Goal: Transaction & Acquisition: Purchase product/service

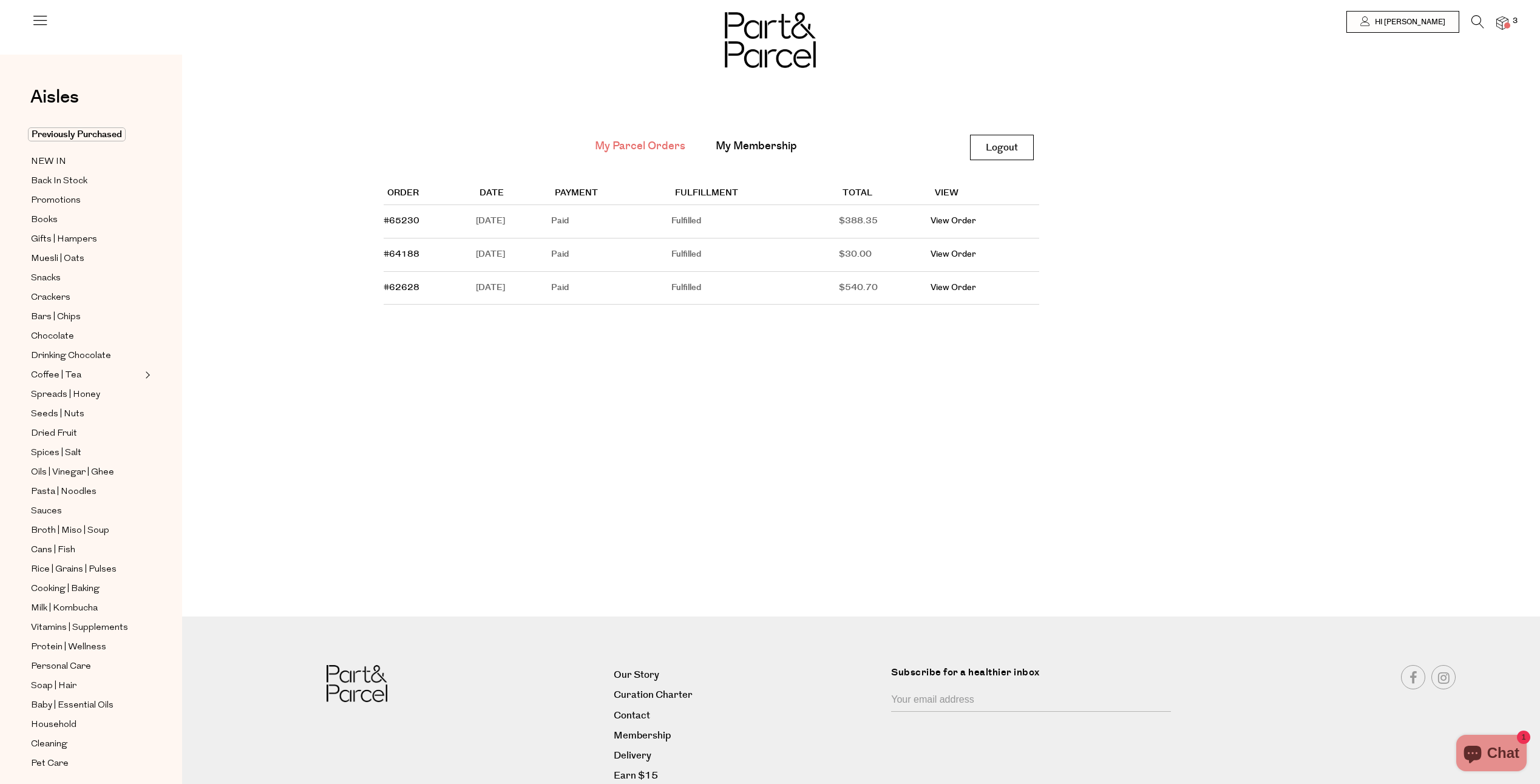
click at [1505, 12] on div at bounding box center [770, 21] width 1540 height 44
click at [1503, 20] on img at bounding box center [1502, 23] width 12 height 14
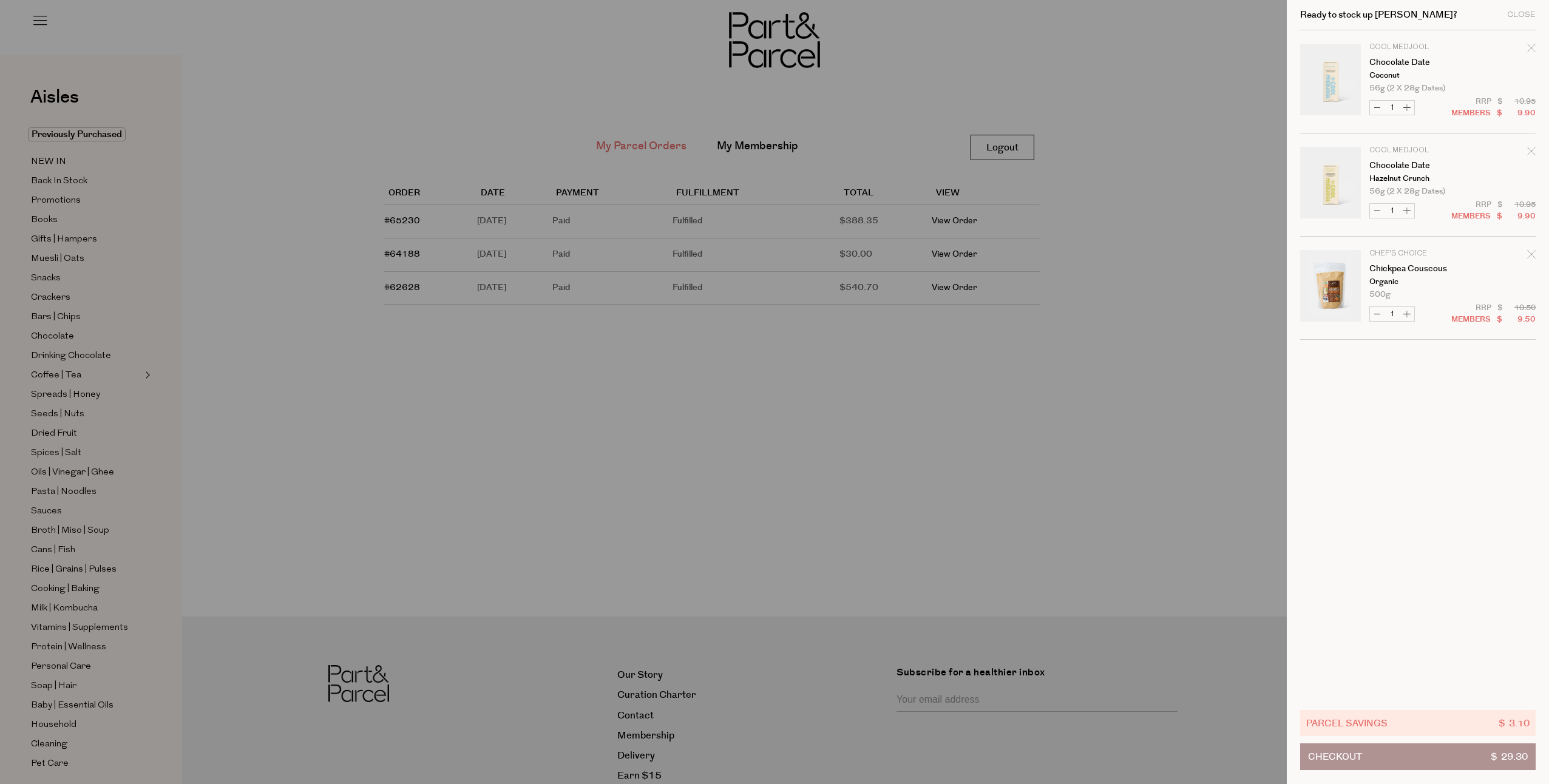
click at [1143, 83] on div at bounding box center [774, 392] width 1549 height 784
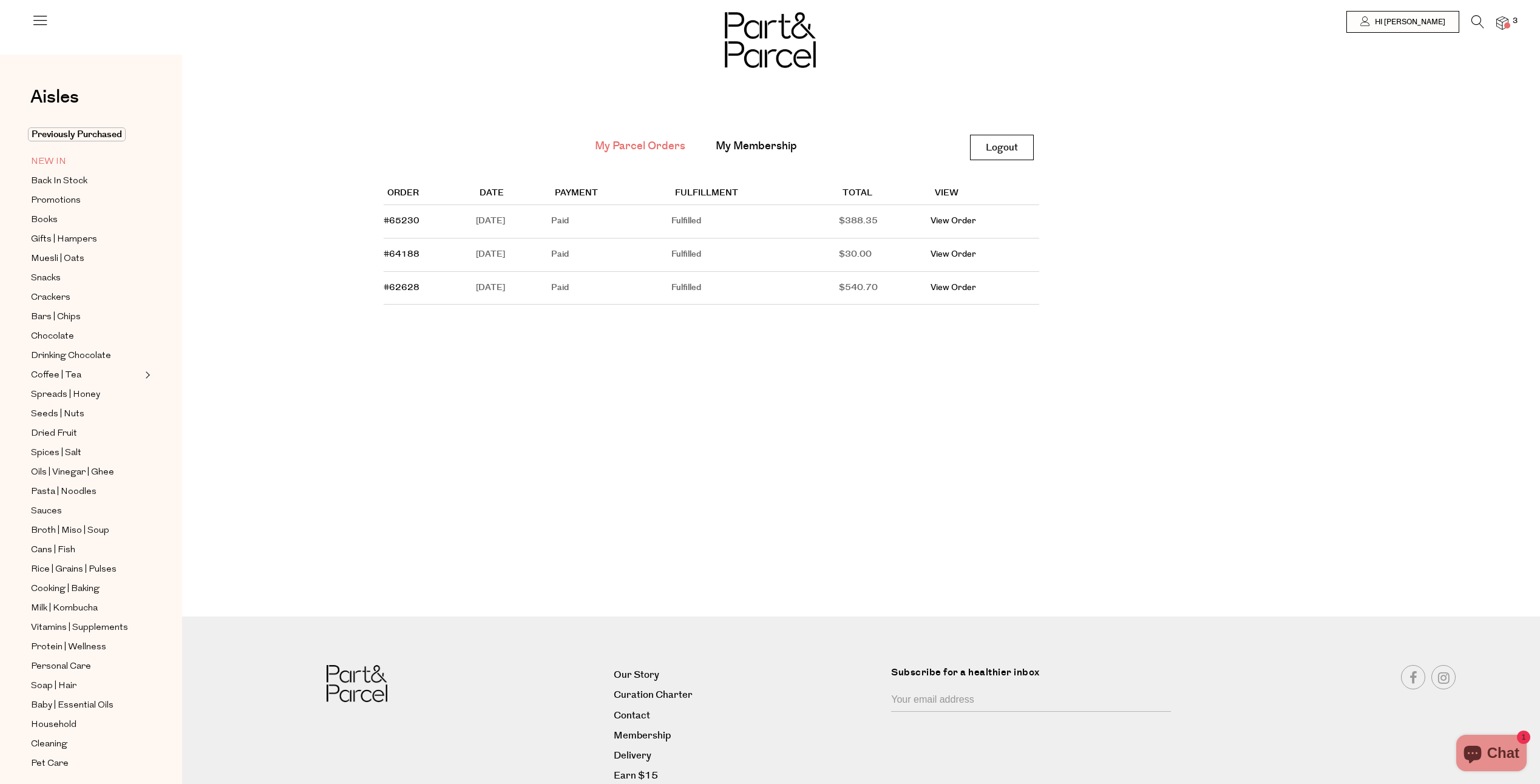
click at [66, 161] on link "NEW IN" at bounding box center [87, 161] width 110 height 15
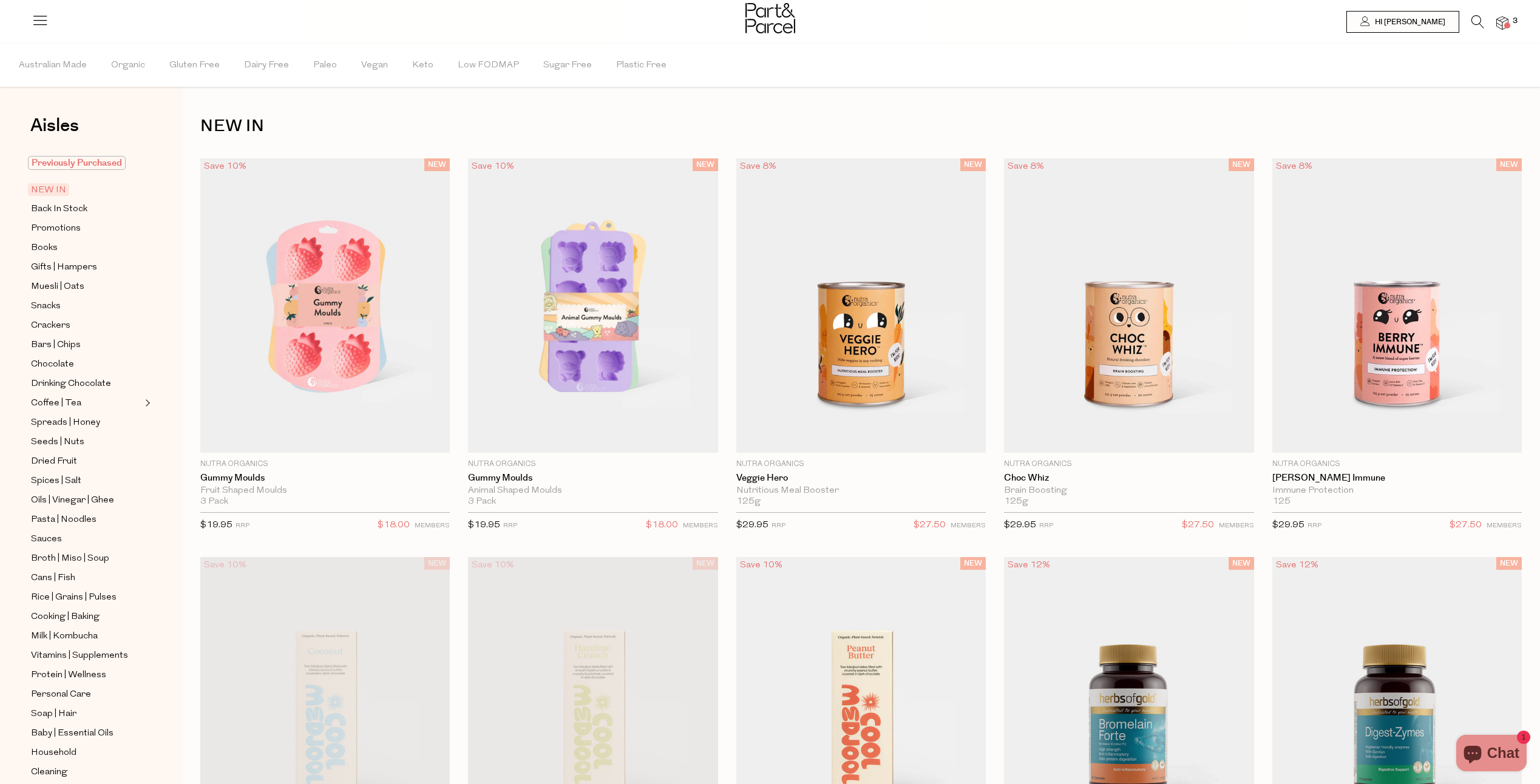
click at [103, 167] on span "Previously Purchased" at bounding box center [77, 162] width 98 height 14
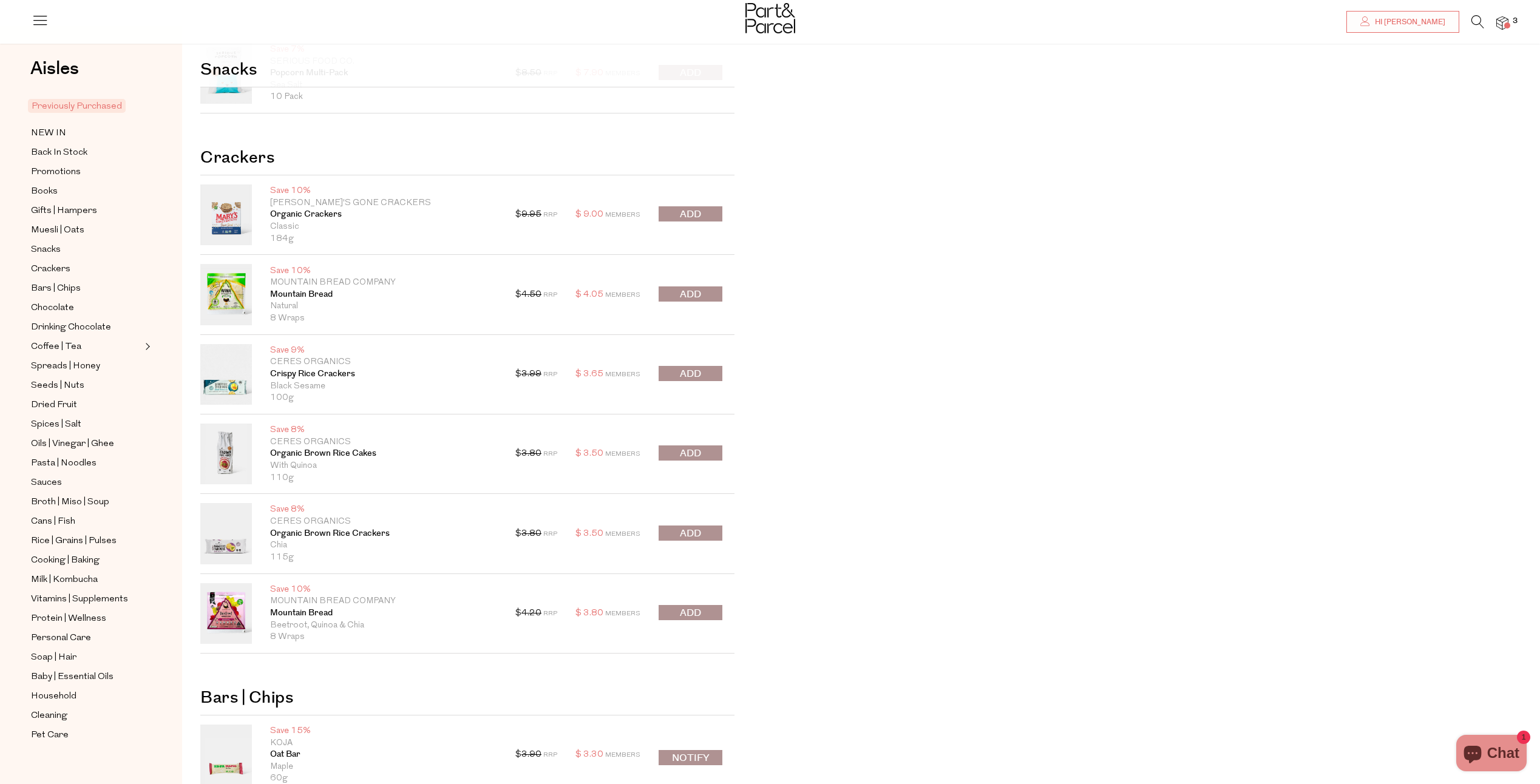
scroll to position [121, 0]
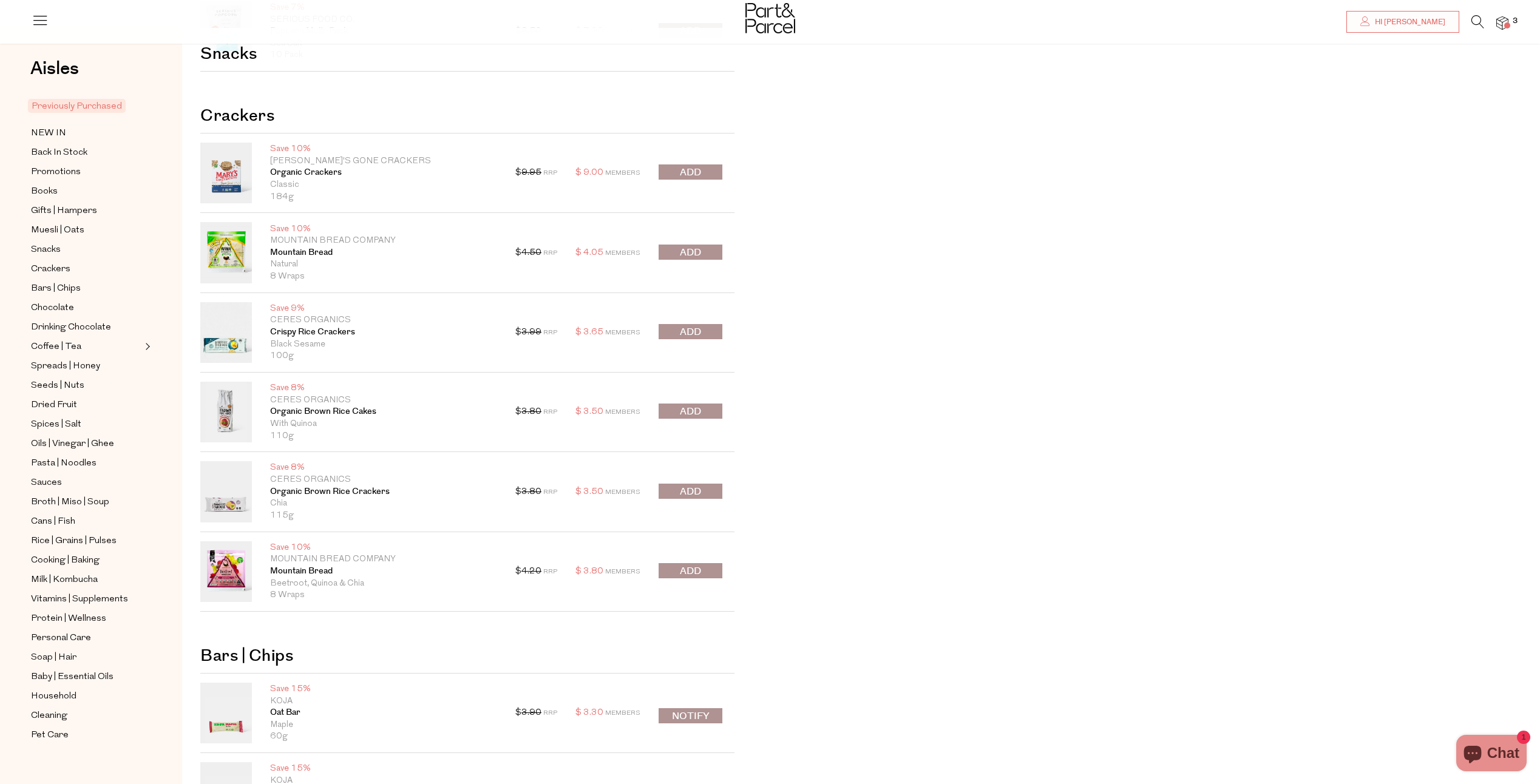
click at [689, 250] on span "submit" at bounding box center [690, 252] width 21 height 14
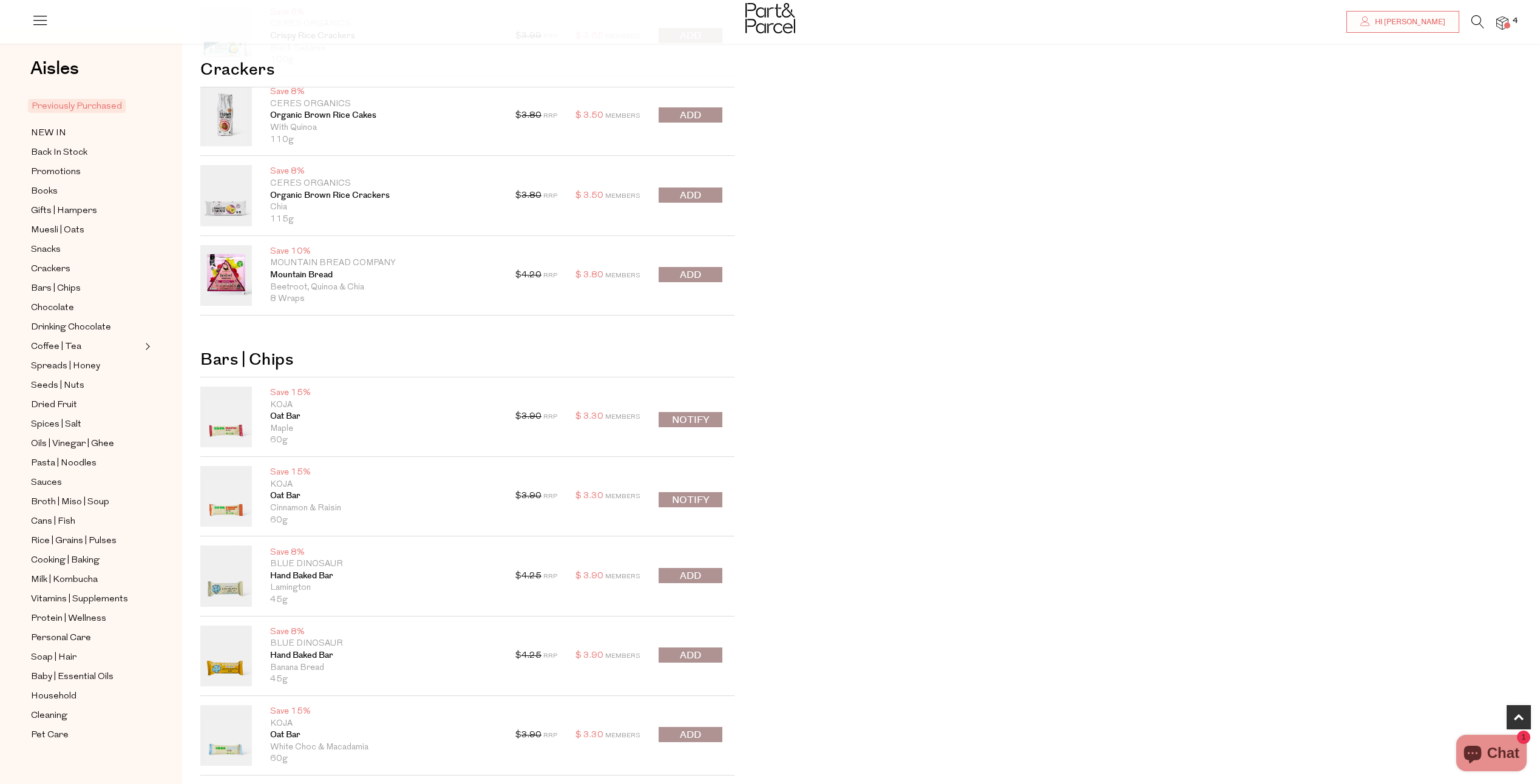
scroll to position [425, 0]
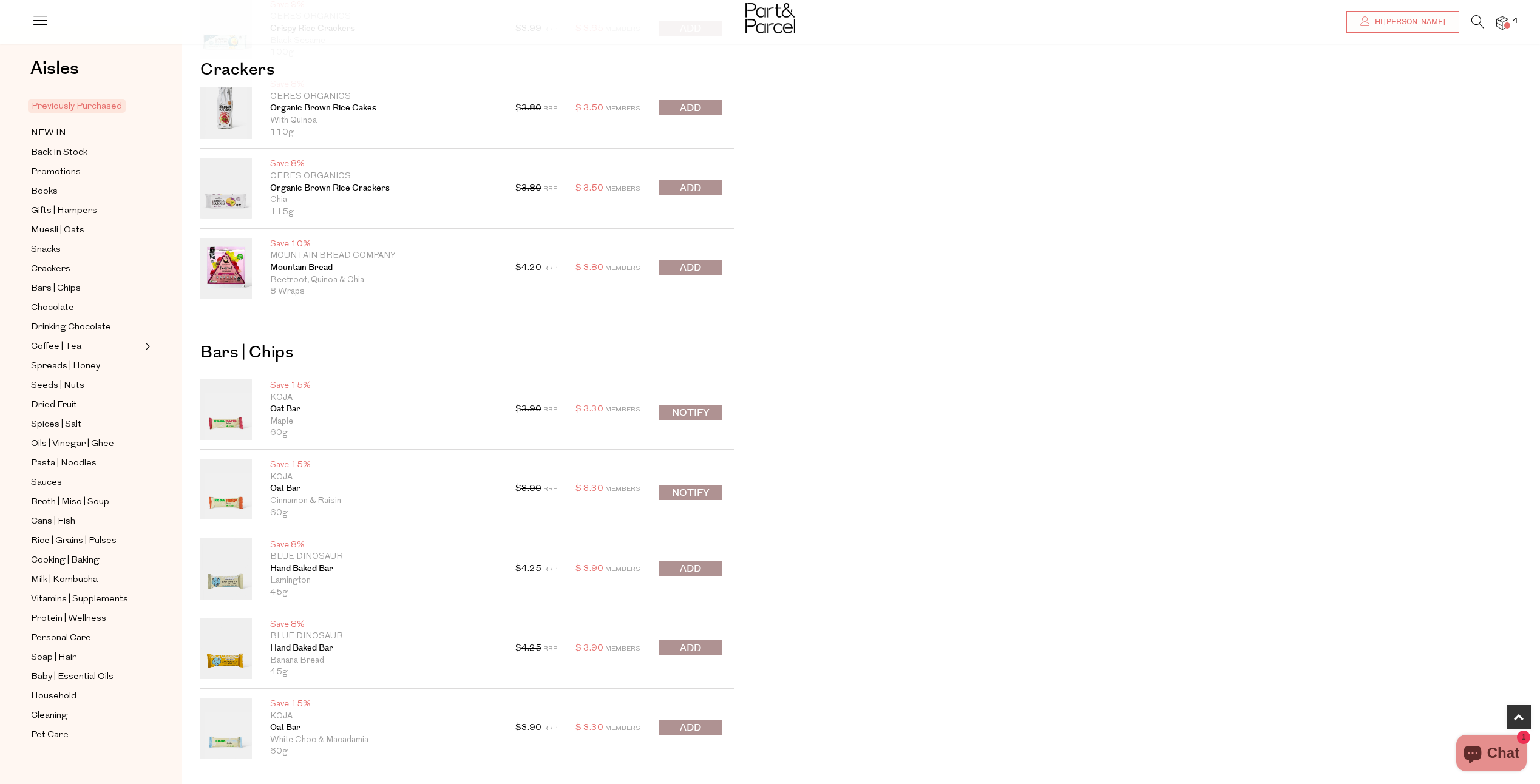
click at [681, 264] on span "submit" at bounding box center [690, 268] width 21 height 14
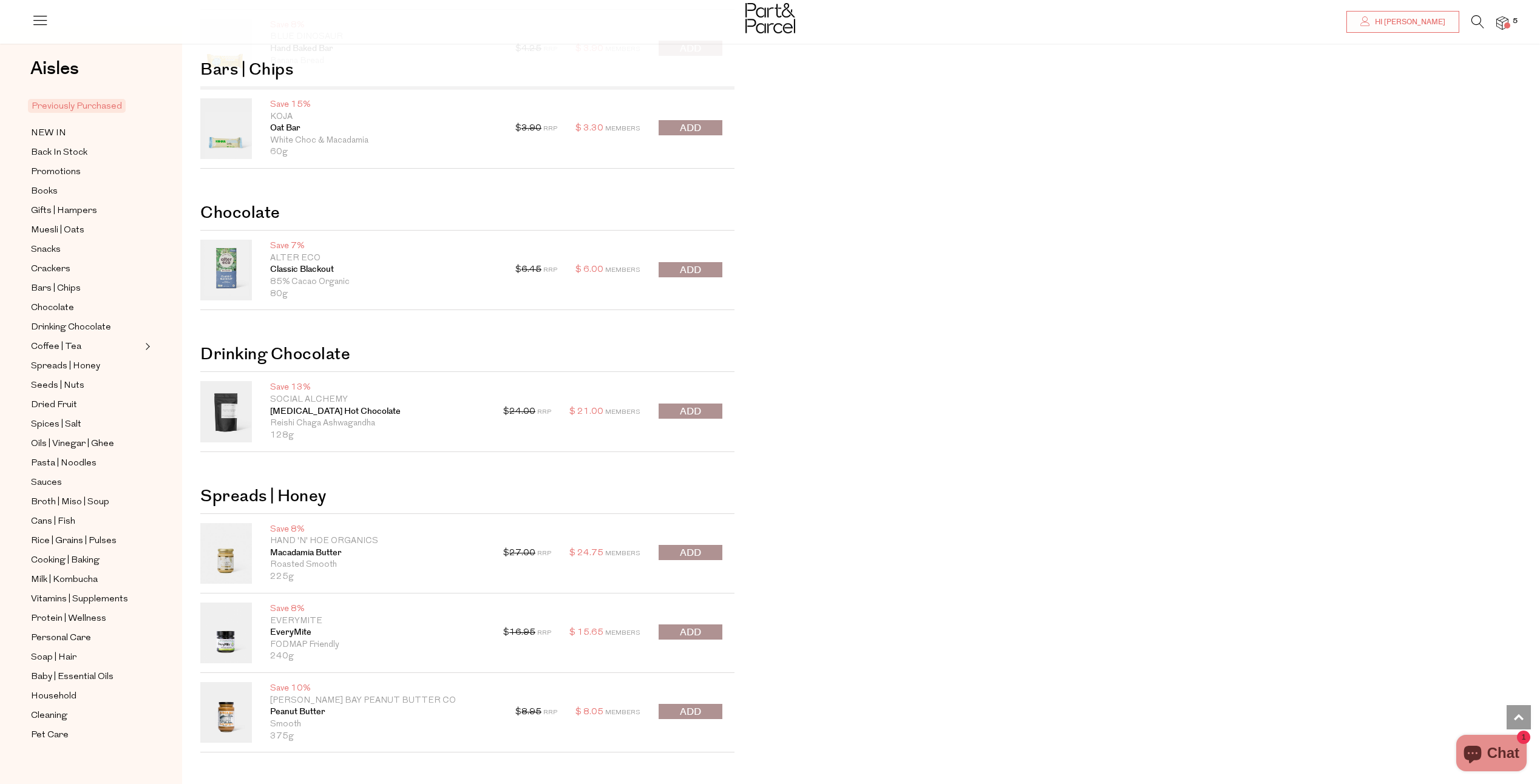
scroll to position [1031, 0]
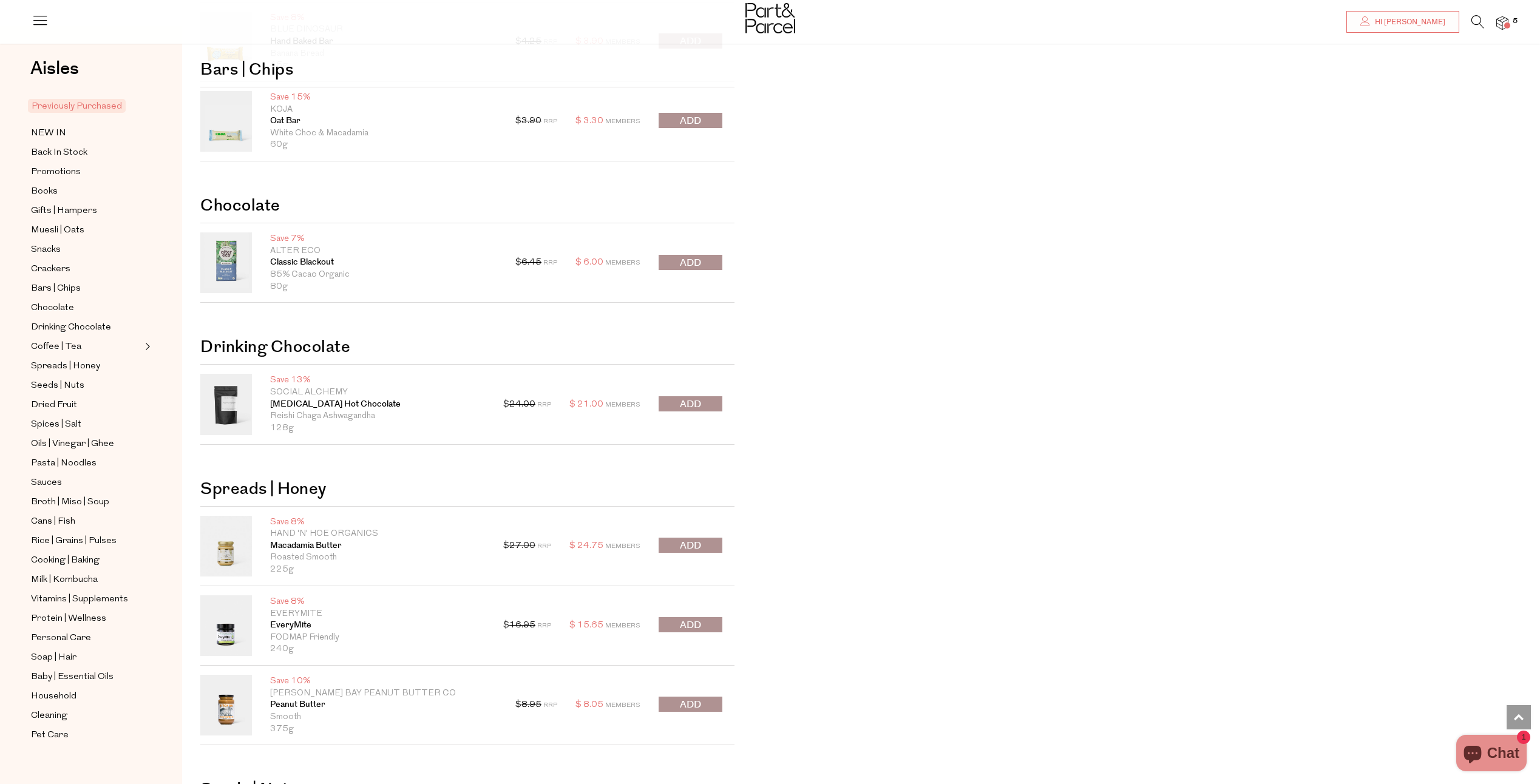
click at [681, 265] on span "submit" at bounding box center [690, 263] width 21 height 14
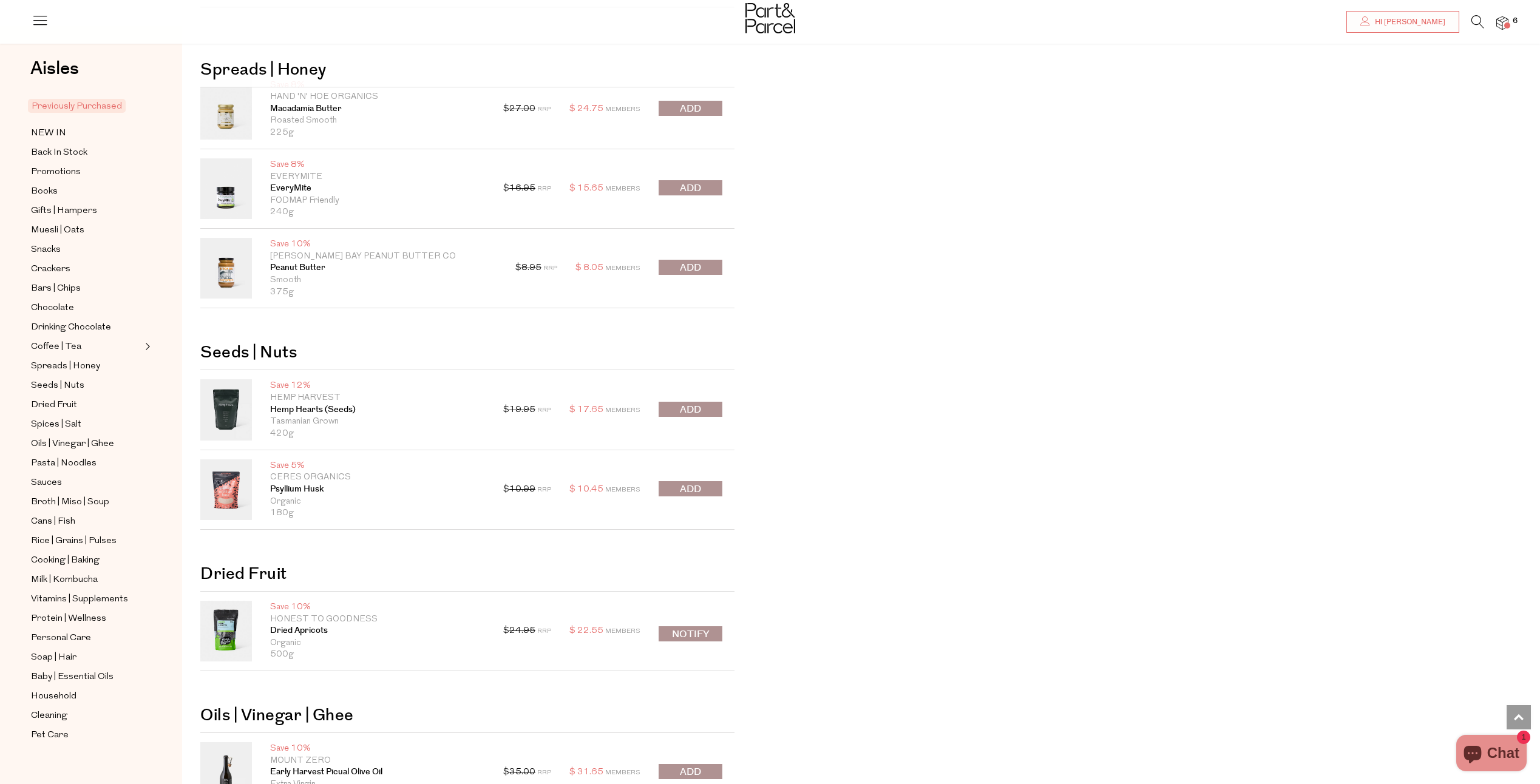
scroll to position [1456, 0]
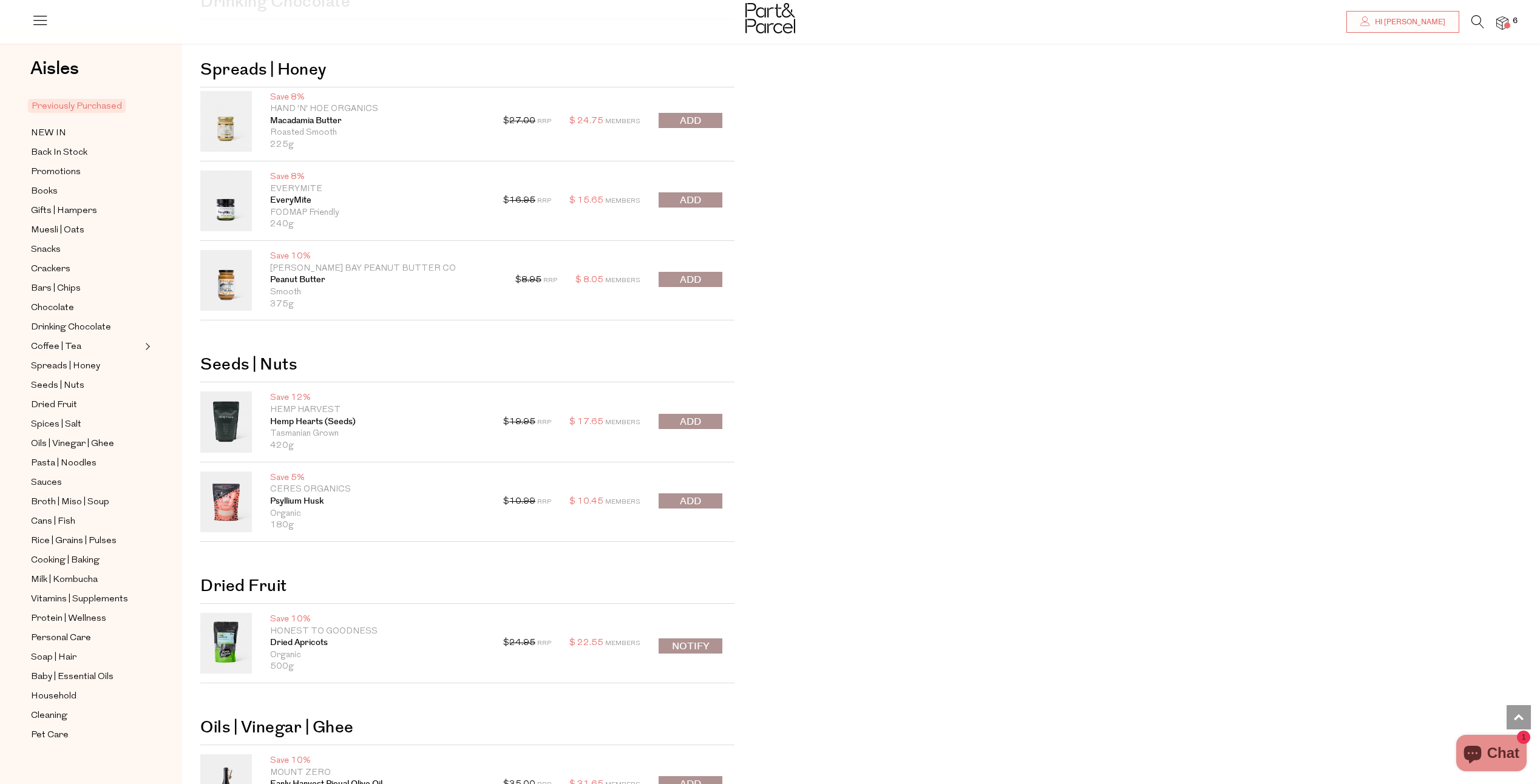
click at [689, 274] on span "submit" at bounding box center [690, 280] width 21 height 14
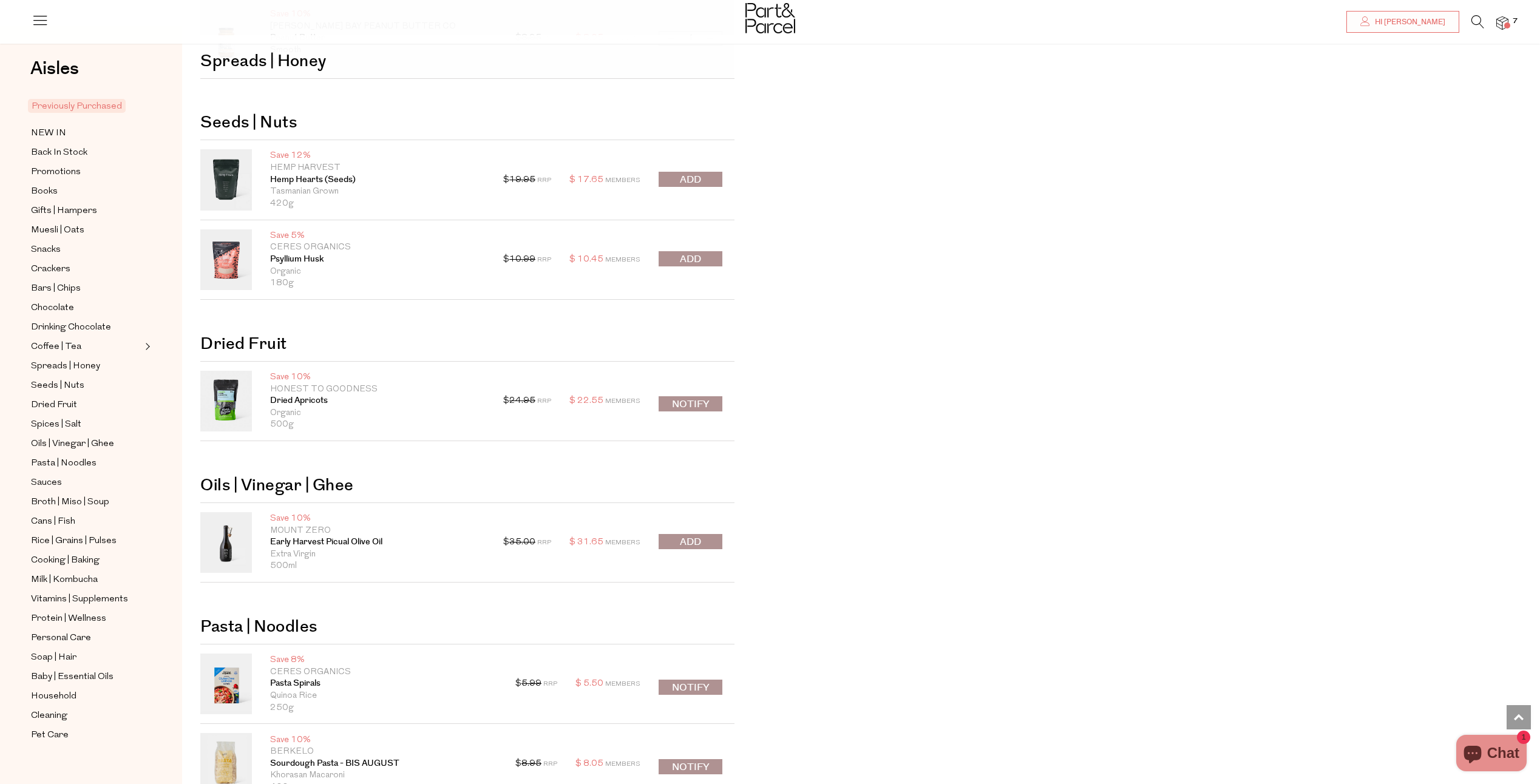
scroll to position [1699, 0]
click at [681, 179] on span "submit" at bounding box center [690, 179] width 21 height 14
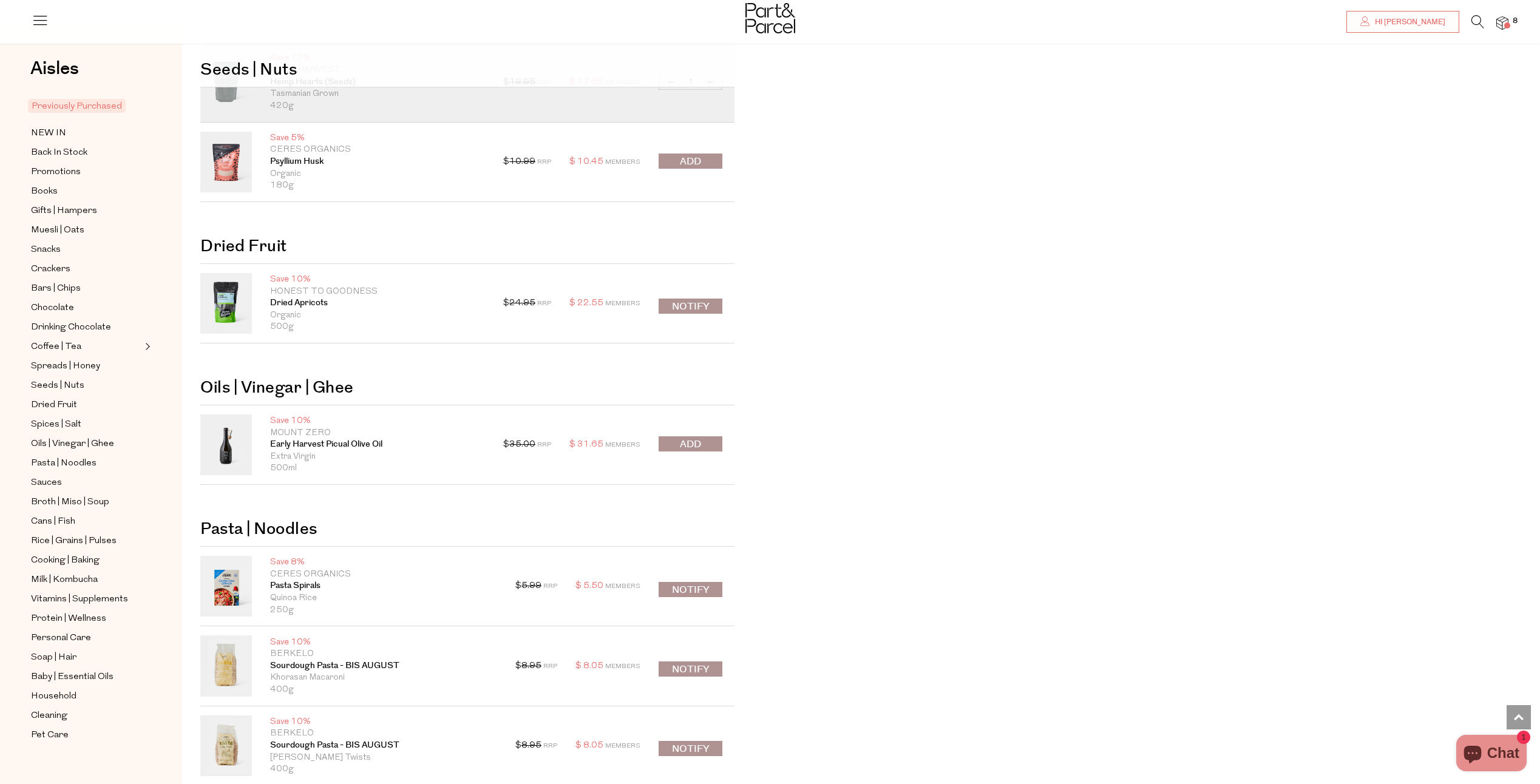
scroll to position [1820, 0]
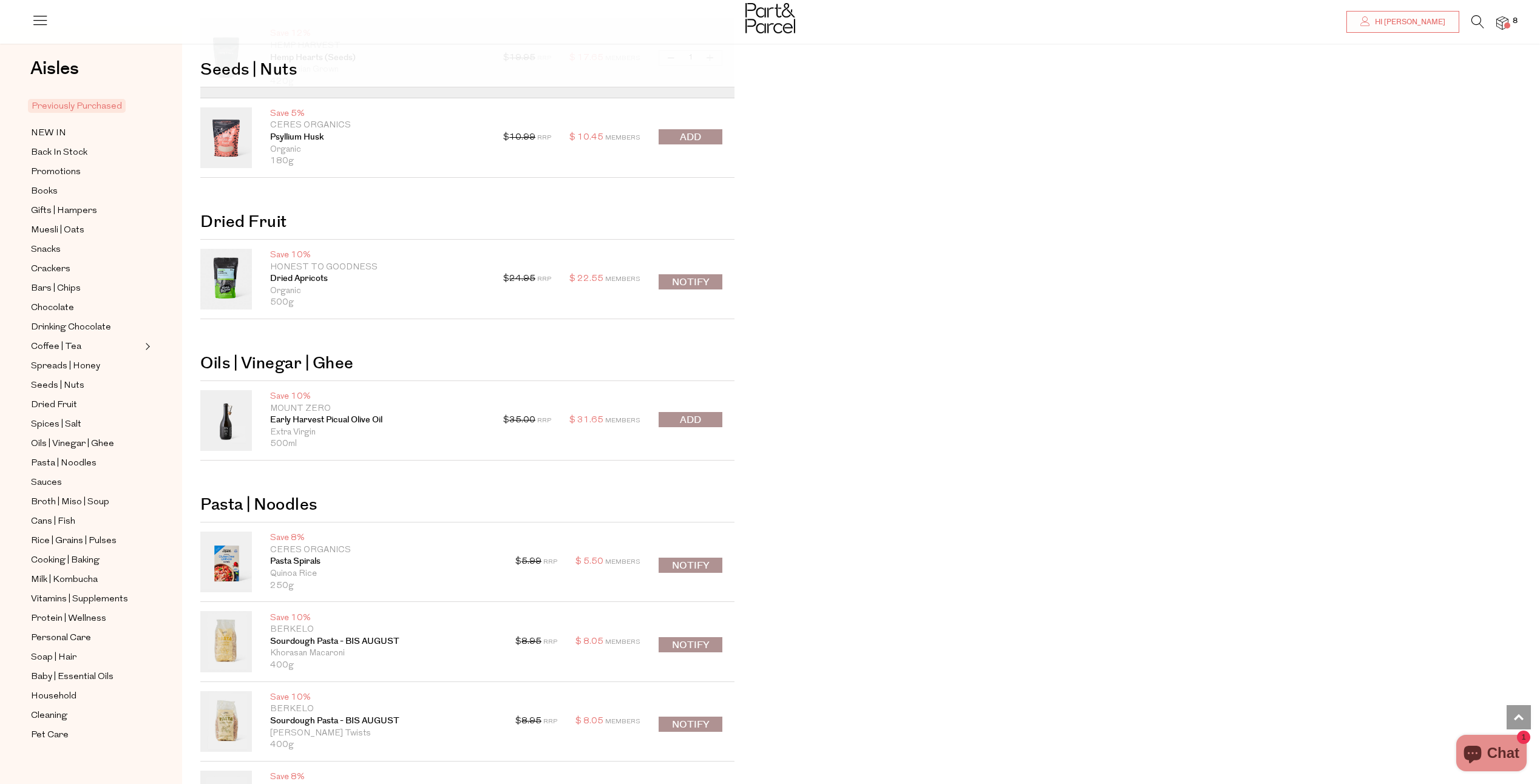
click at [702, 424] on button "submit" at bounding box center [690, 419] width 63 height 15
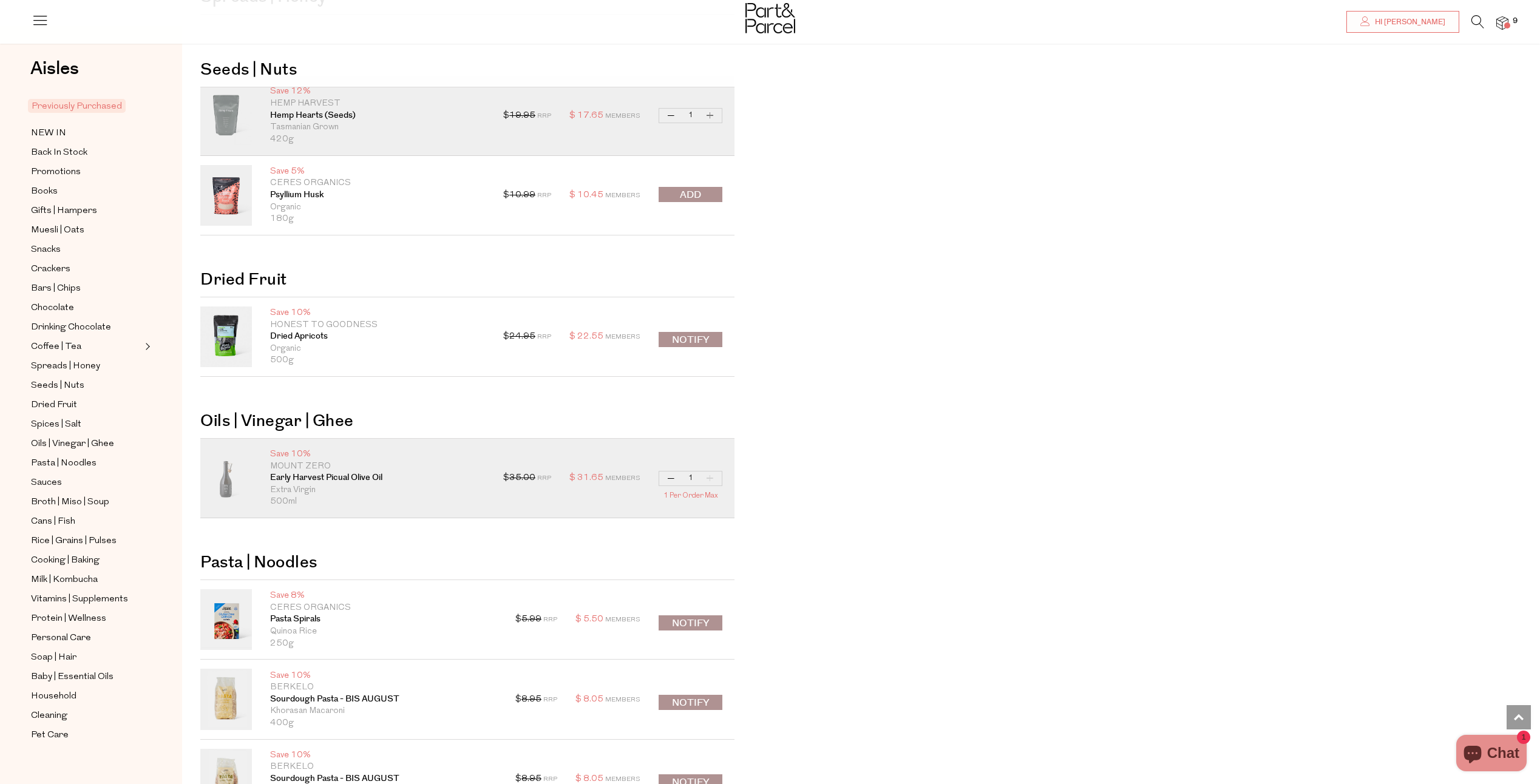
scroll to position [1759, 0]
click at [712, 341] on button "Notify" at bounding box center [690, 343] width 63 height 15
type input "Notify when available"
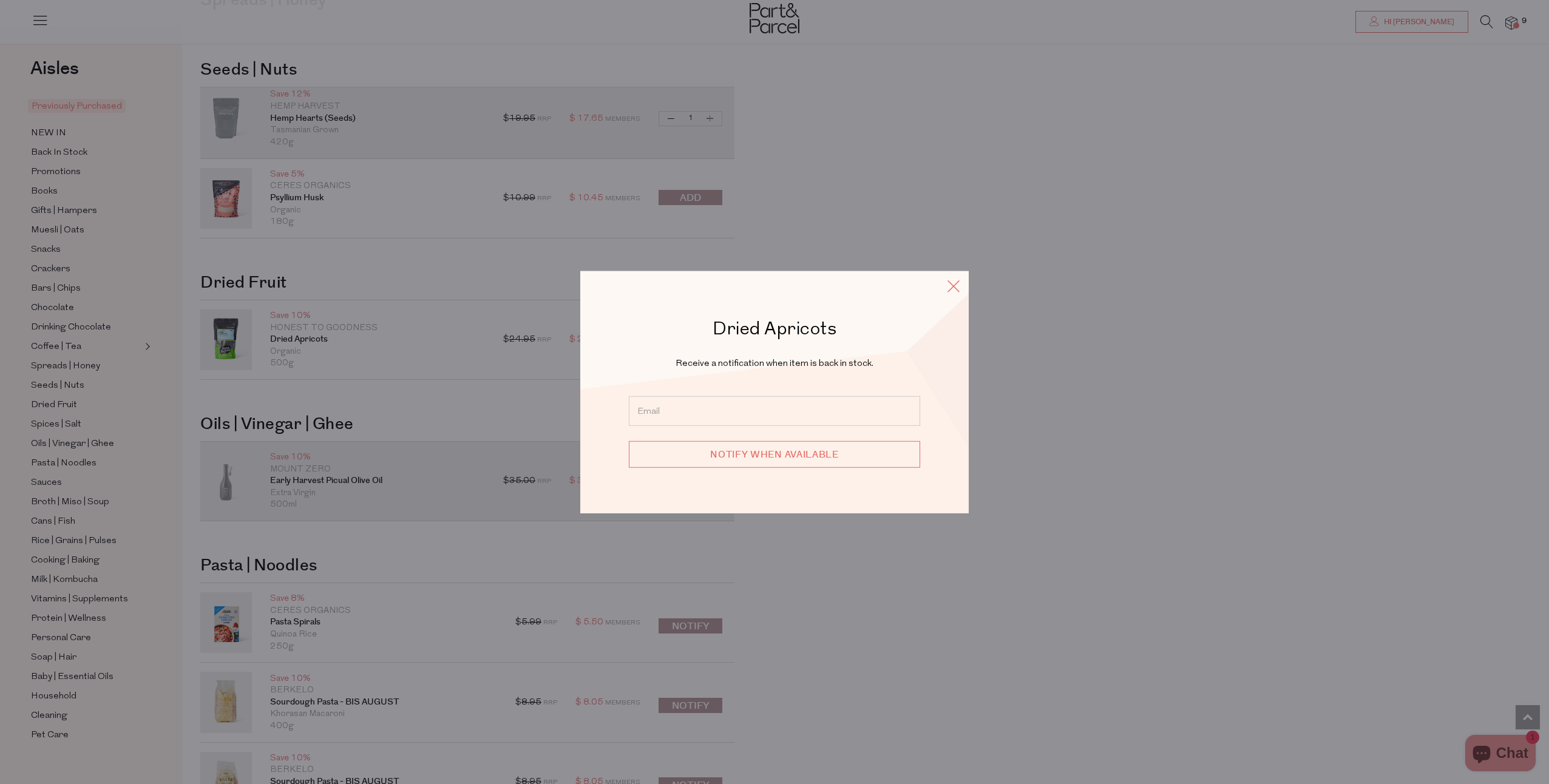
click at [953, 282] on icon at bounding box center [953, 286] width 18 height 17
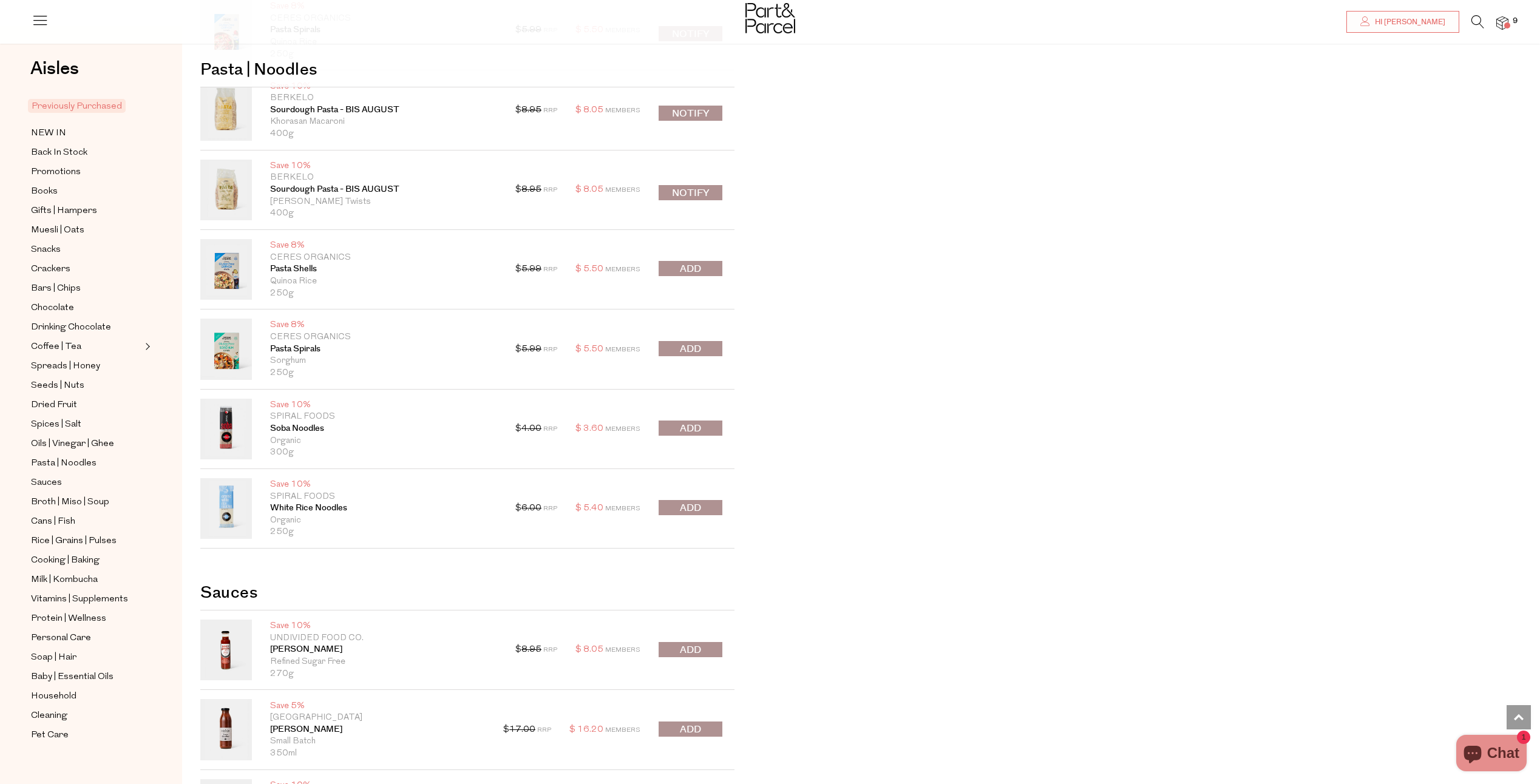
scroll to position [2366, 0]
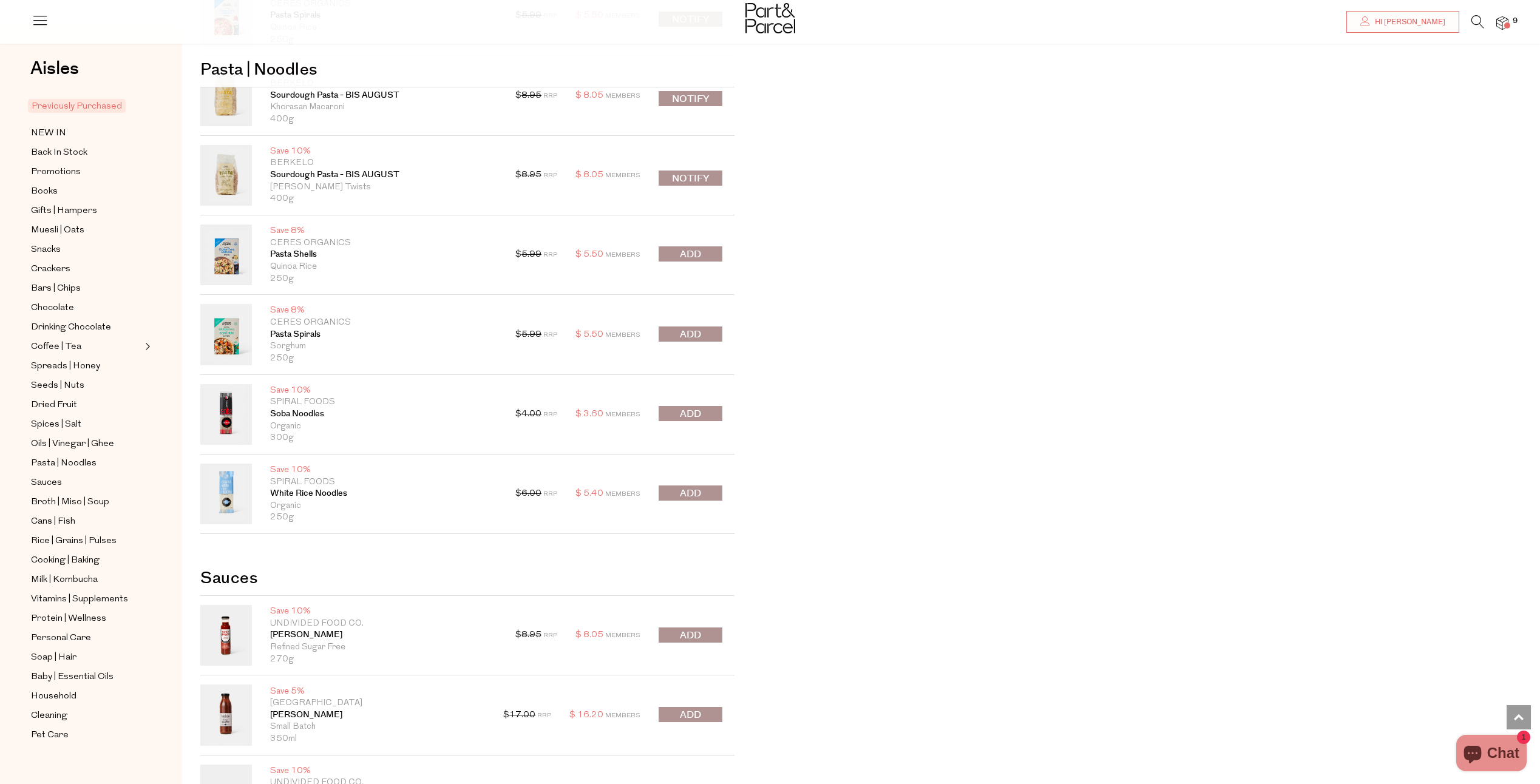
click at [695, 494] on span "submit" at bounding box center [690, 493] width 21 height 14
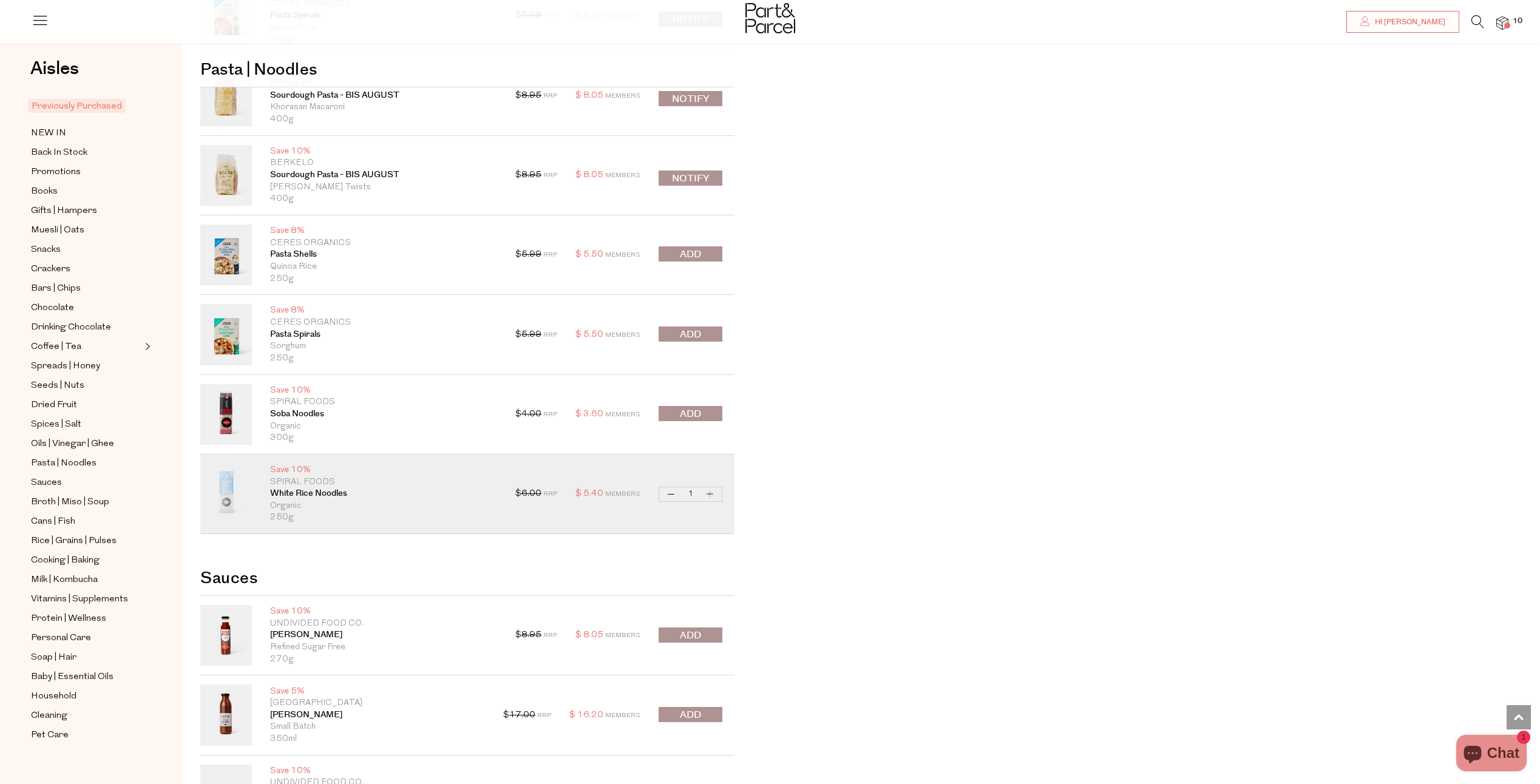
click at [682, 413] on span "submit" at bounding box center [690, 413] width 21 height 14
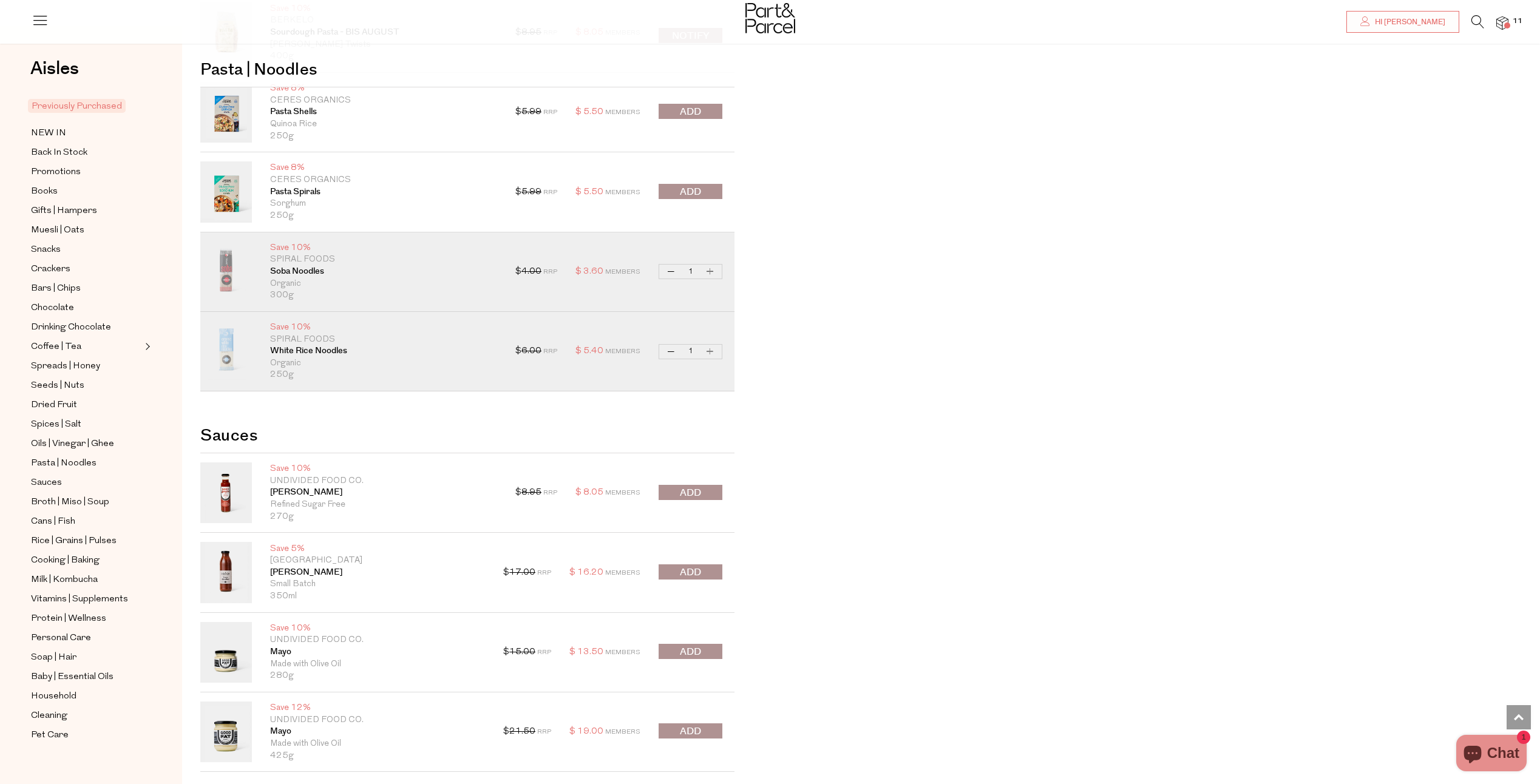
scroll to position [2548, 0]
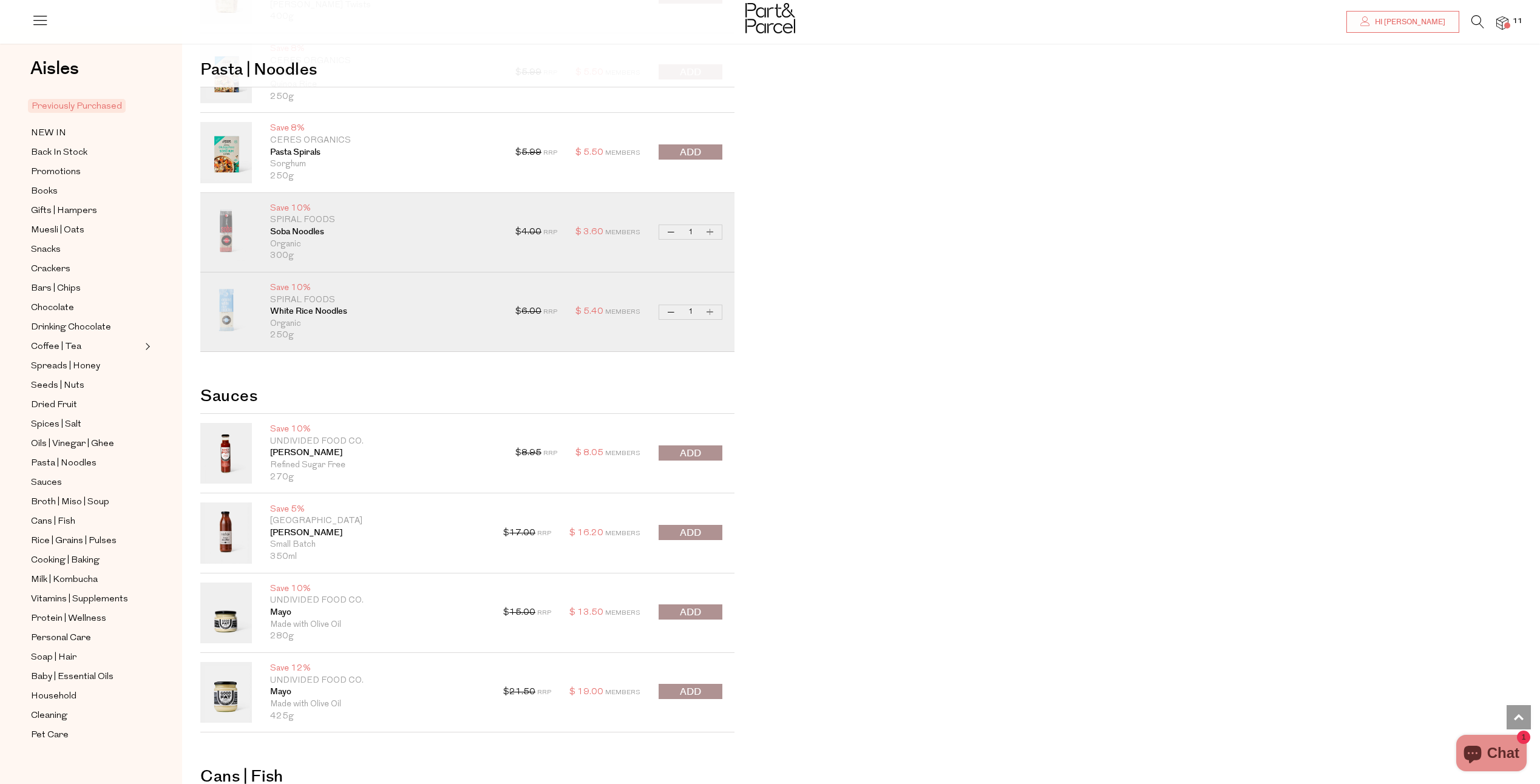
click at [683, 451] on span "submit" at bounding box center [690, 453] width 21 height 14
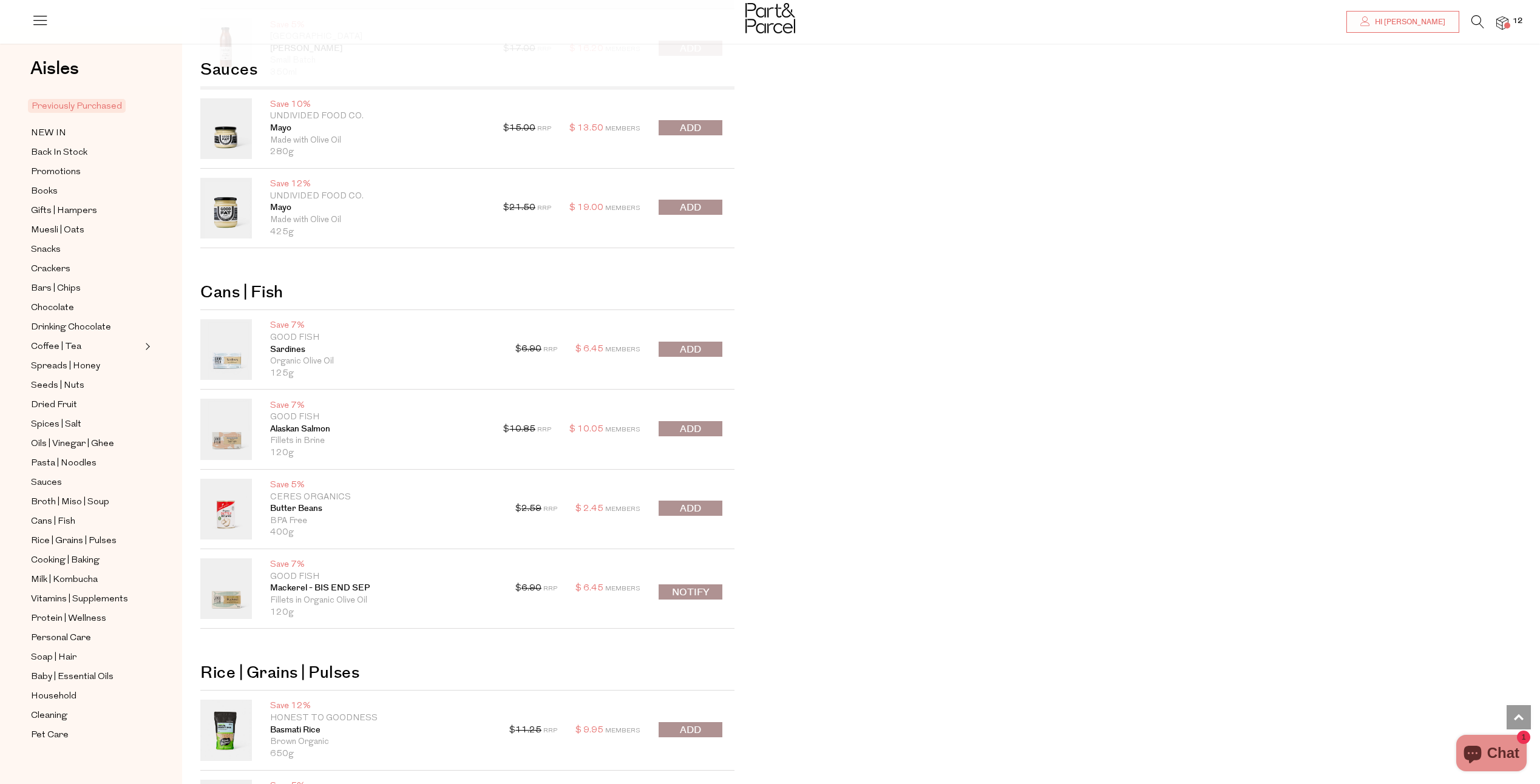
scroll to position [3034, 0]
click at [685, 430] on span "submit" at bounding box center [690, 427] width 21 height 14
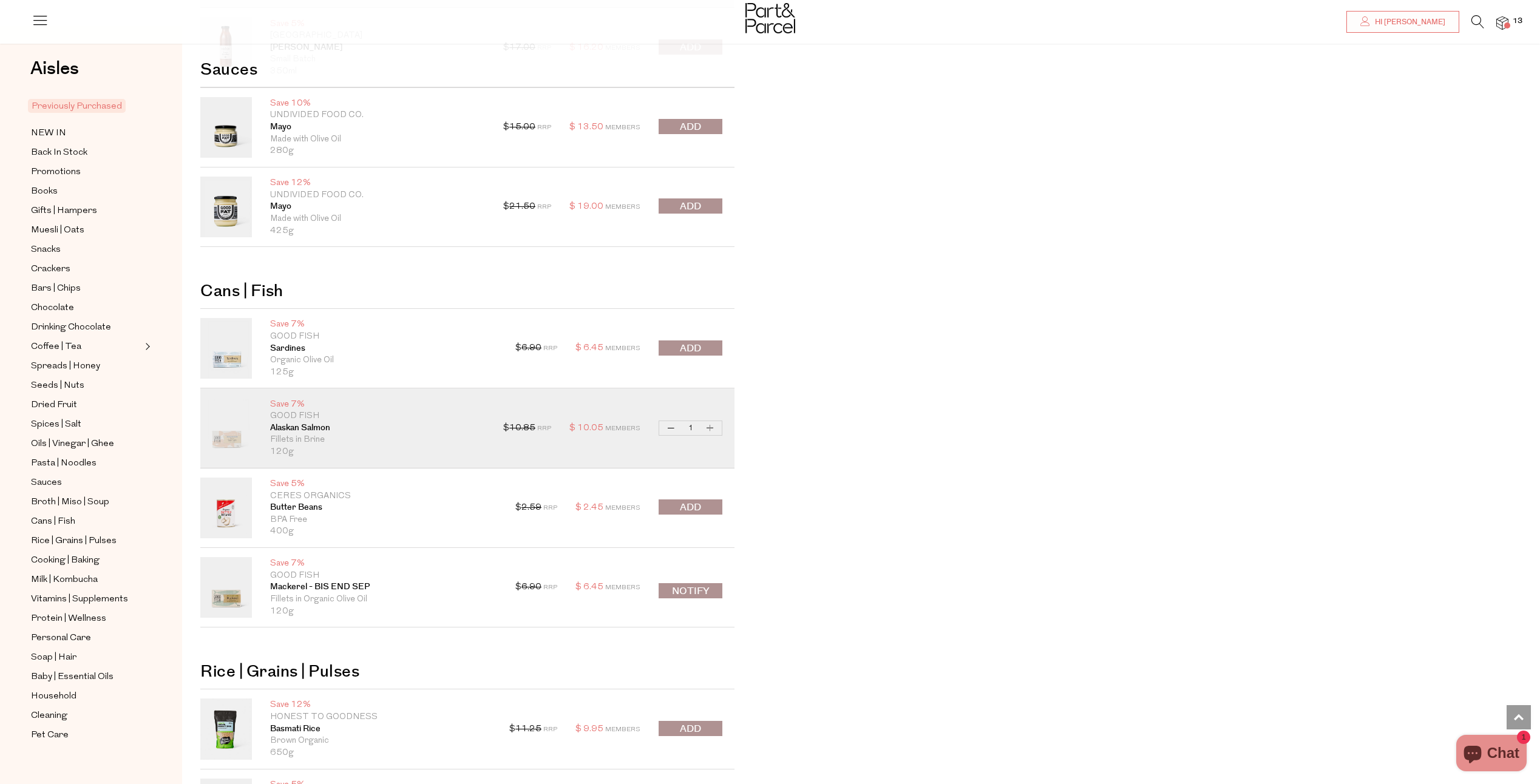
click at [699, 338] on div "$ 6.90 RRP $ 6.45 Members Decrease Sardines 1 Increase Sardines" at bounding box center [618, 348] width 207 height 61
click at [702, 349] on button "submit" at bounding box center [690, 348] width 63 height 15
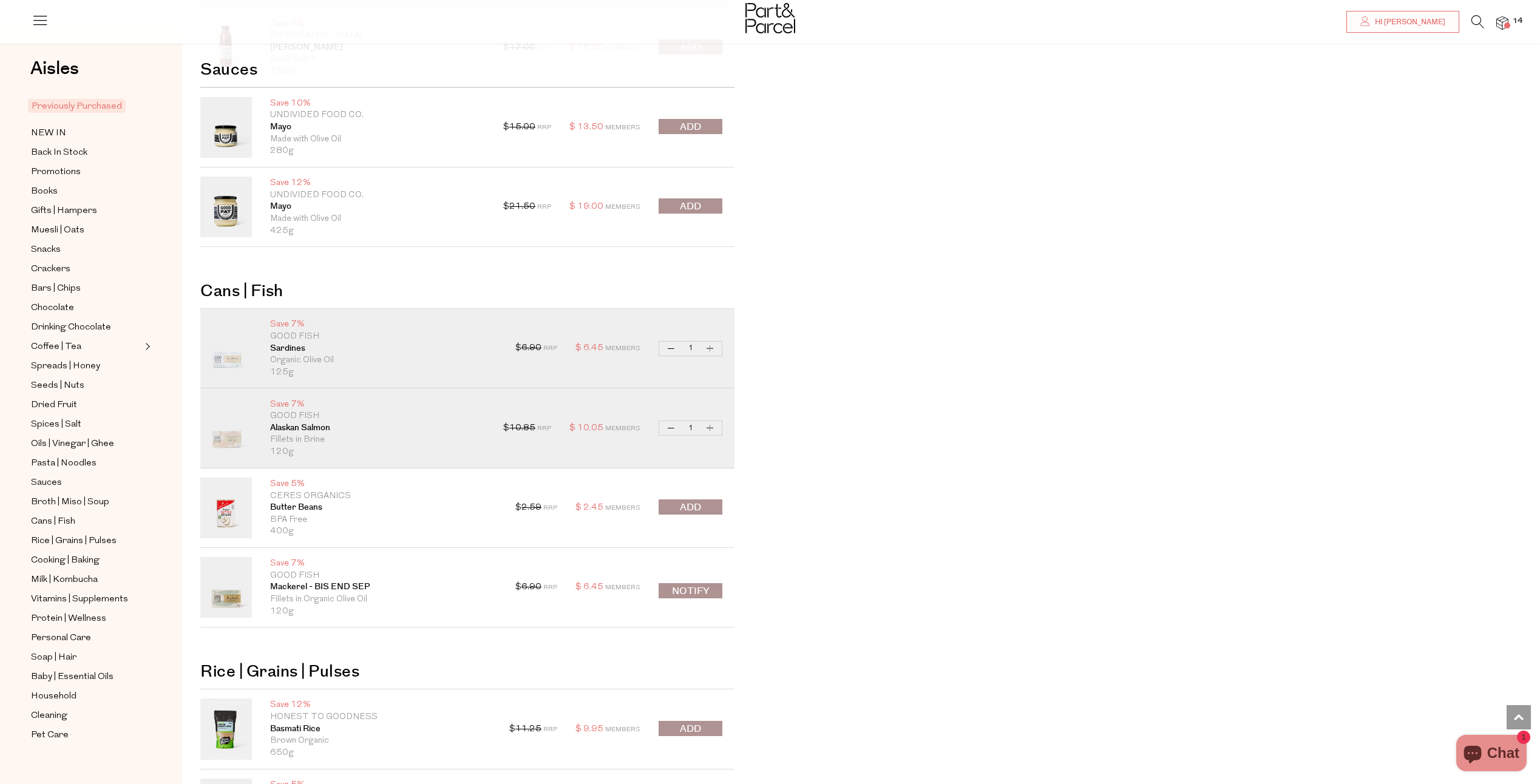
click at [715, 349] on button "Increase Sardines" at bounding box center [710, 348] width 15 height 14
type input "2"
click at [713, 347] on button "Increase Sardines" at bounding box center [710, 348] width 15 height 14
type input "3"
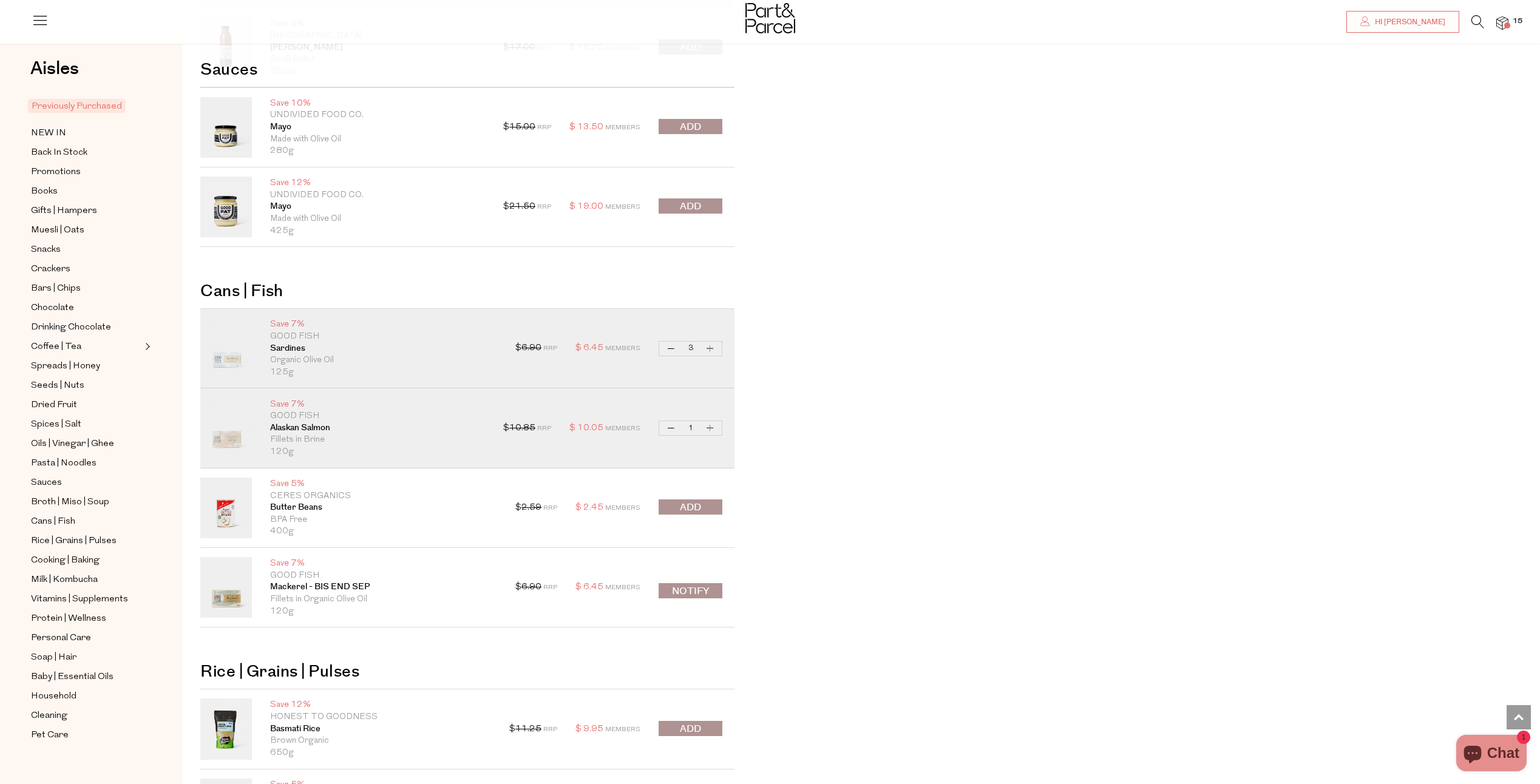
type input "3"
click at [713, 347] on button "Increase Sardines" at bounding box center [710, 348] width 15 height 14
type input "4"
click at [672, 348] on button "Decrease Sardines" at bounding box center [672, 348] width 15 height 14
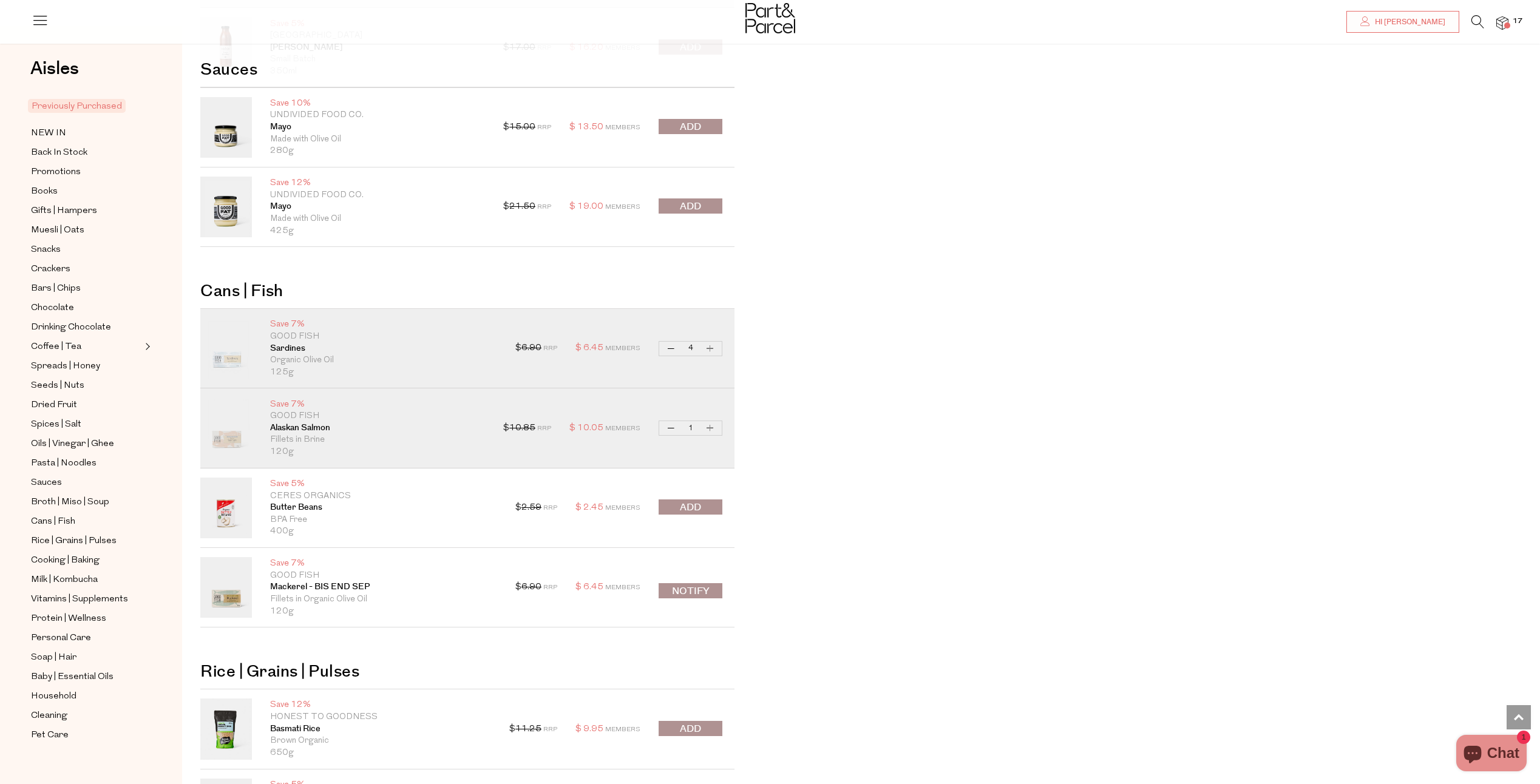
type input "3"
click at [686, 590] on button "Notify" at bounding box center [690, 590] width 63 height 15
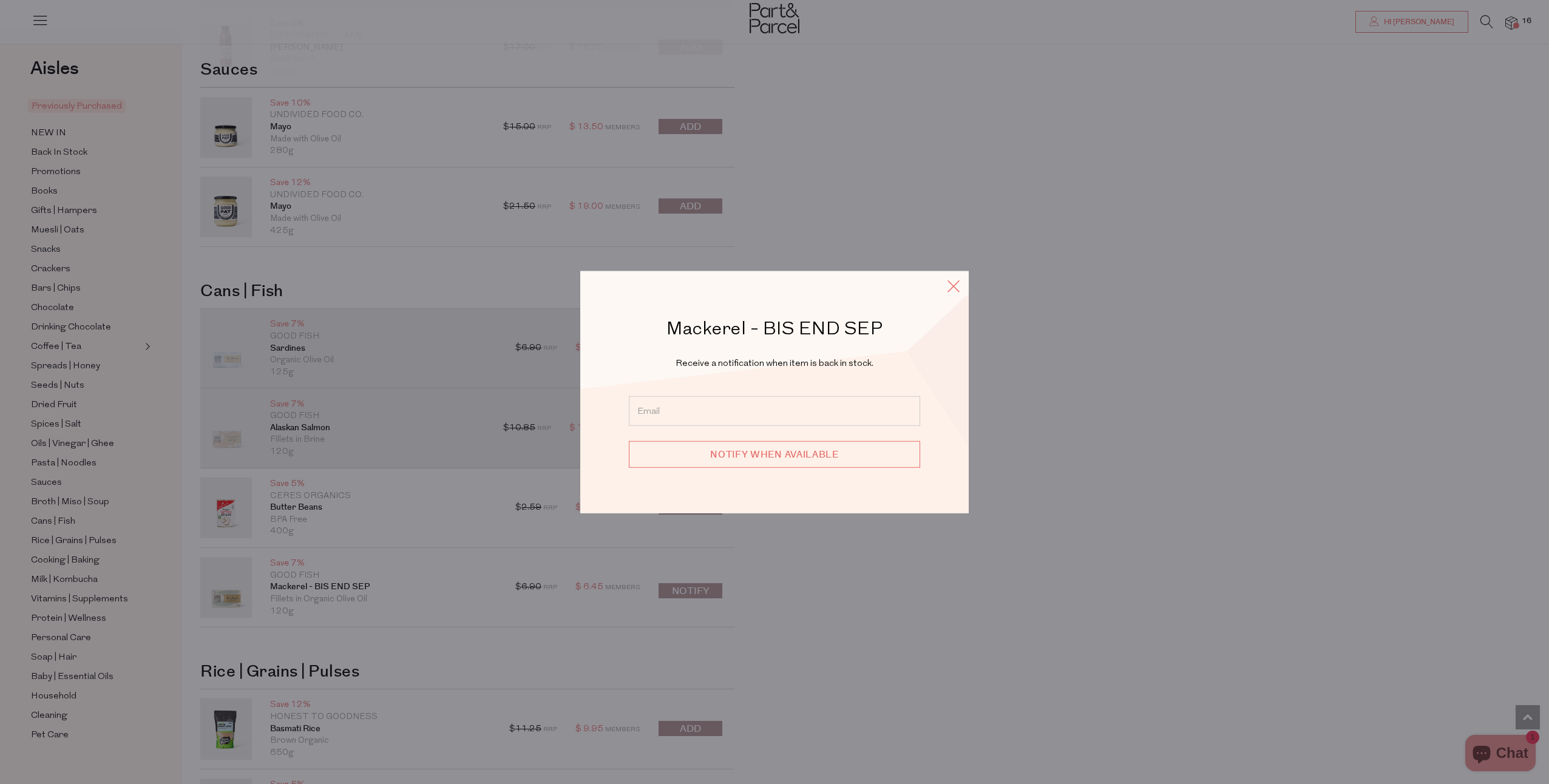
click at [952, 290] on icon at bounding box center [953, 286] width 18 height 17
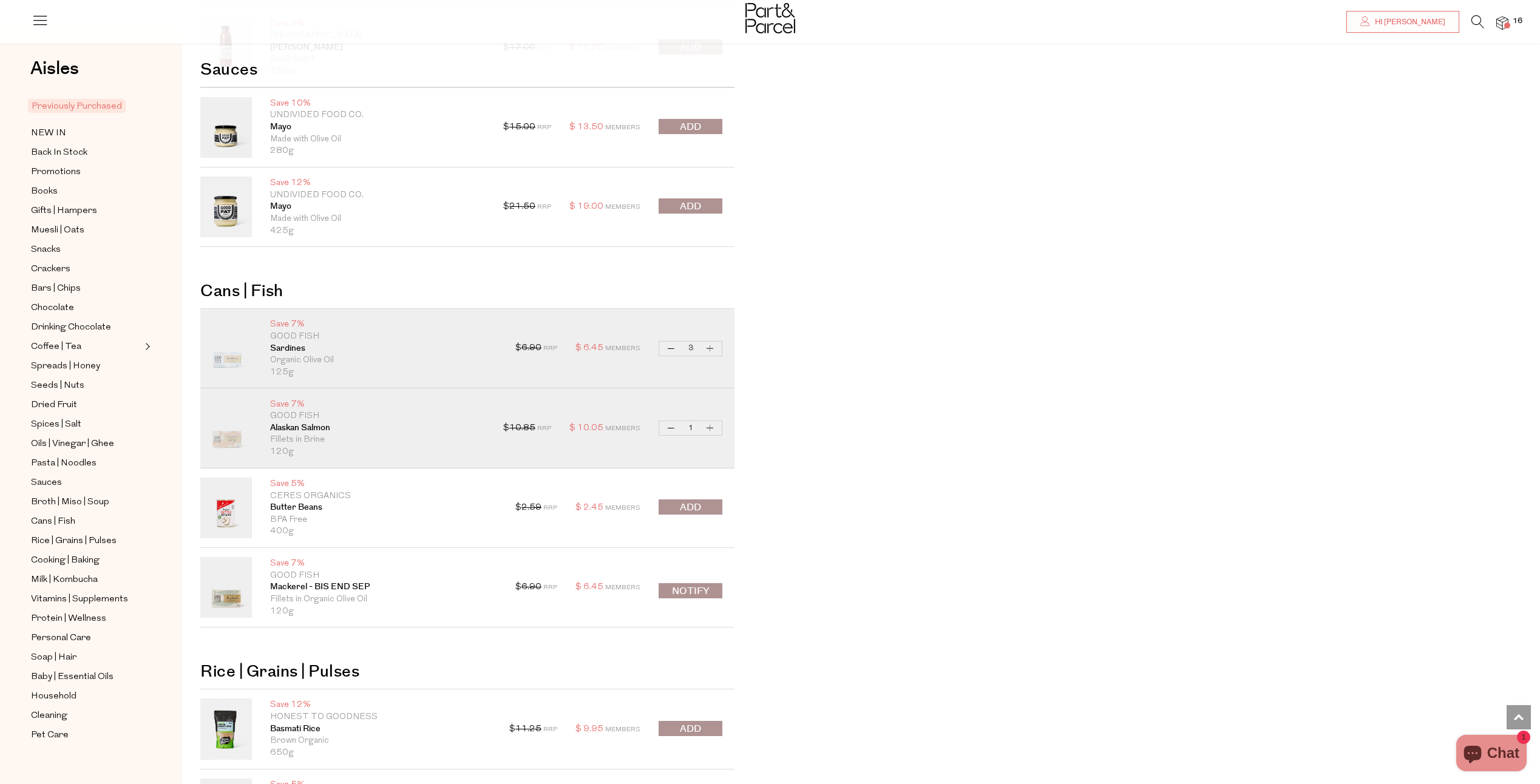
click at [709, 428] on button "Increase Alaskan Salmon" at bounding box center [710, 427] width 15 height 14
type input "2"
click at [709, 428] on button "Increase Alaskan Salmon" at bounding box center [710, 427] width 15 height 14
type input "3"
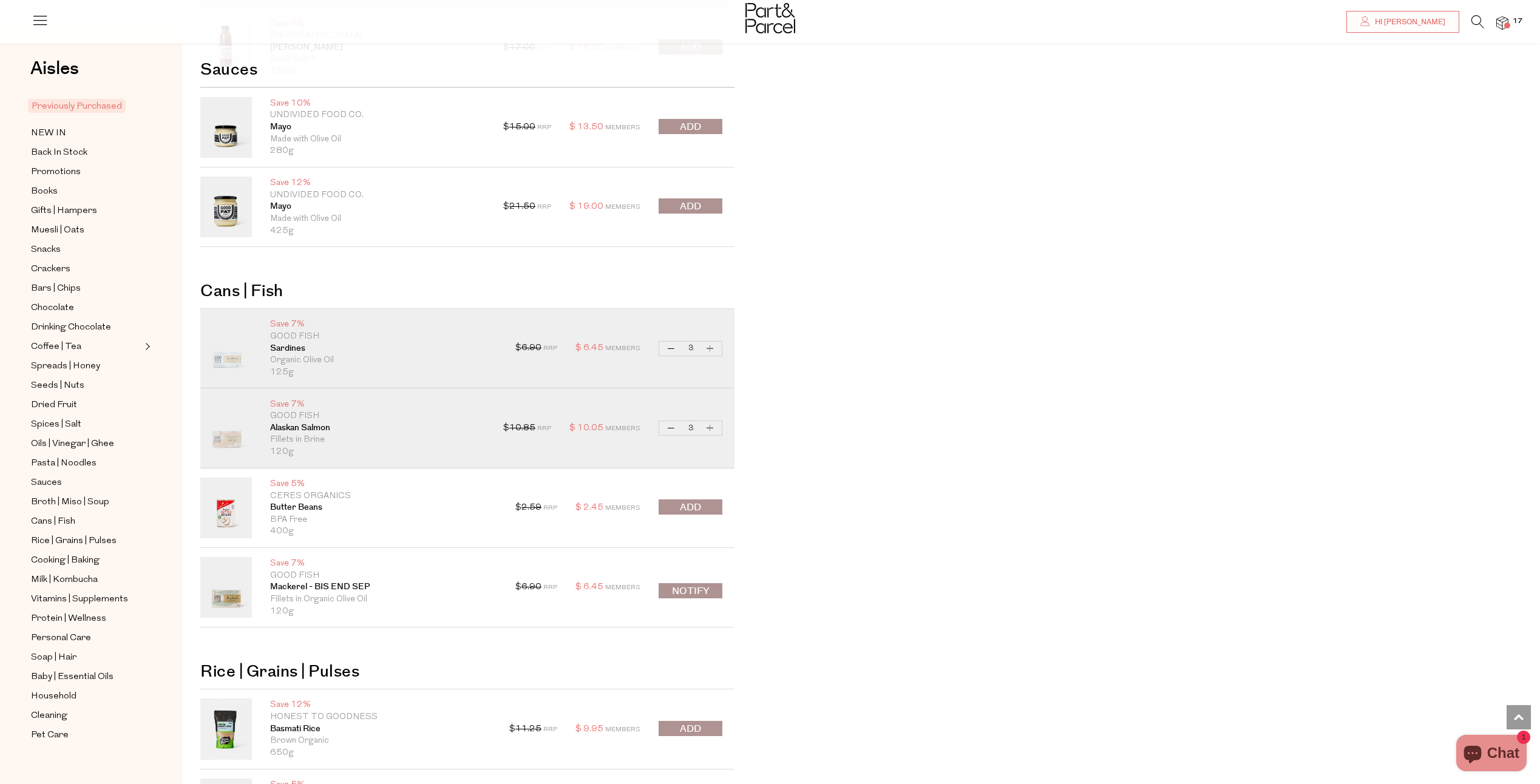
type input "3"
click at [711, 345] on button "Increase Sardines" at bounding box center [710, 348] width 15 height 14
type input "4"
click at [697, 502] on span "submit" at bounding box center [690, 507] width 21 height 14
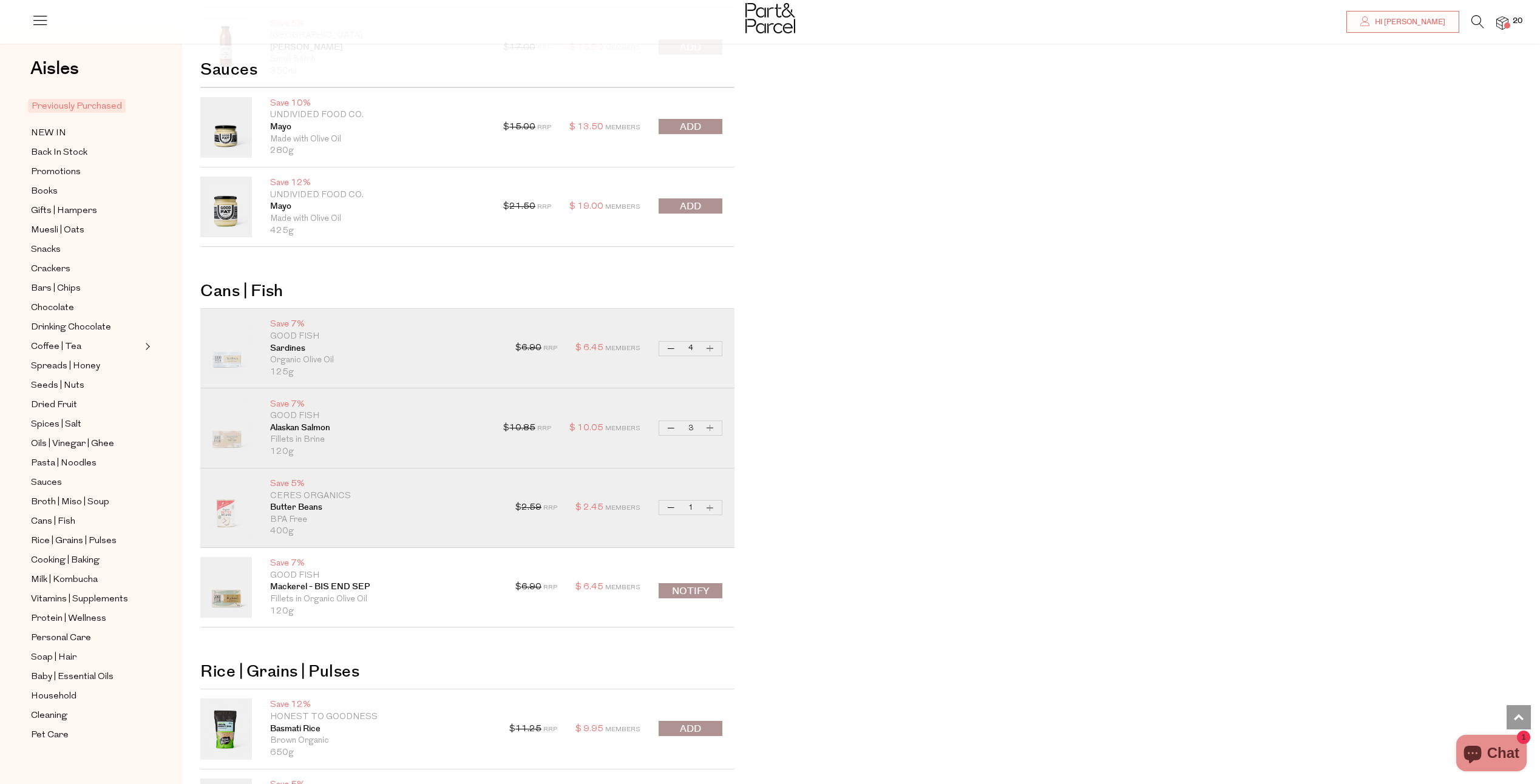
click at [714, 506] on button "Increase Butter Beans" at bounding box center [710, 507] width 15 height 14
type input "2"
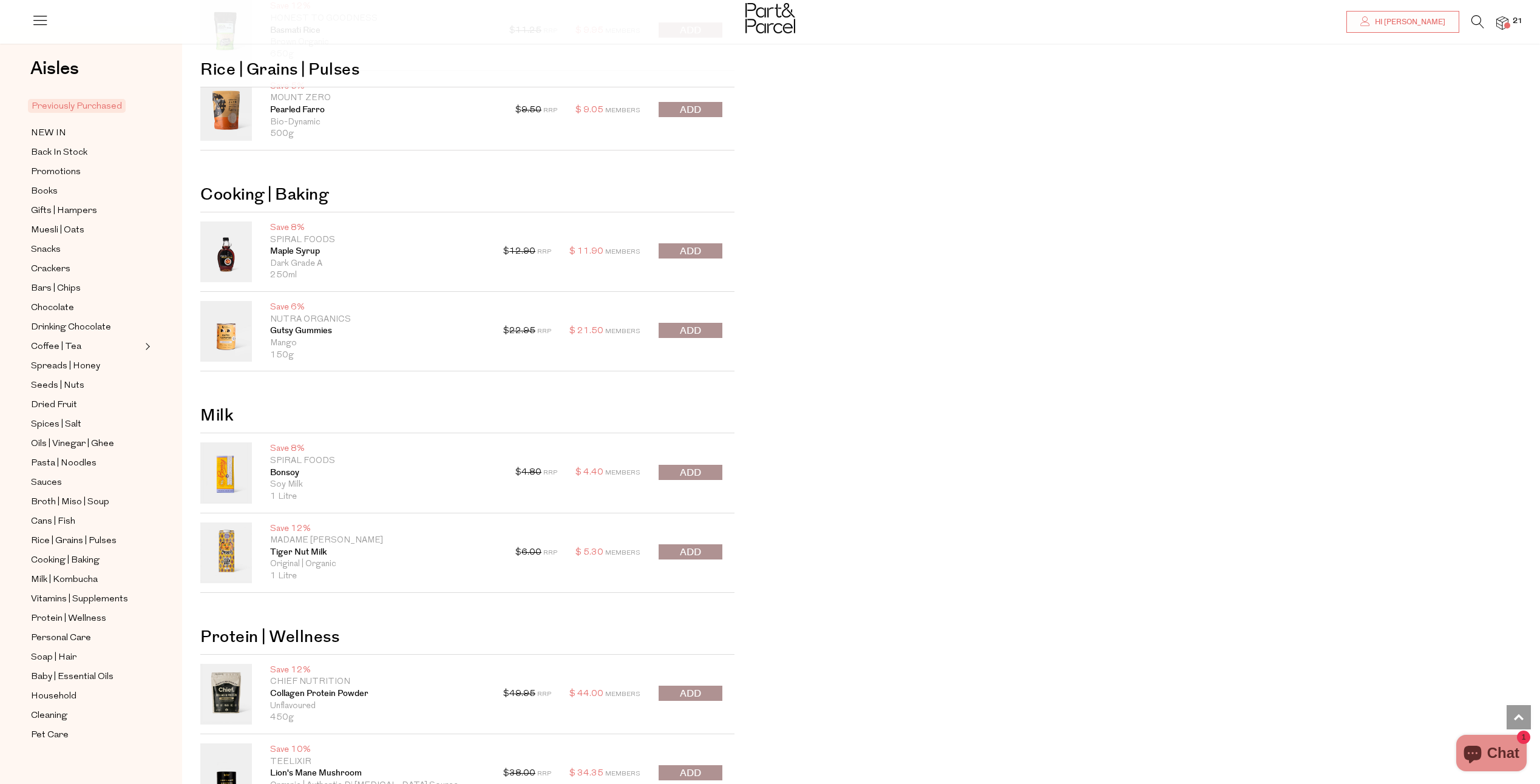
scroll to position [3822, 0]
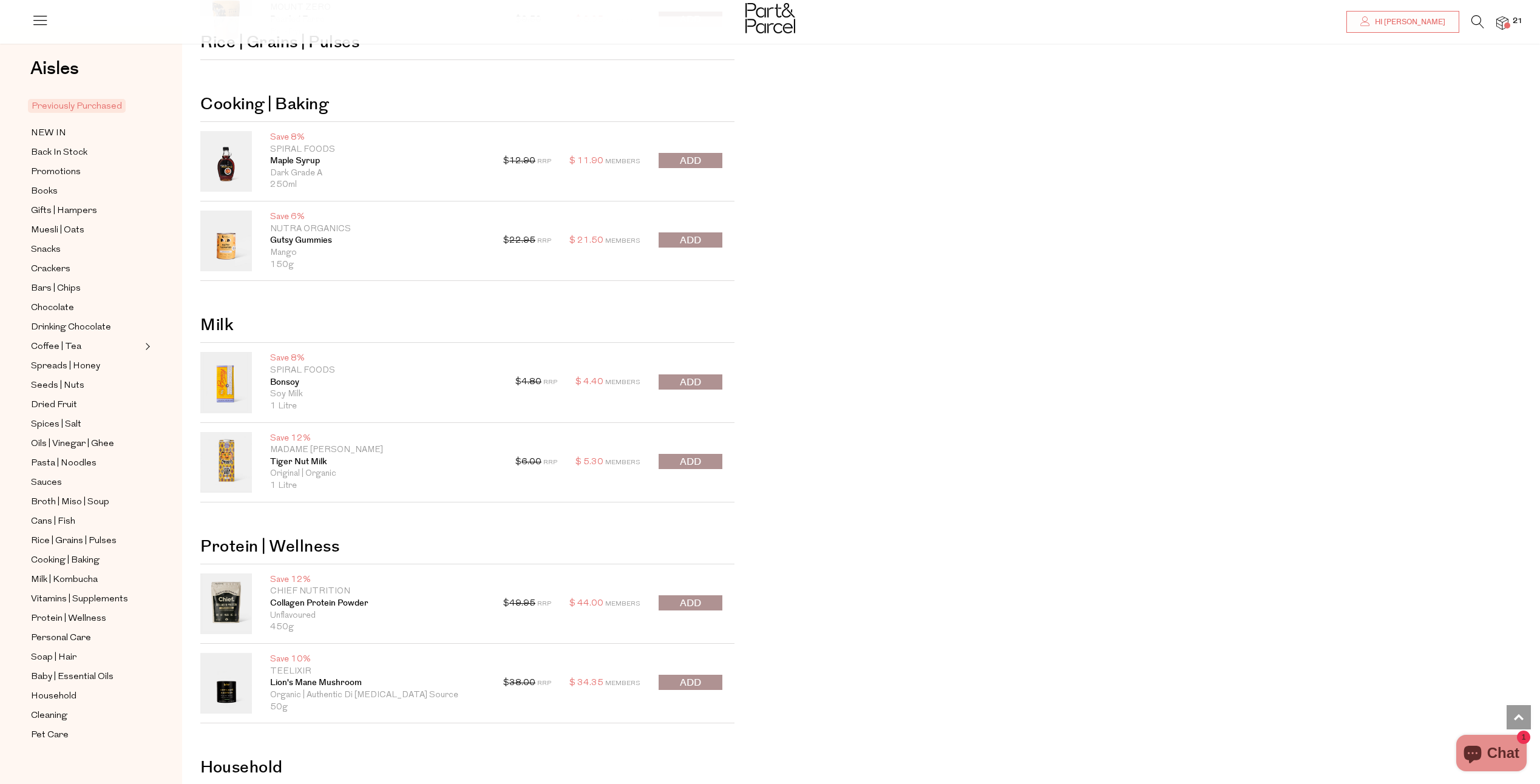
click at [686, 380] on span "submit" at bounding box center [690, 382] width 21 height 14
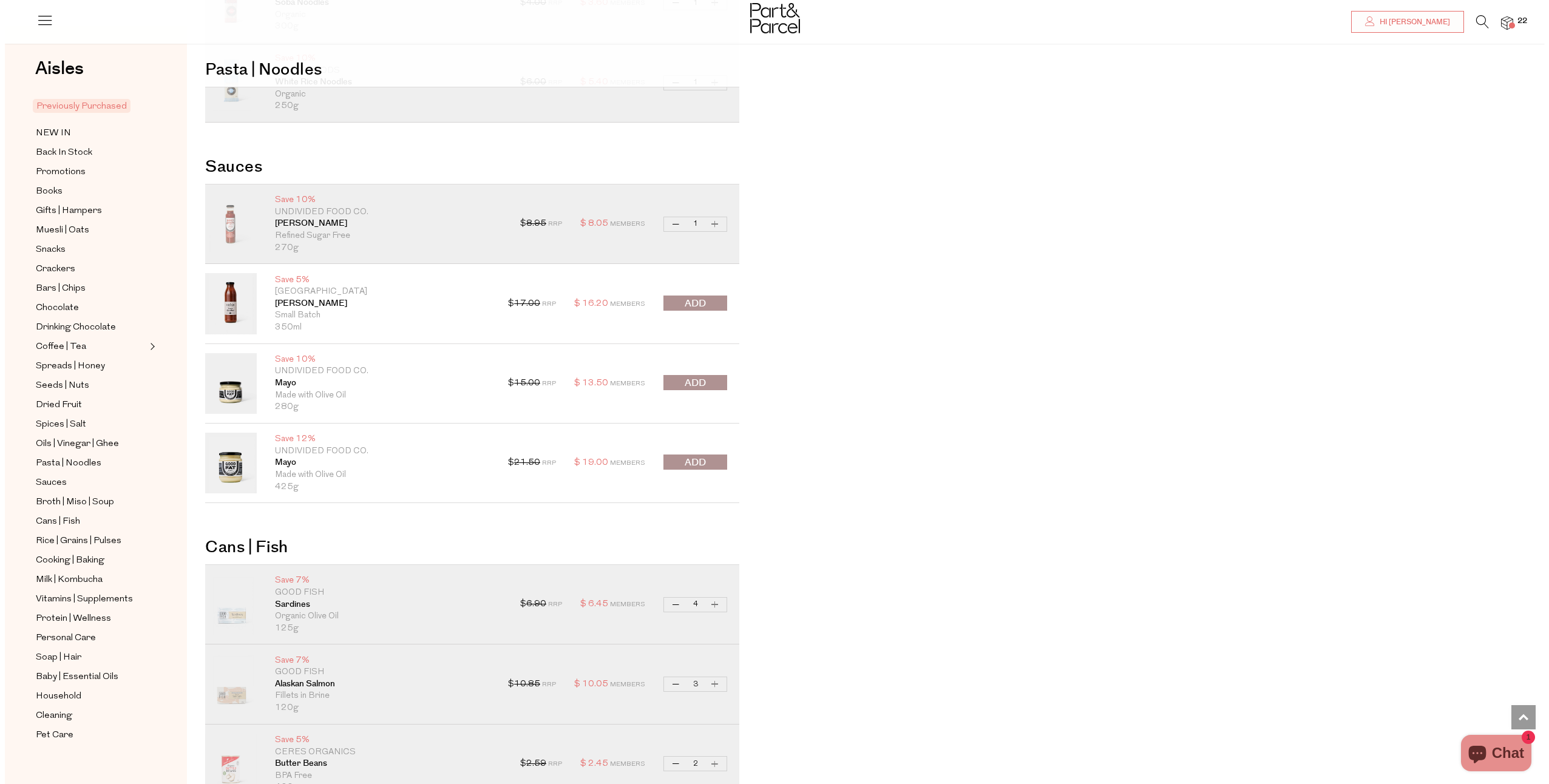
scroll to position [2730, 0]
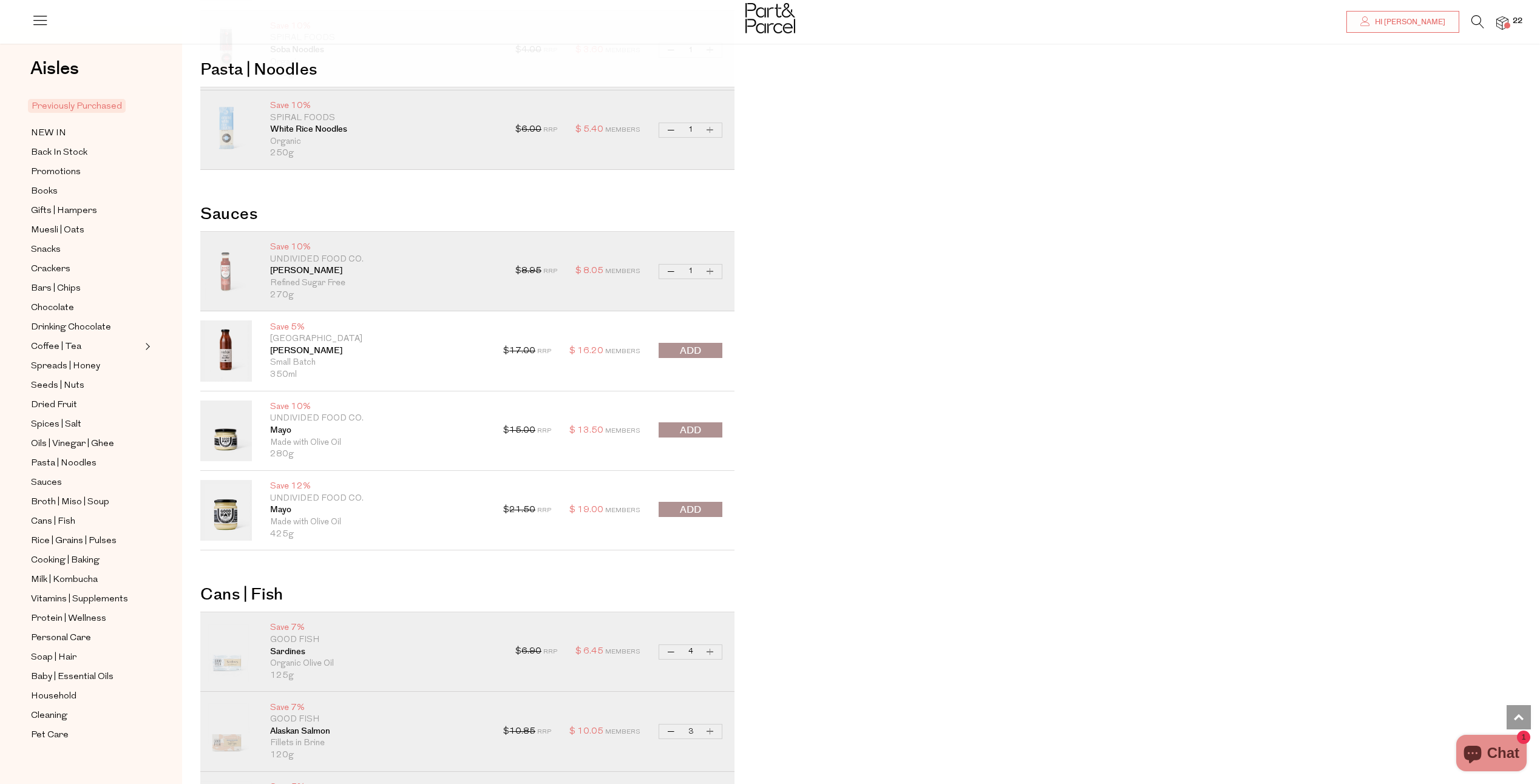
click at [1480, 23] on icon at bounding box center [1477, 21] width 12 height 13
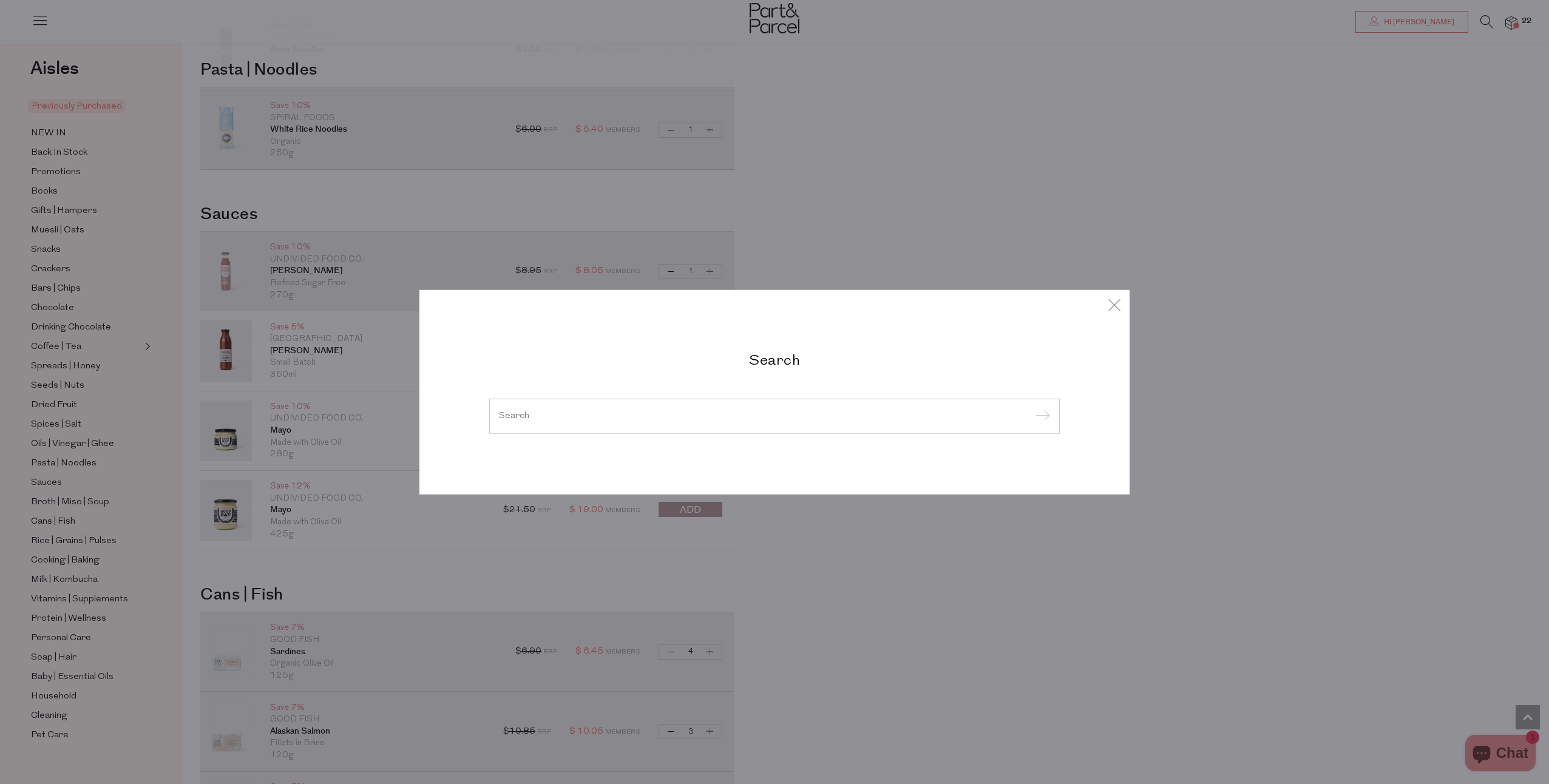
click at [717, 418] on input "search" at bounding box center [774, 415] width 551 height 9
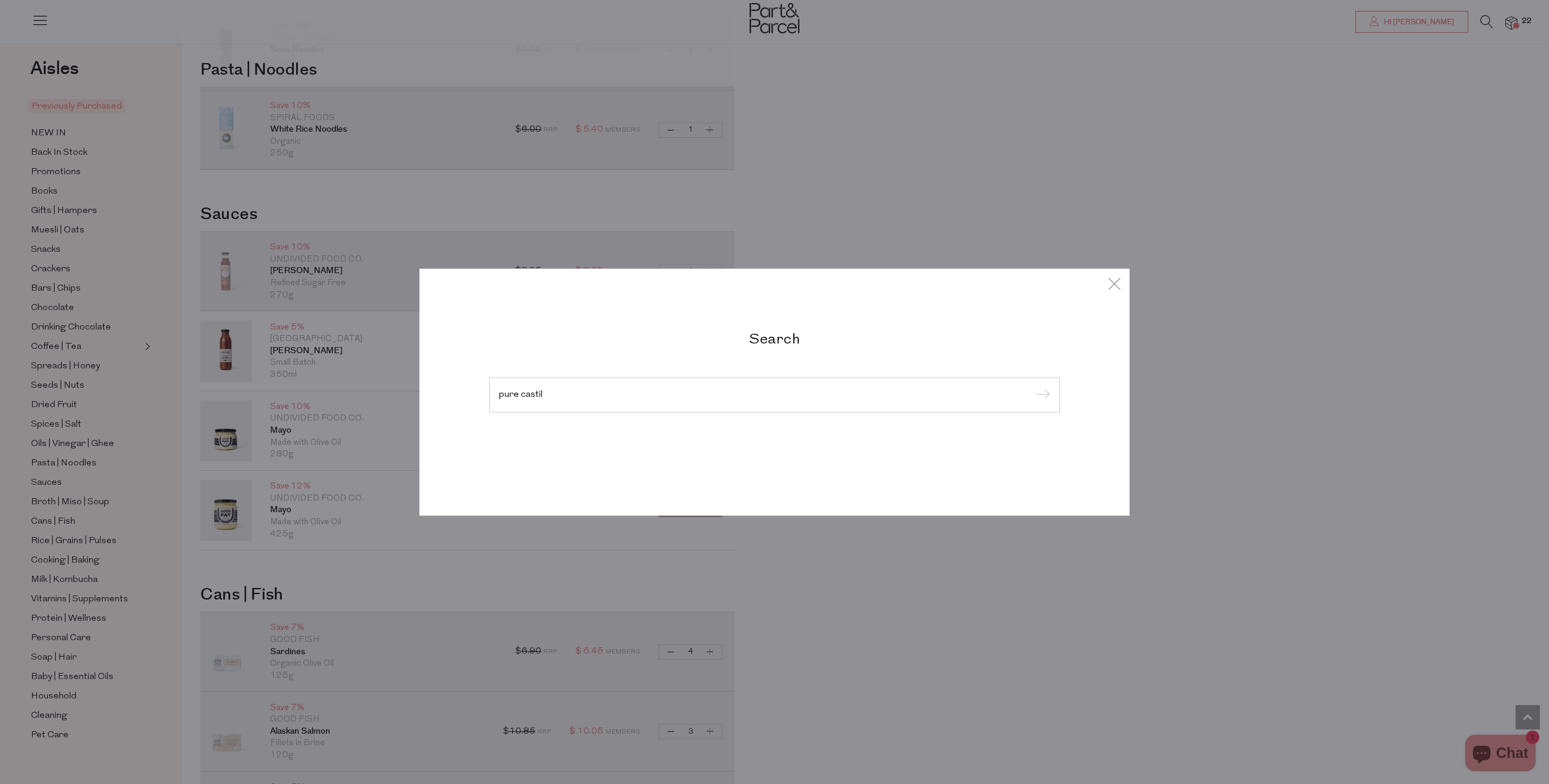
type input "pure castil"
click at [1032, 386] on input "submit" at bounding box center [1041, 395] width 18 height 18
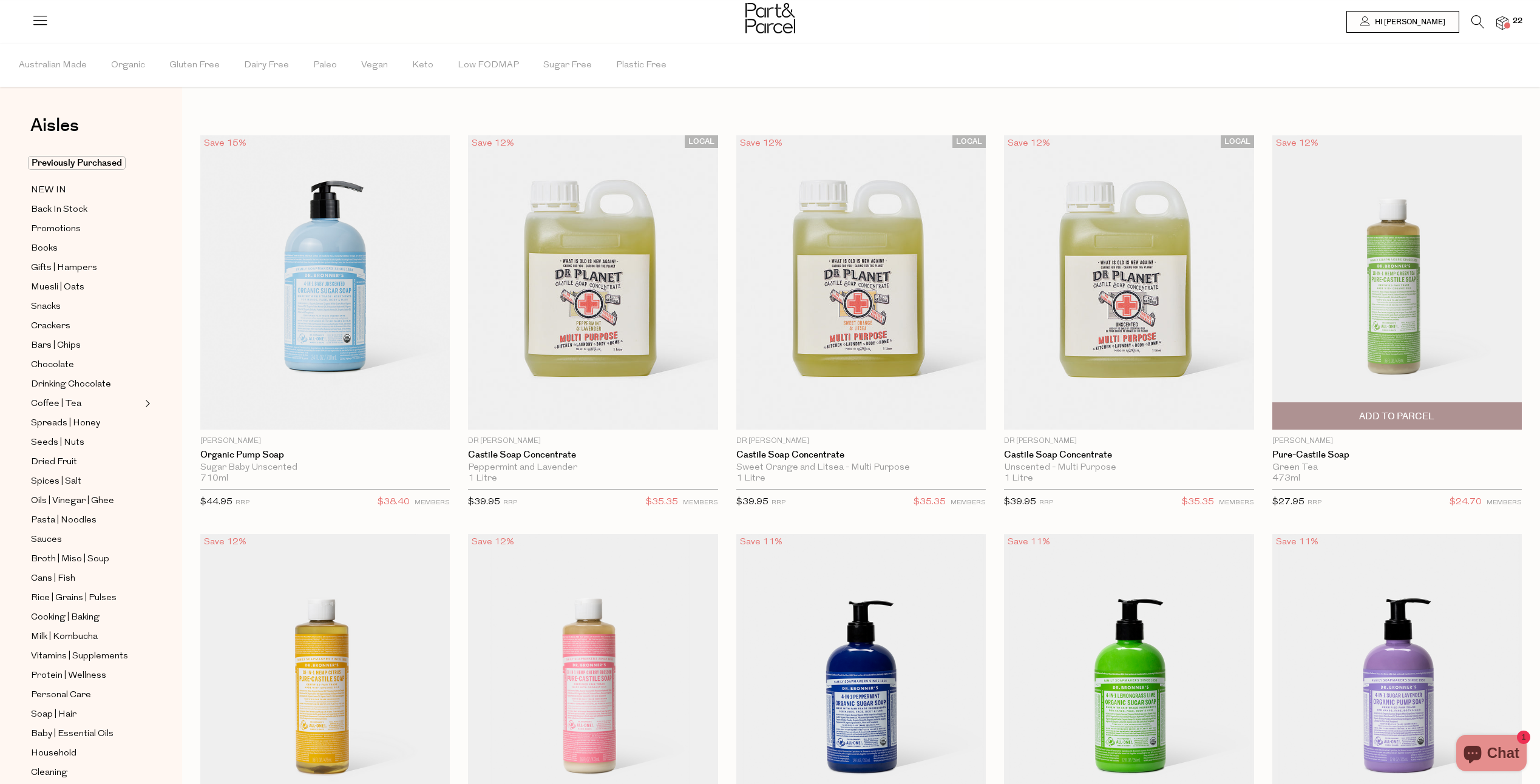
click at [1438, 416] on span "Add To Parcel" at bounding box center [1397, 416] width 242 height 26
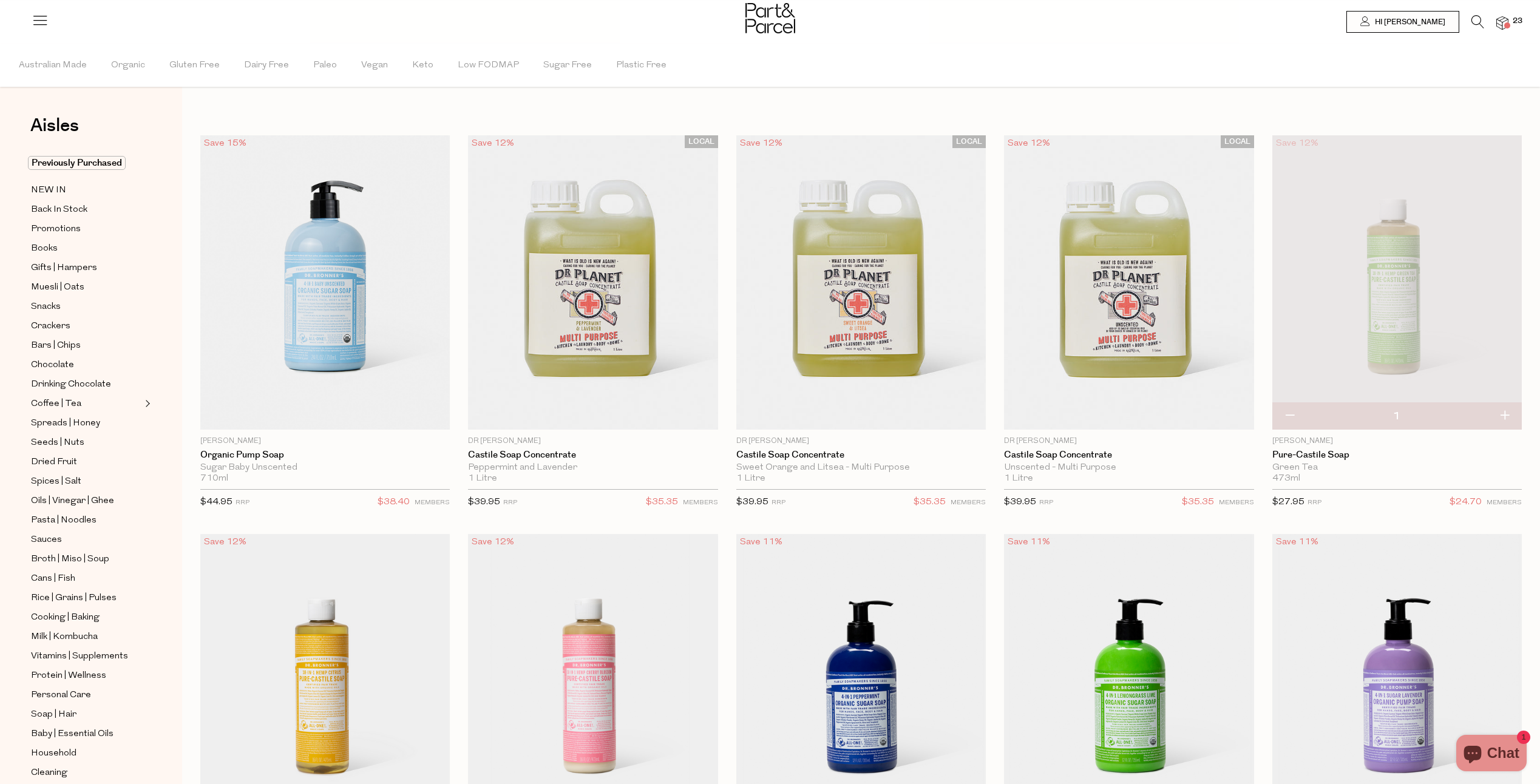
click at [1476, 21] on icon at bounding box center [1477, 21] width 12 height 13
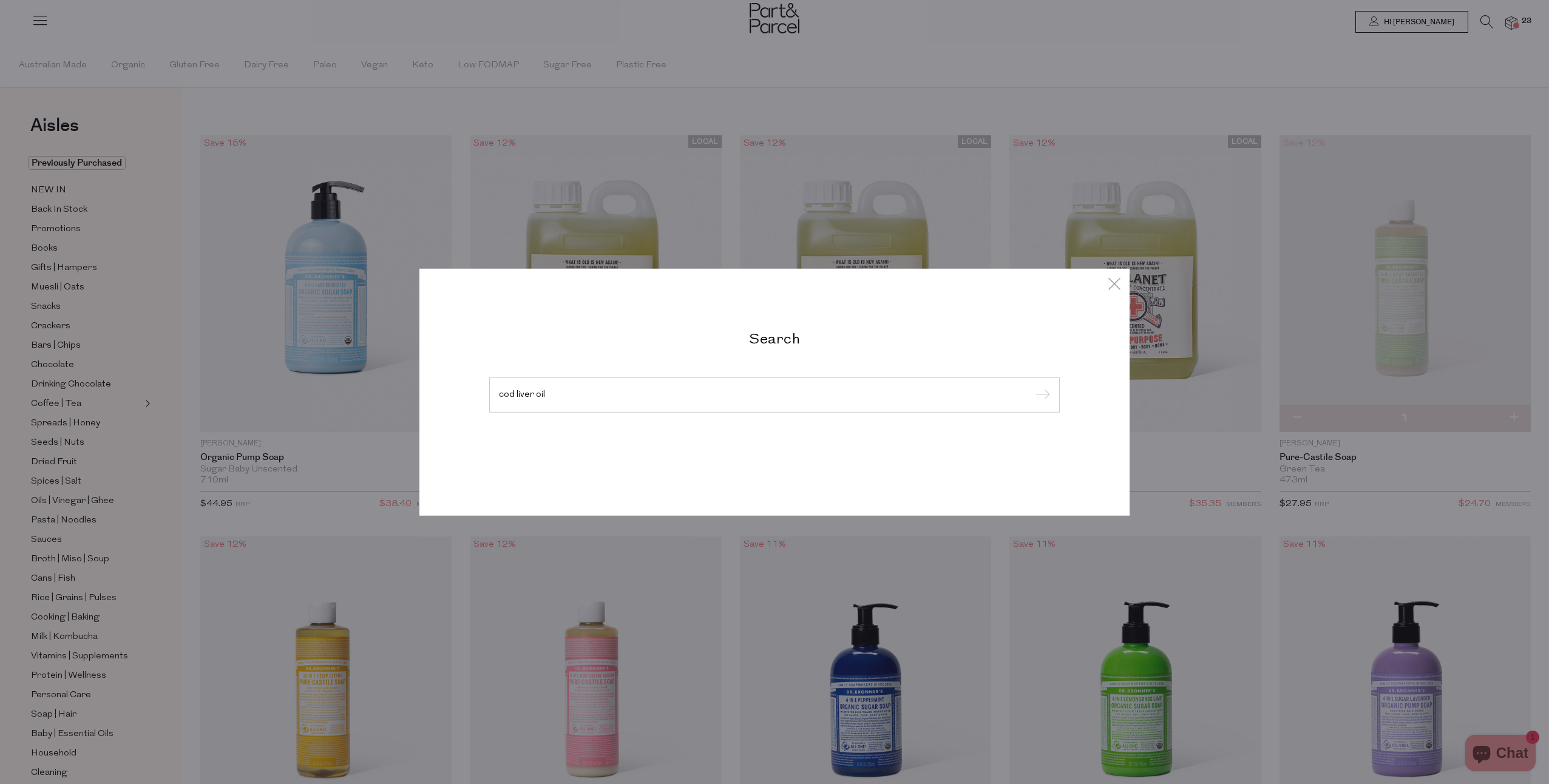
type input "cod liver oil"
click at [1032, 386] on input "submit" at bounding box center [1041, 395] width 18 height 18
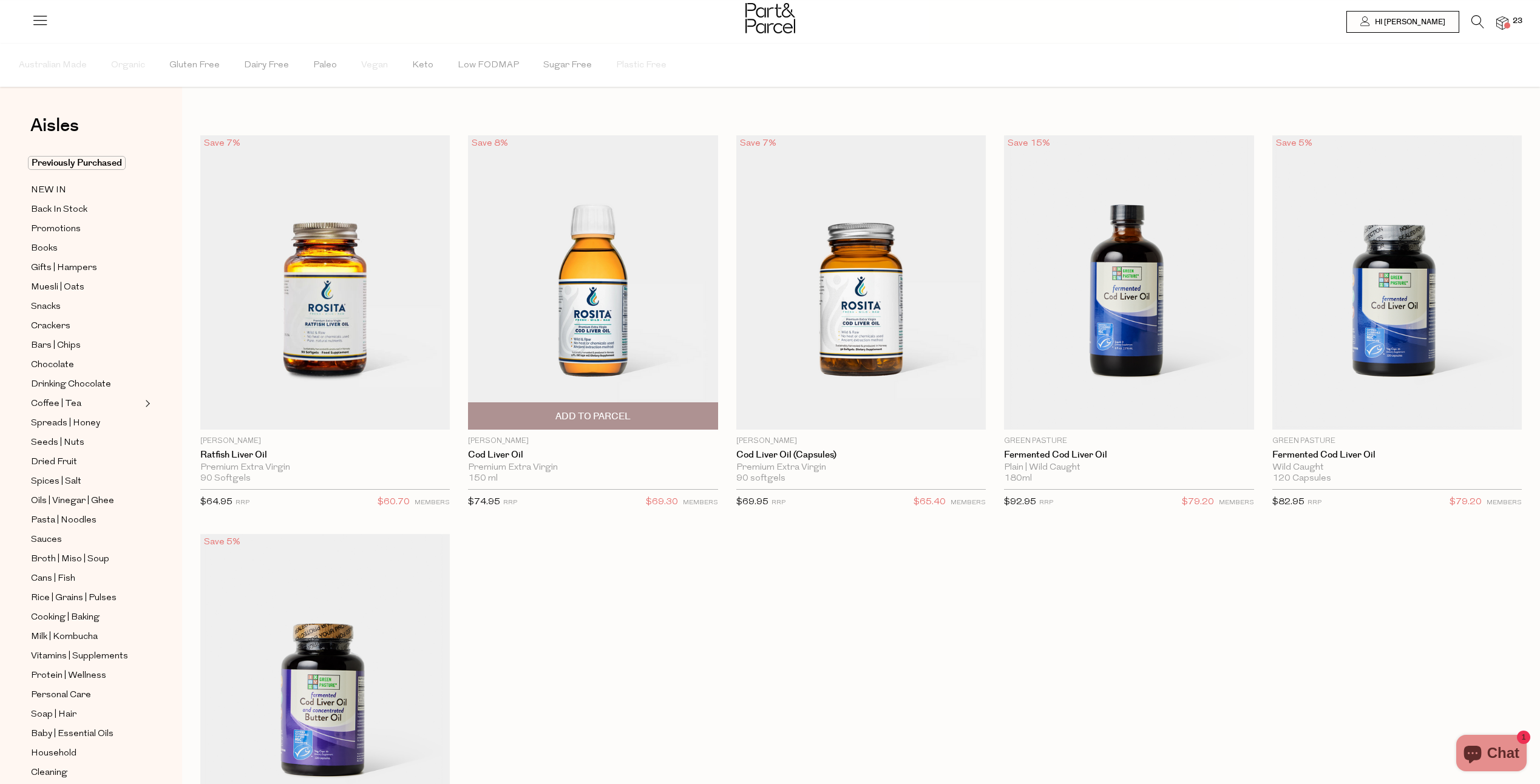
click at [633, 312] on img at bounding box center [592, 282] width 250 height 294
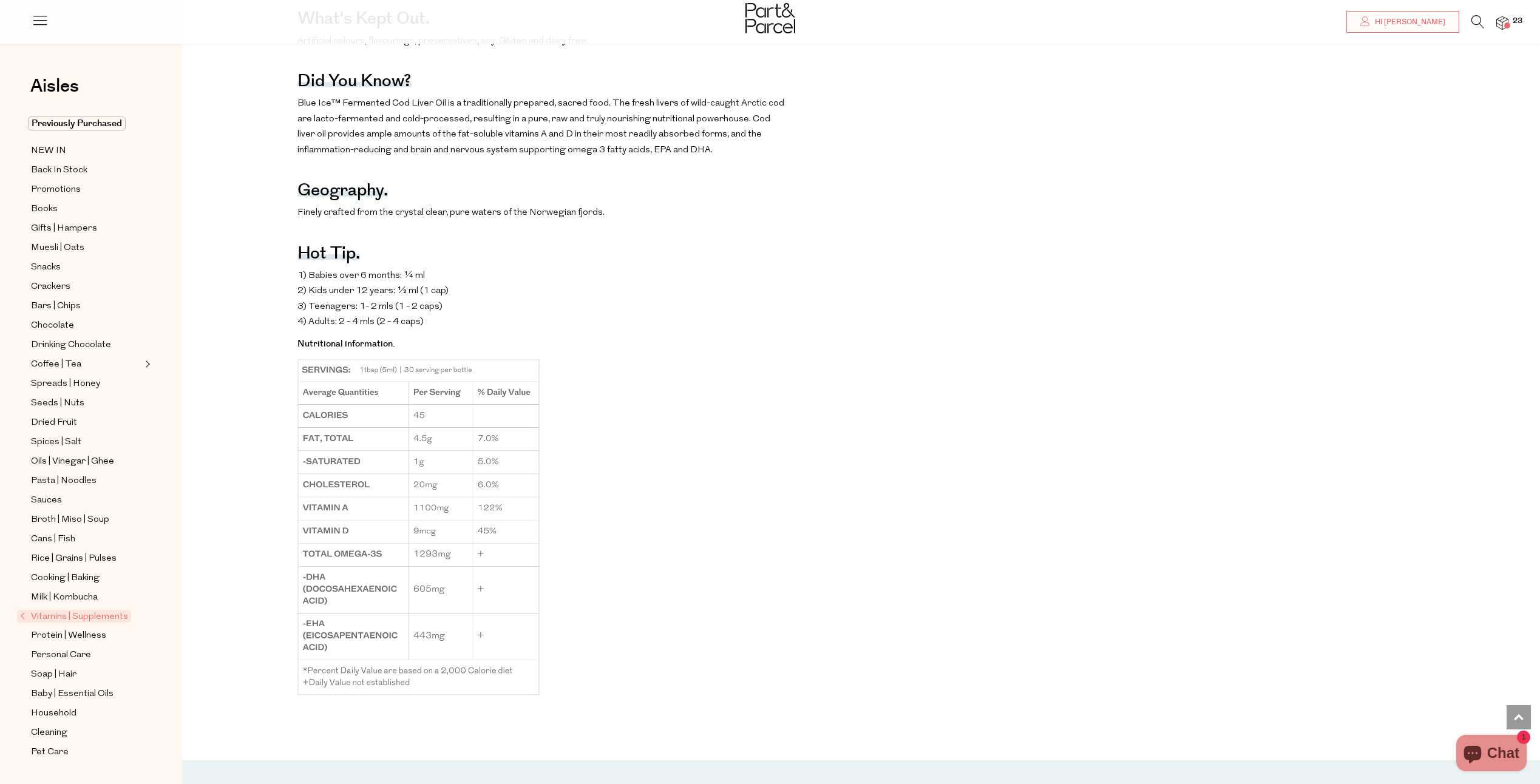
scroll to position [971, 0]
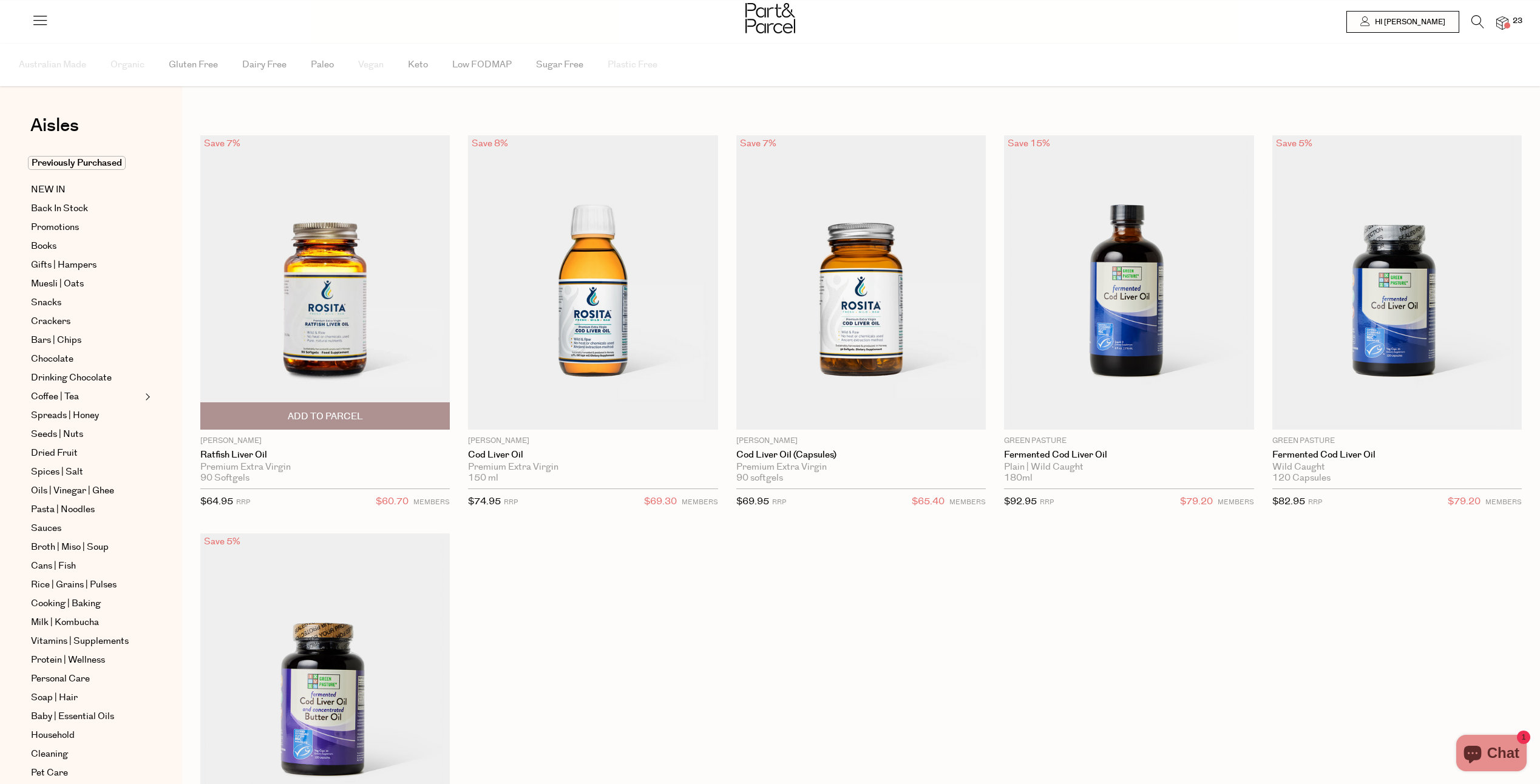
click at [350, 276] on img at bounding box center [325, 282] width 250 height 294
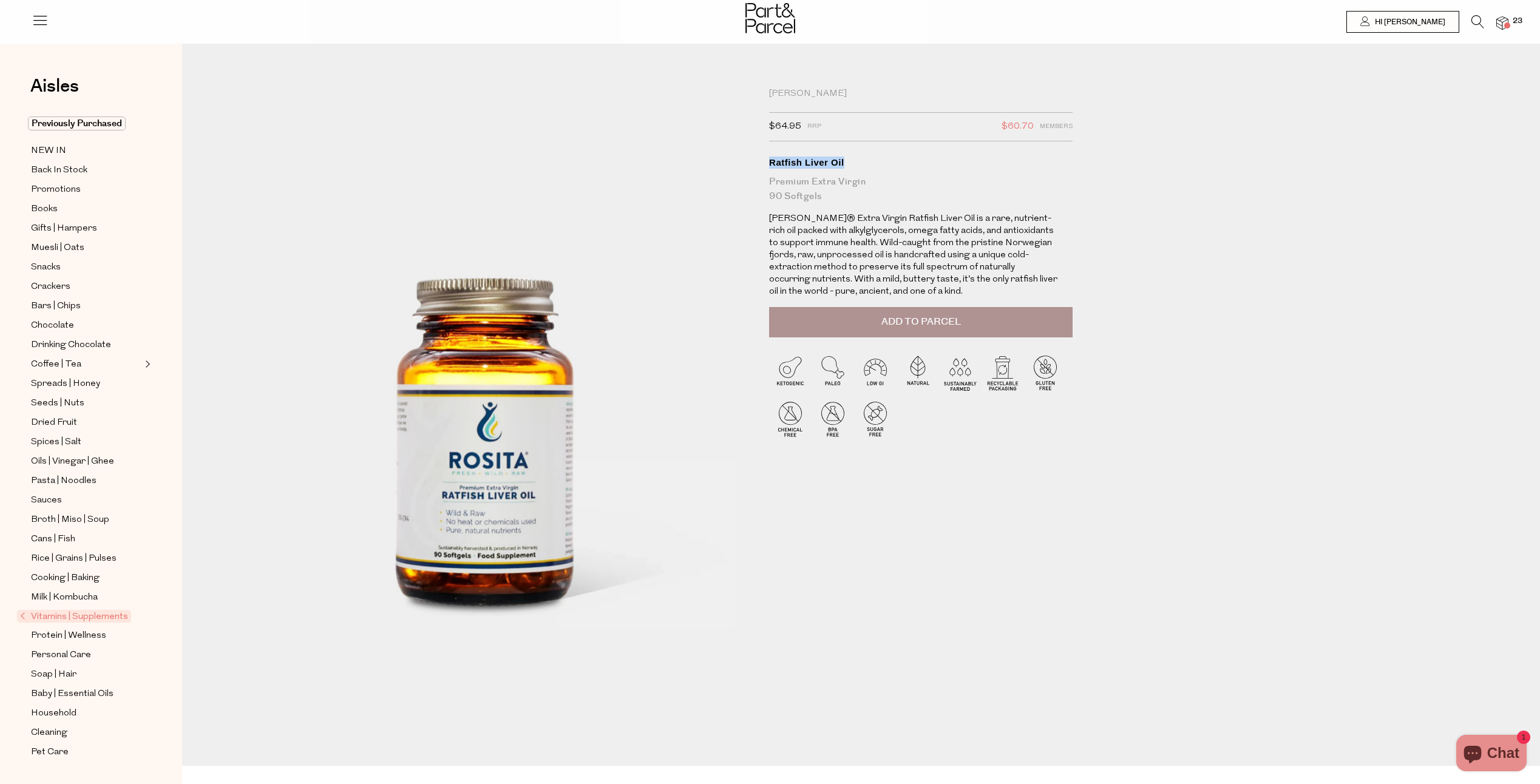
drag, startPoint x: 770, startPoint y: 165, endPoint x: 852, endPoint y: 167, distance: 82.0
click at [852, 167] on div "Ratfish Liver Oil" at bounding box center [920, 162] width 303 height 12
copy div "Ratfish Liver Oil"
click at [873, 325] on button "Add to Parcel" at bounding box center [920, 322] width 303 height 30
click at [1475, 22] on icon at bounding box center [1477, 21] width 12 height 13
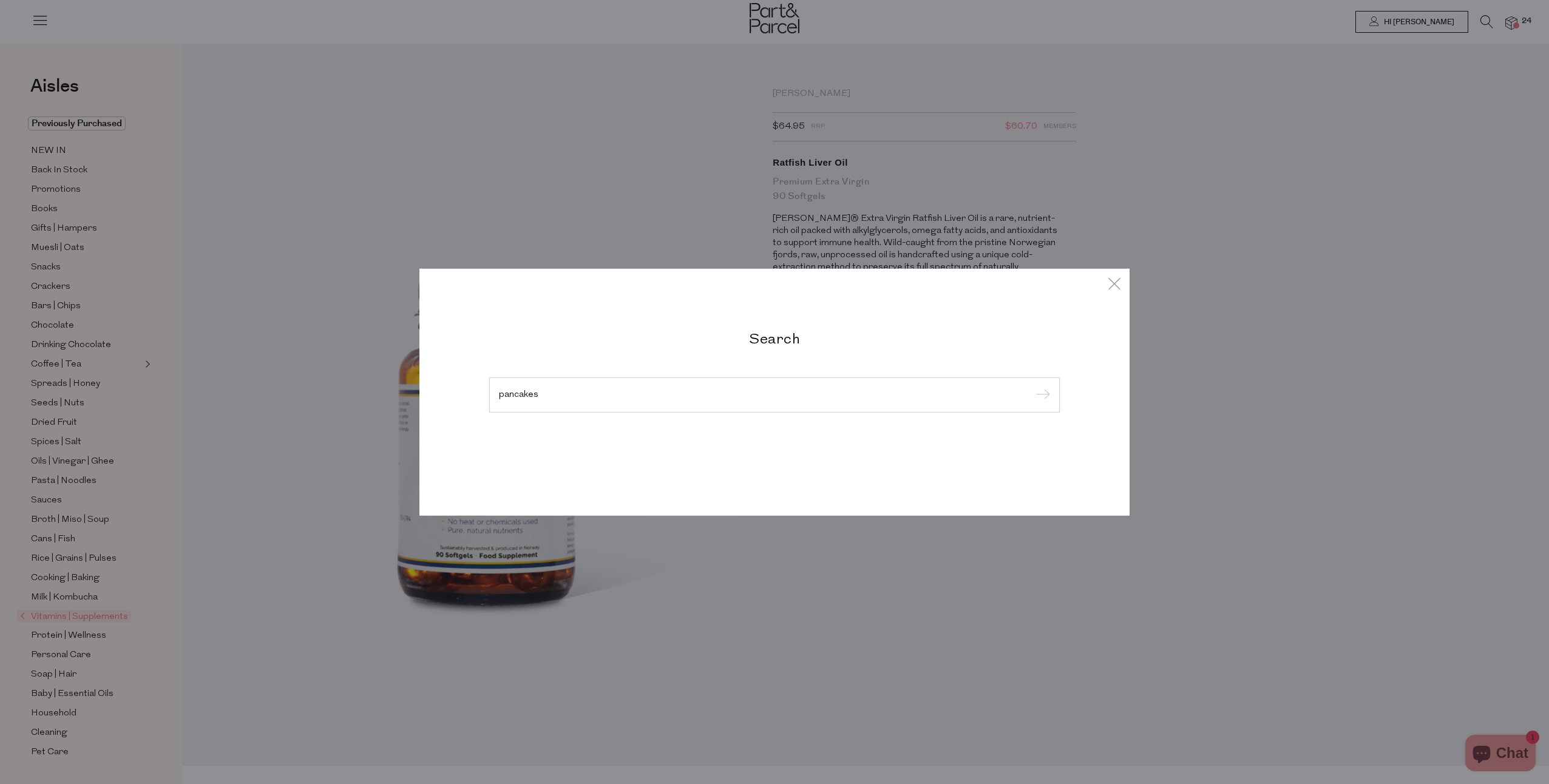
type input "pancakes"
click at [1032, 386] on input "submit" at bounding box center [1041, 395] width 18 height 18
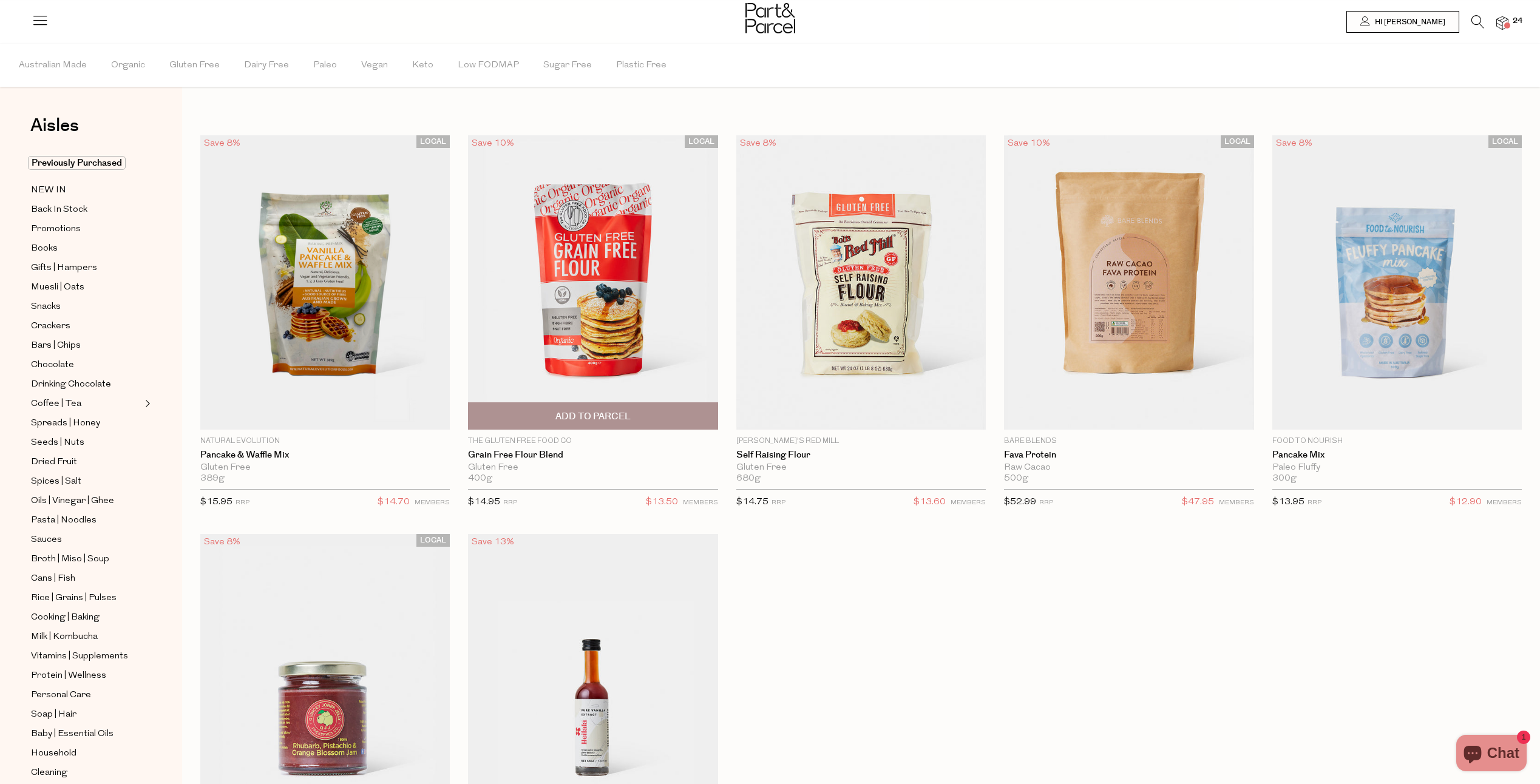
click at [623, 266] on img at bounding box center [592, 282] width 250 height 294
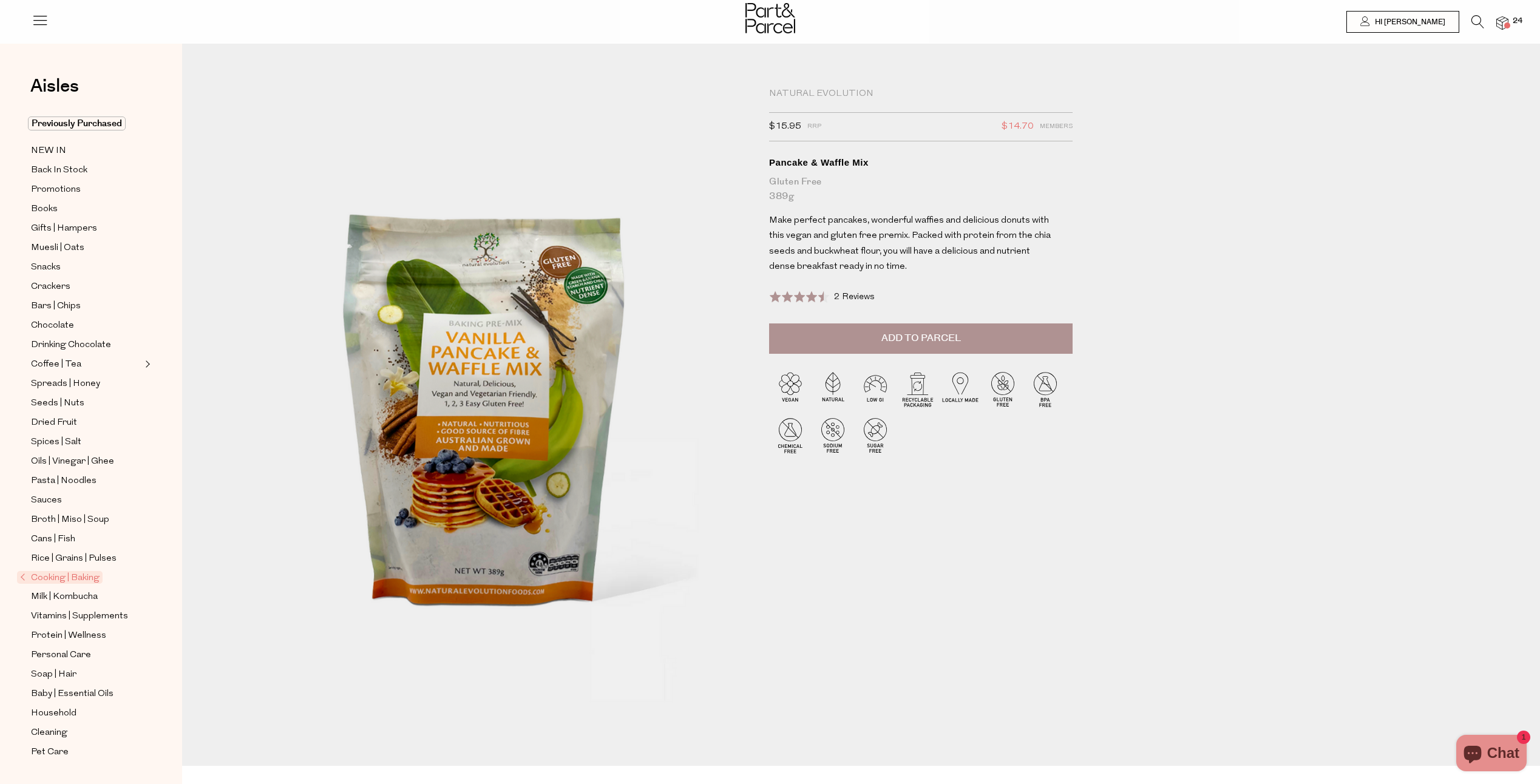
click at [841, 293] on span "2 Reviews" at bounding box center [854, 296] width 40 height 9
click at [889, 335] on span "Add to Parcel" at bounding box center [921, 338] width 80 height 14
click at [54, 185] on span "Promotions" at bounding box center [56, 190] width 49 height 15
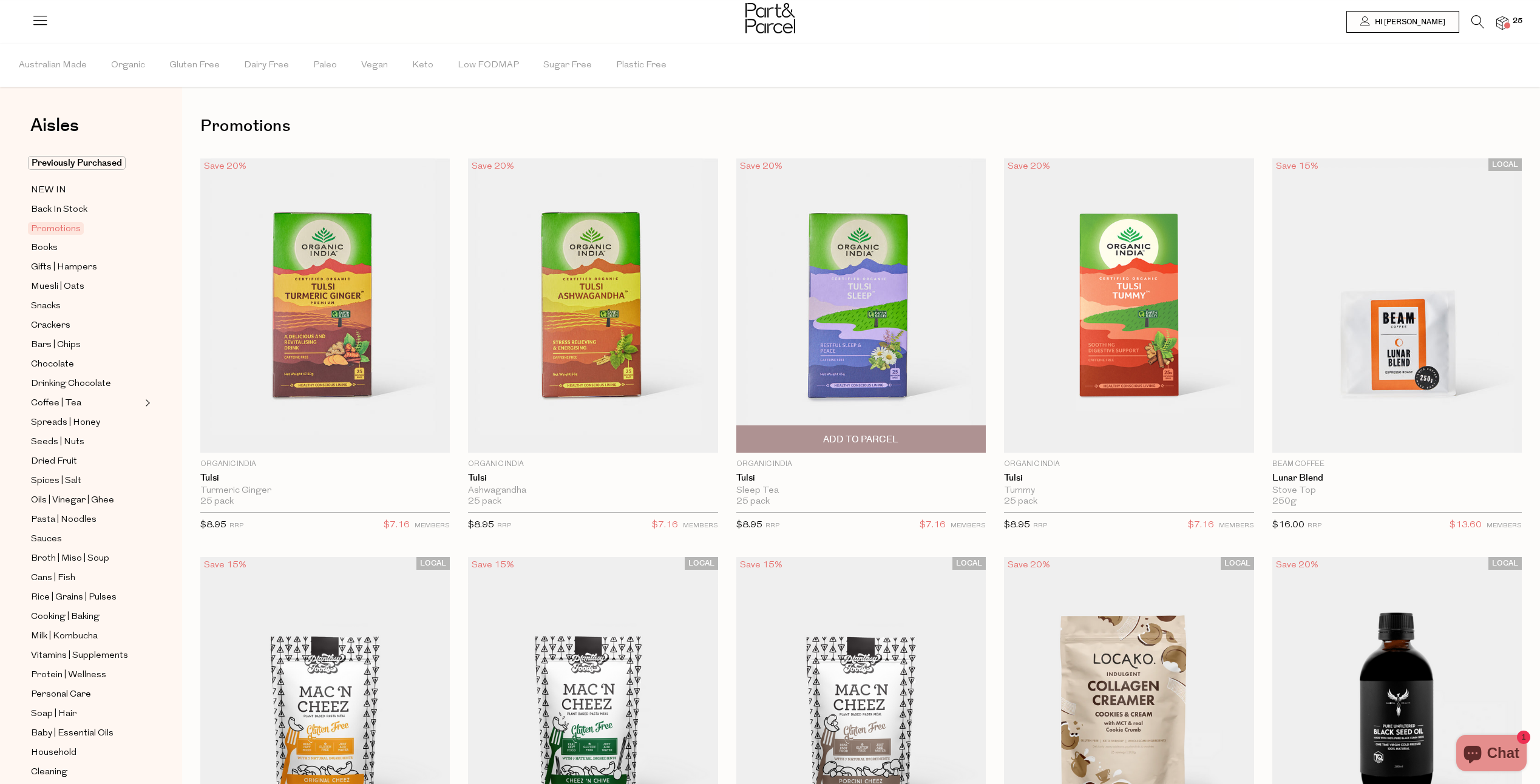
click at [919, 439] on span "Add To Parcel" at bounding box center [861, 439] width 242 height 26
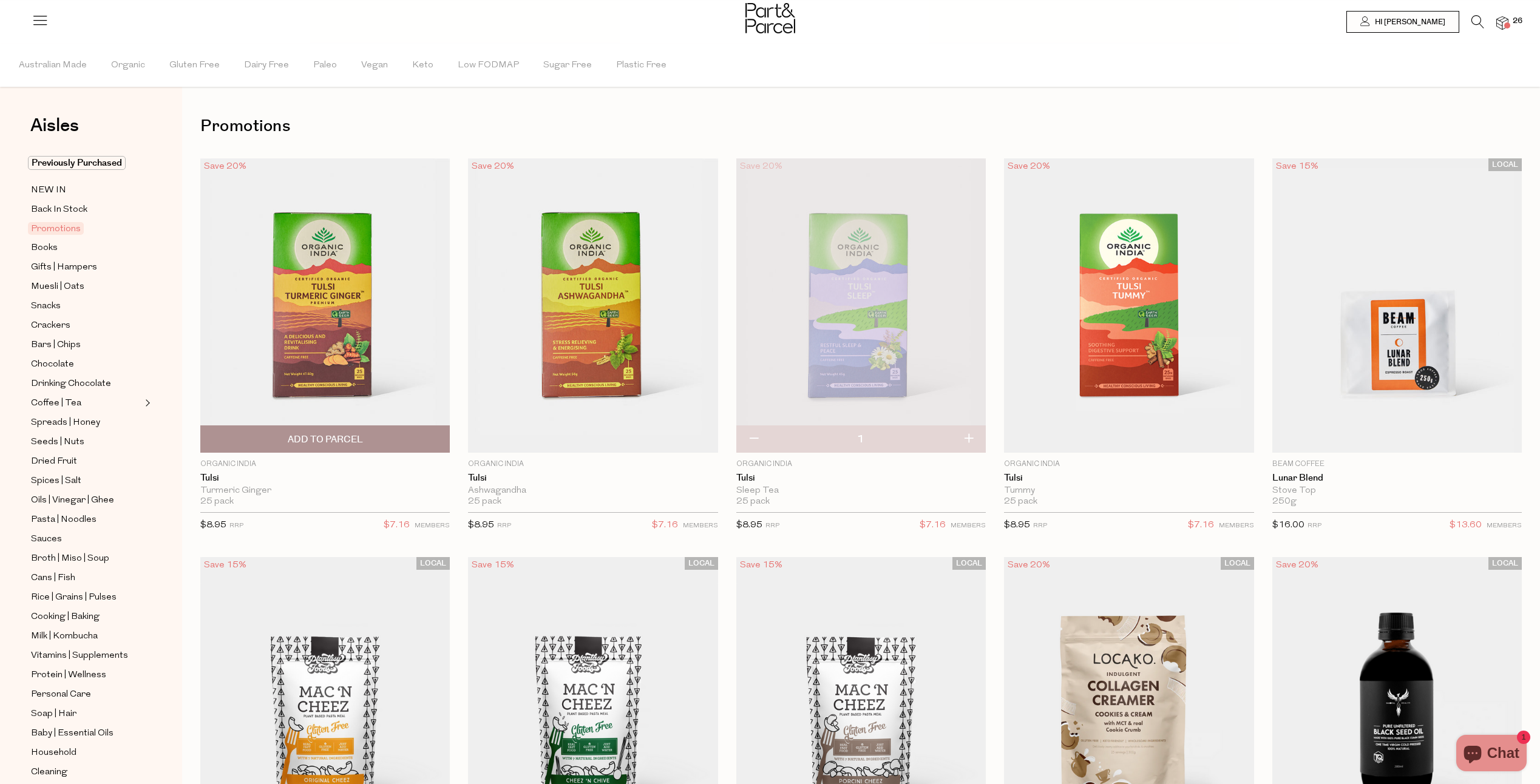
click at [347, 435] on span "Add To Parcel" at bounding box center [325, 439] width 75 height 12
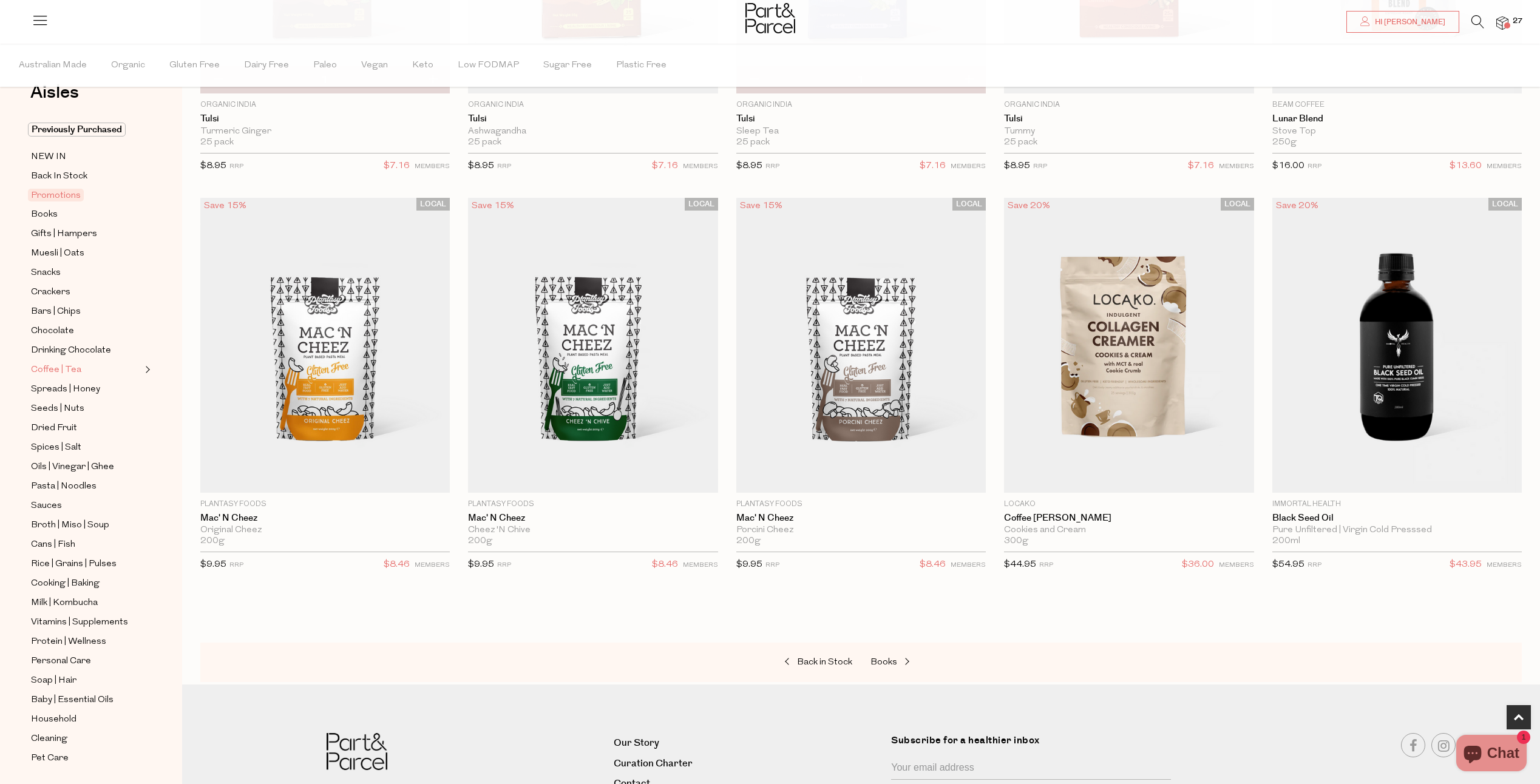
scroll to position [49, 0]
click at [49, 396] on ul "Previously Purchased NEW IN Back In Stock Promotions Books Gifts | Hampers Mues…" at bounding box center [91, 428] width 130 height 643
click at [48, 405] on span "Dried Fruit" at bounding box center [54, 413] width 46 height 15
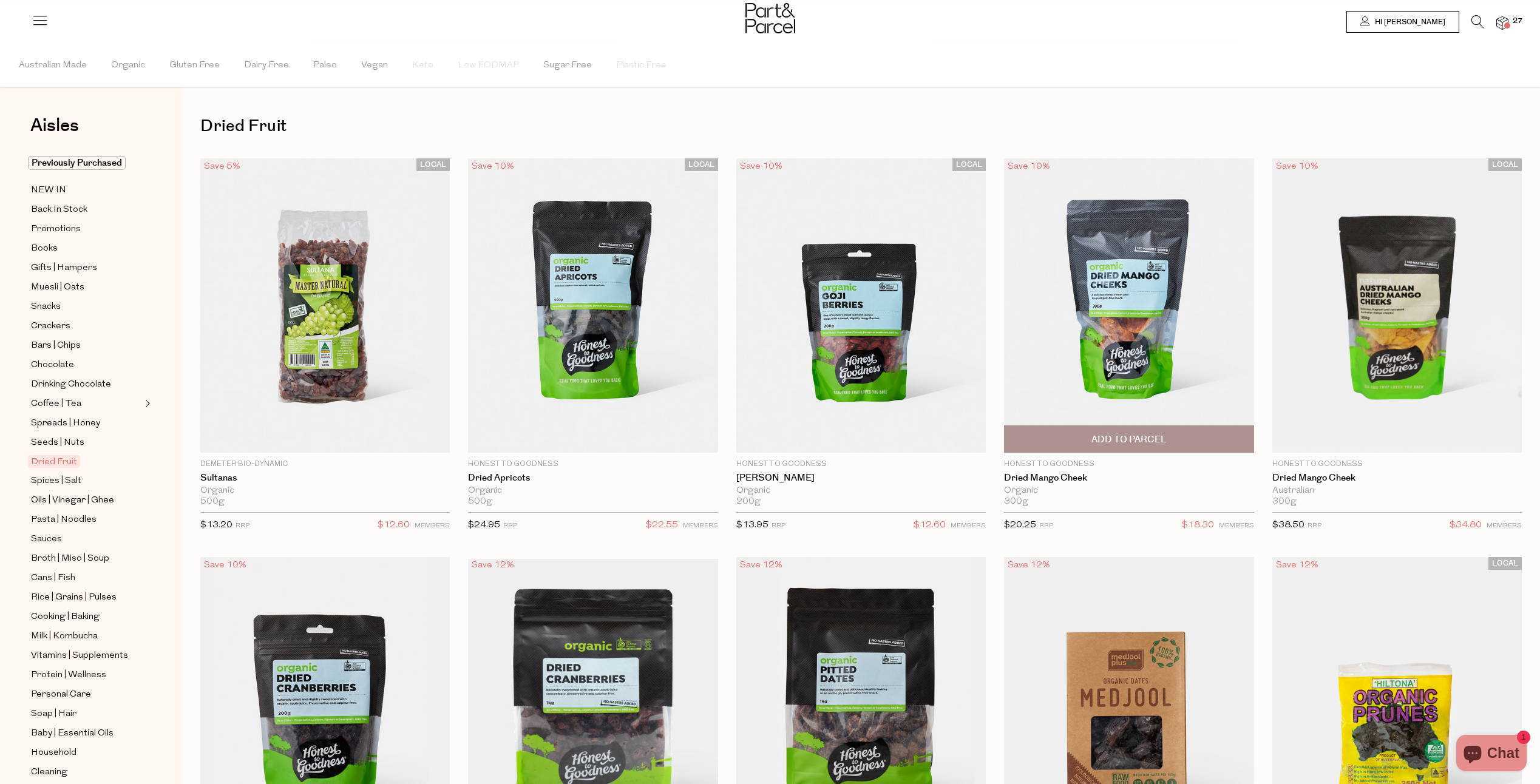
click at [1201, 432] on span "Add To Parcel" at bounding box center [1129, 439] width 242 height 26
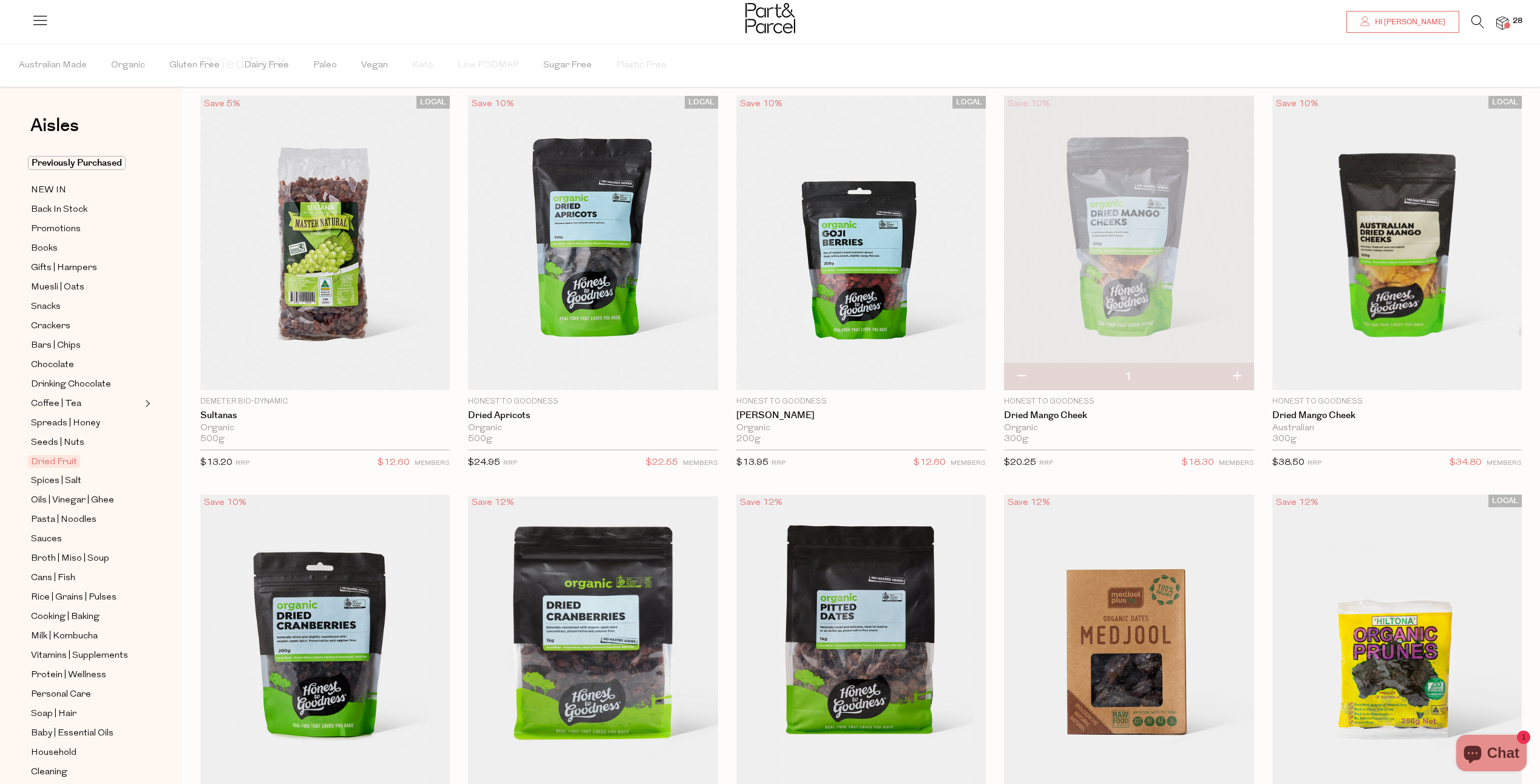
scroll to position [61, 0]
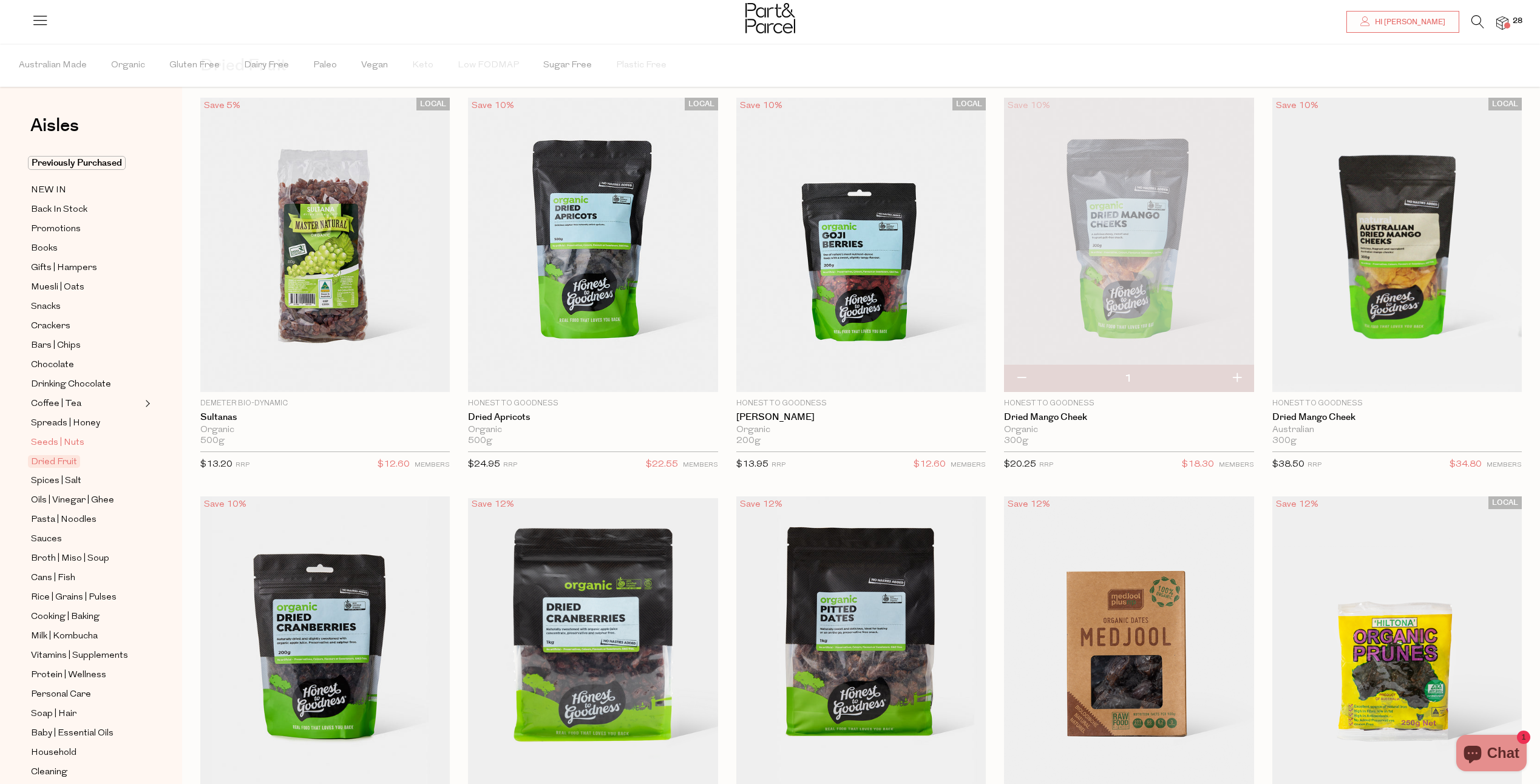
click at [73, 436] on span "Seeds | Nuts" at bounding box center [58, 443] width 54 height 15
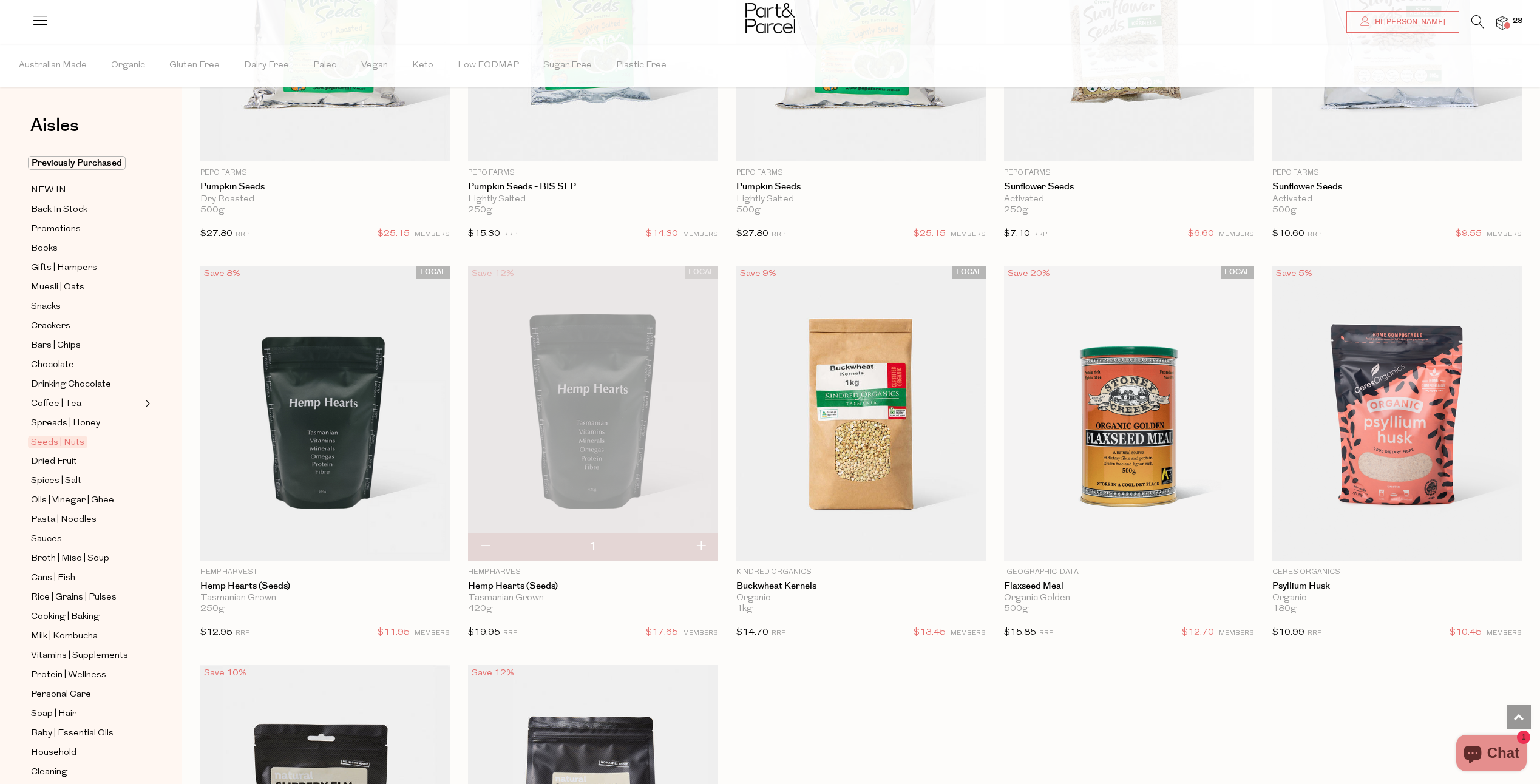
scroll to position [3034, 0]
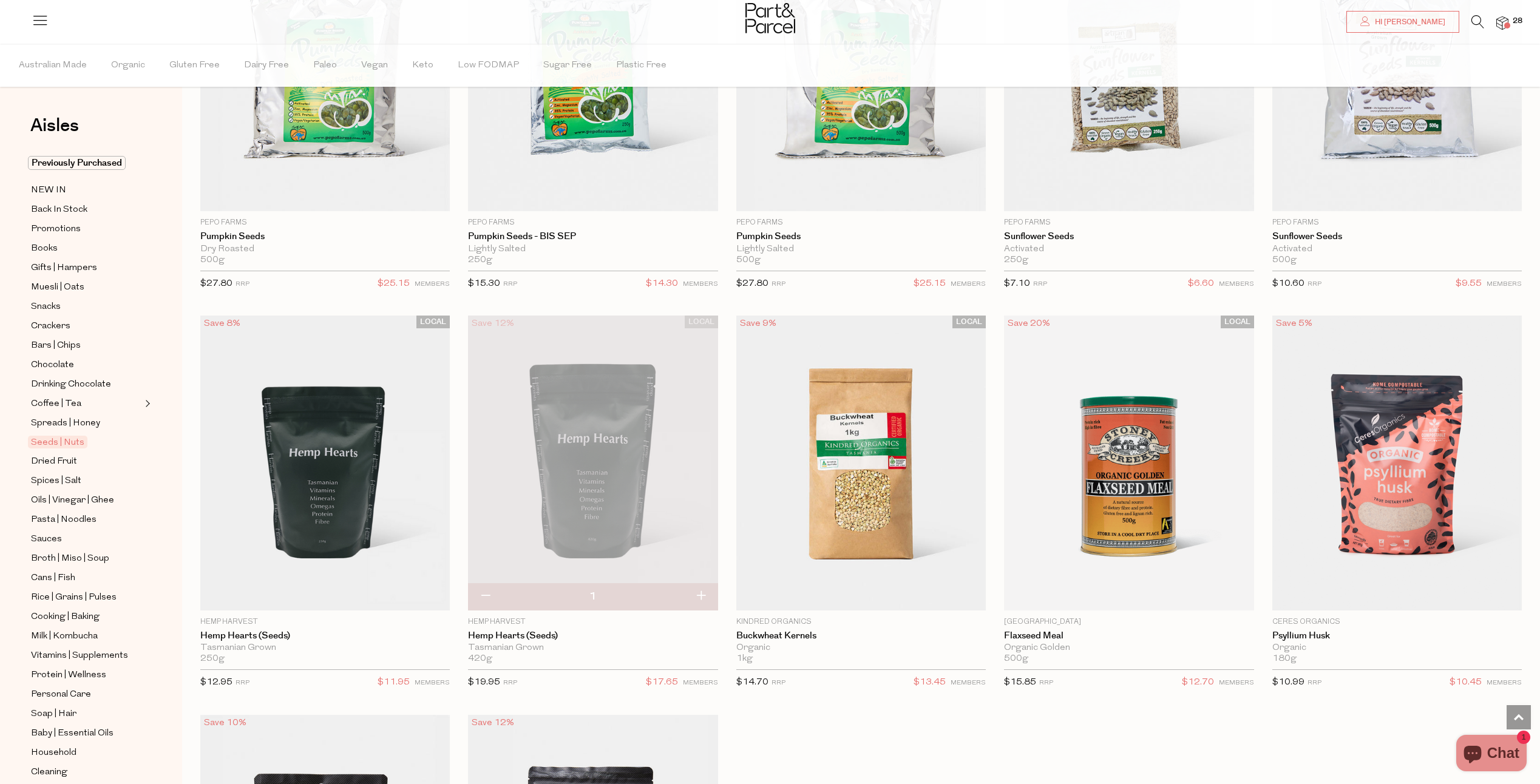
click at [1511, 17] on span "28" at bounding box center [1517, 21] width 16 height 11
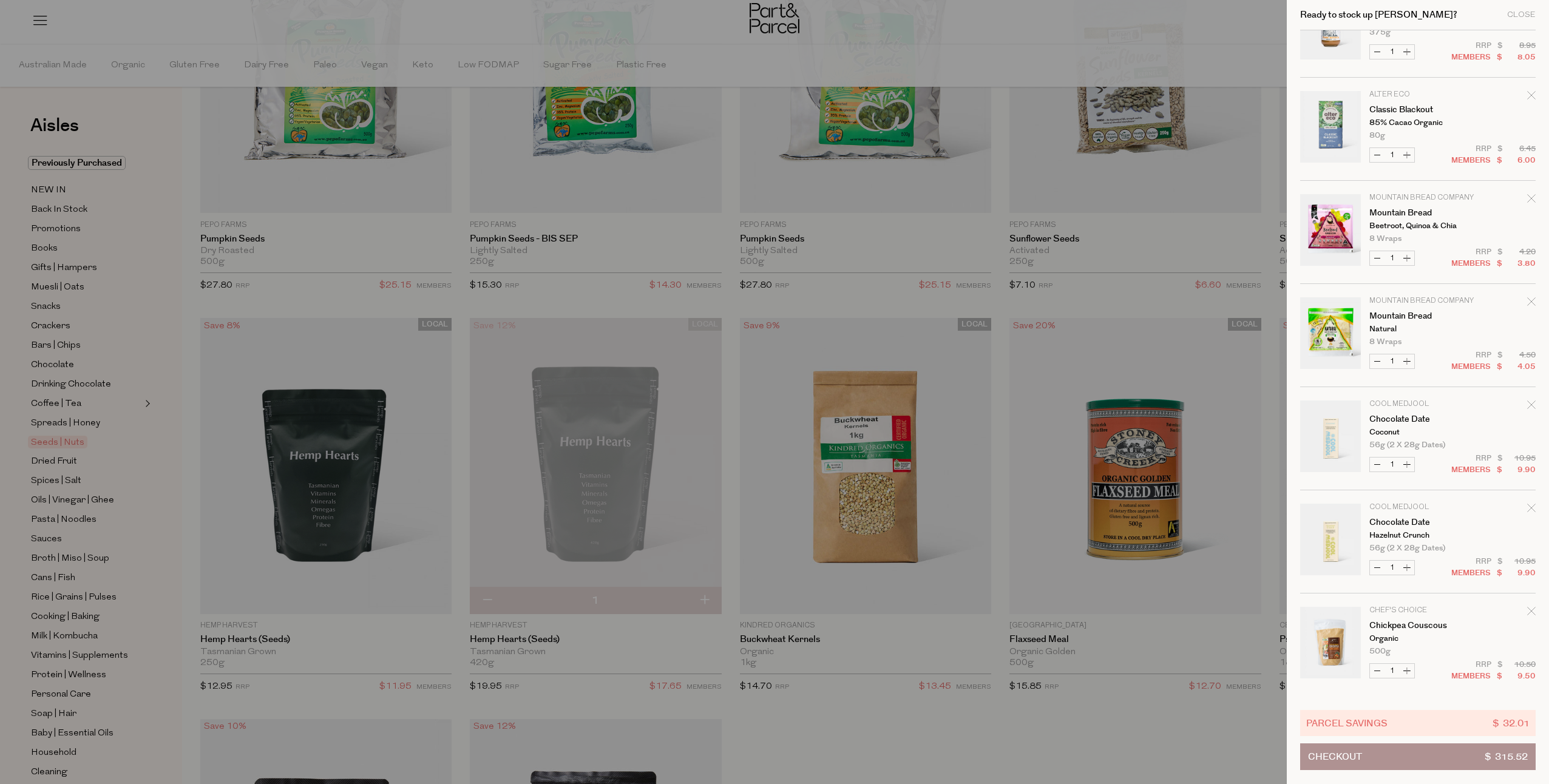
scroll to position [1603, 0]
click at [1530, 404] on icon "Remove Chocolate Date" at bounding box center [1532, 404] width 8 height 8
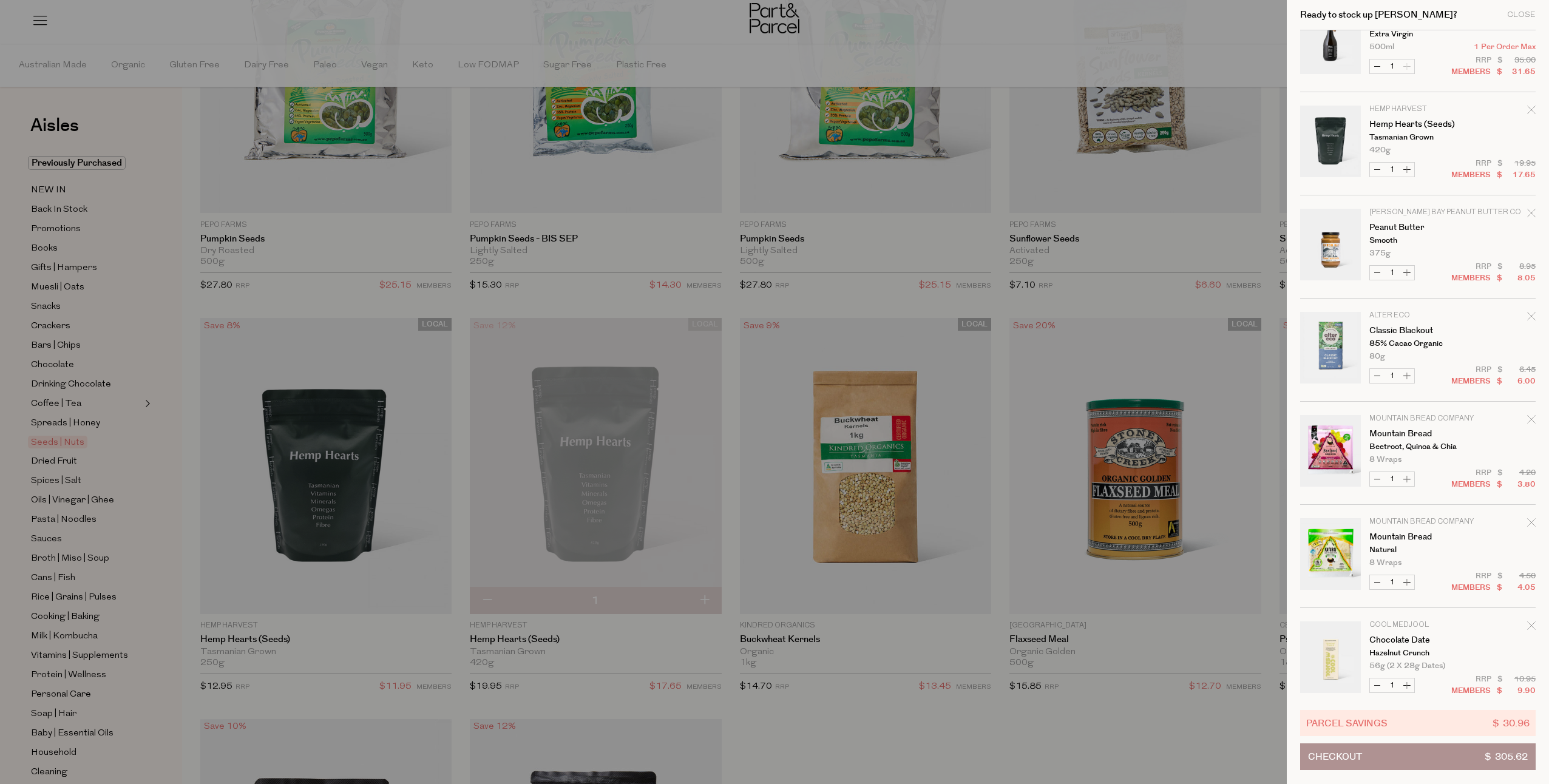
scroll to position [1379, 0]
click at [1139, 48] on div at bounding box center [774, 392] width 1549 height 784
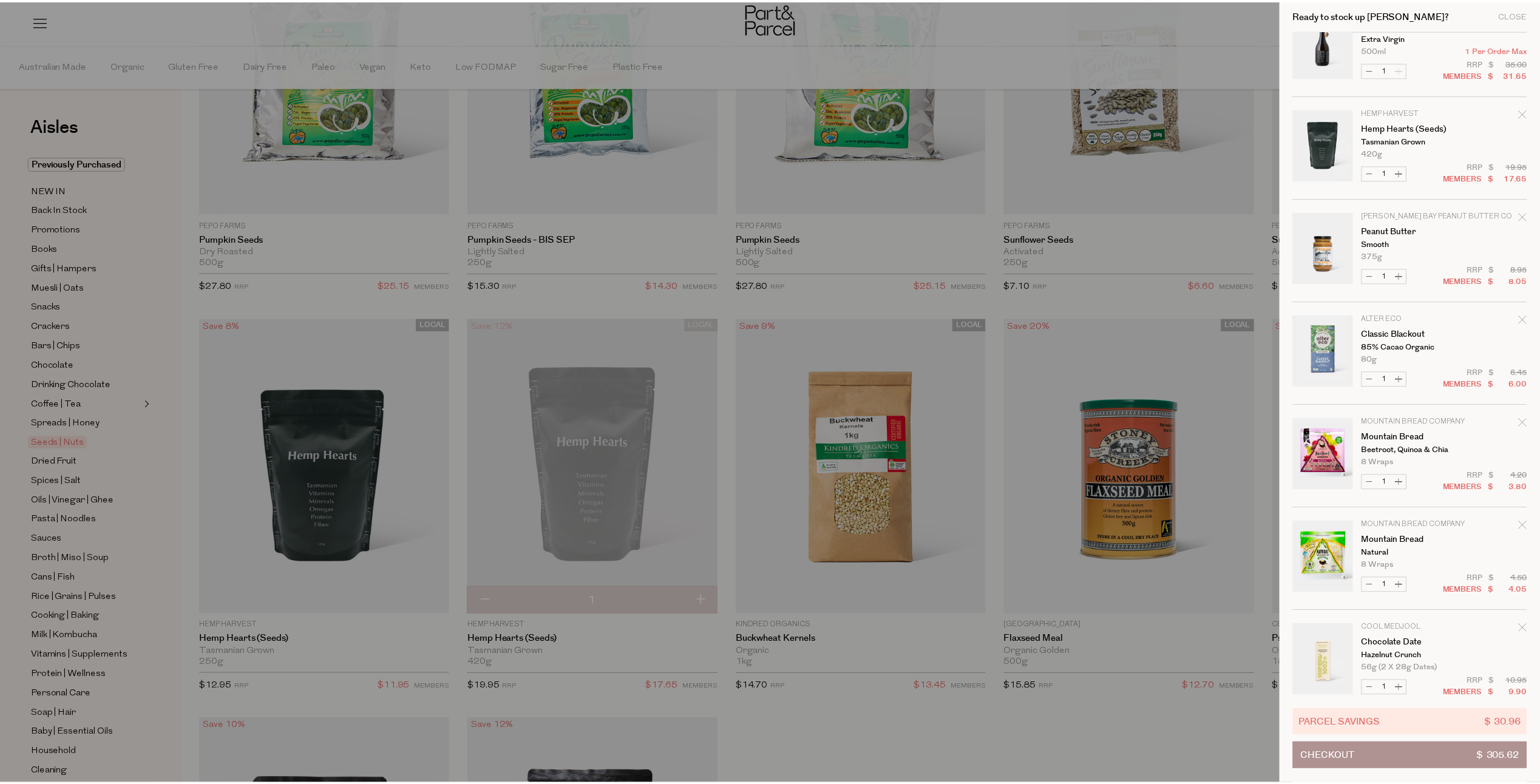
scroll to position [3034, 0]
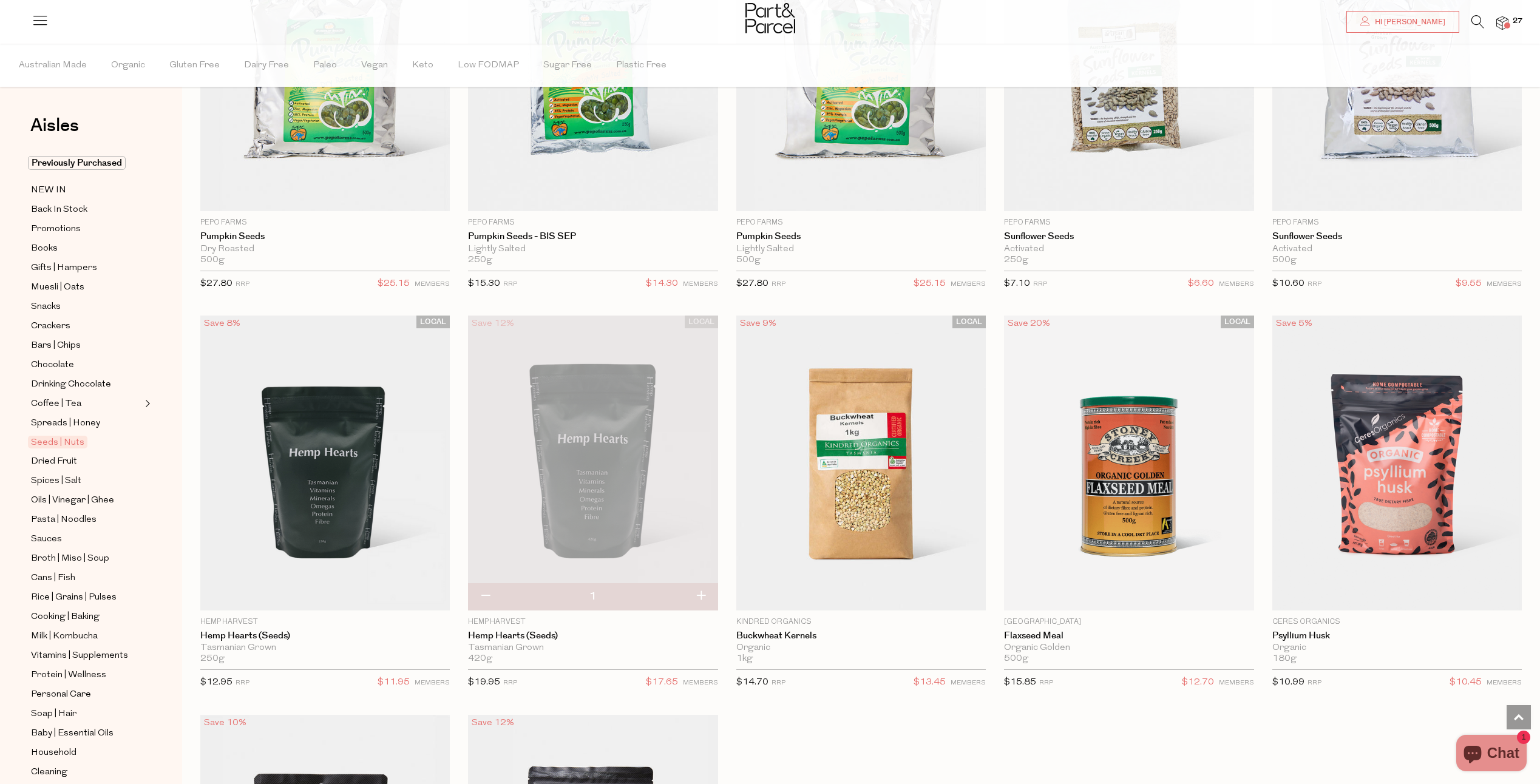
click at [1472, 21] on icon at bounding box center [1477, 21] width 12 height 13
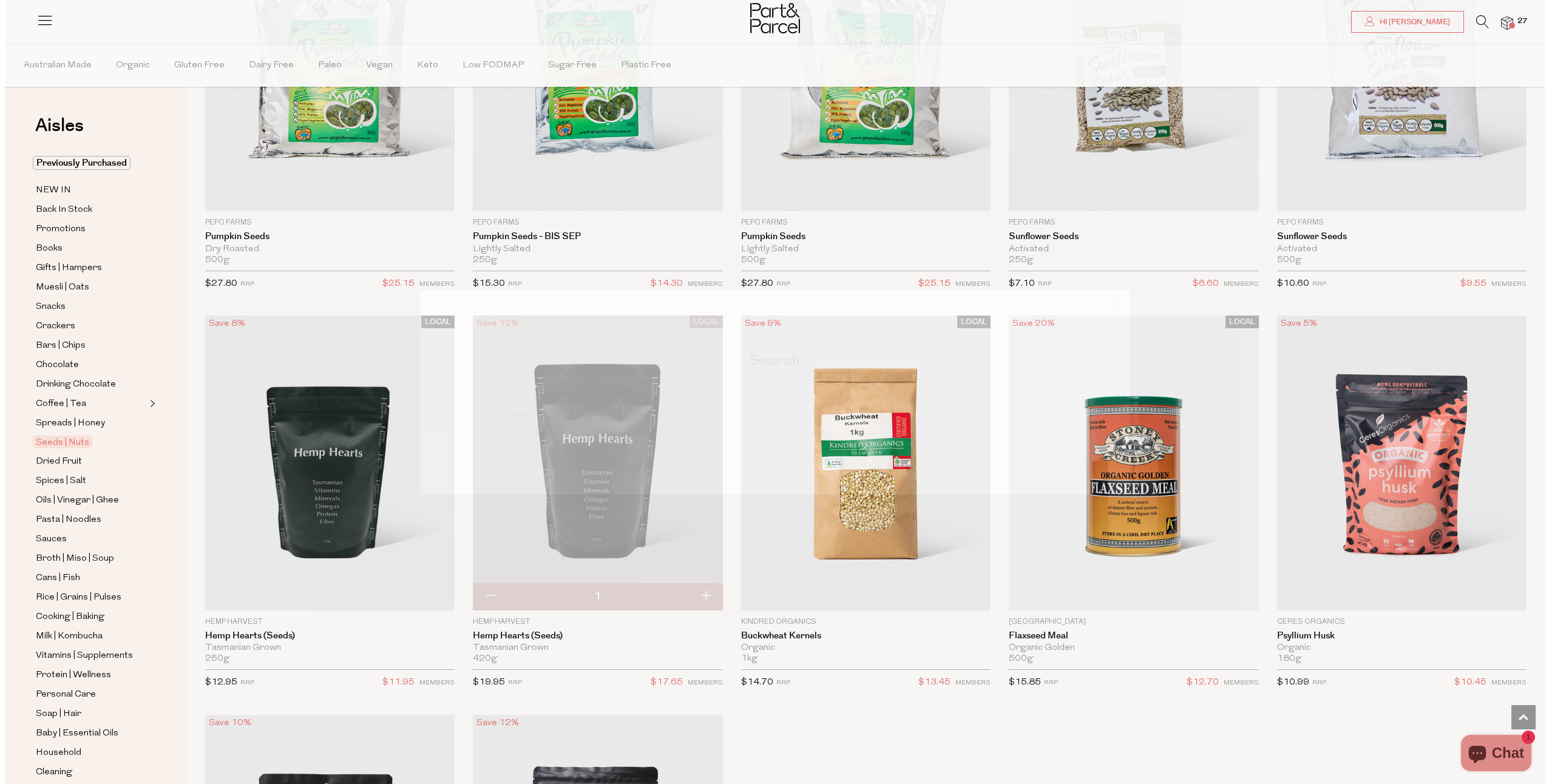
scroll to position [3049, 0]
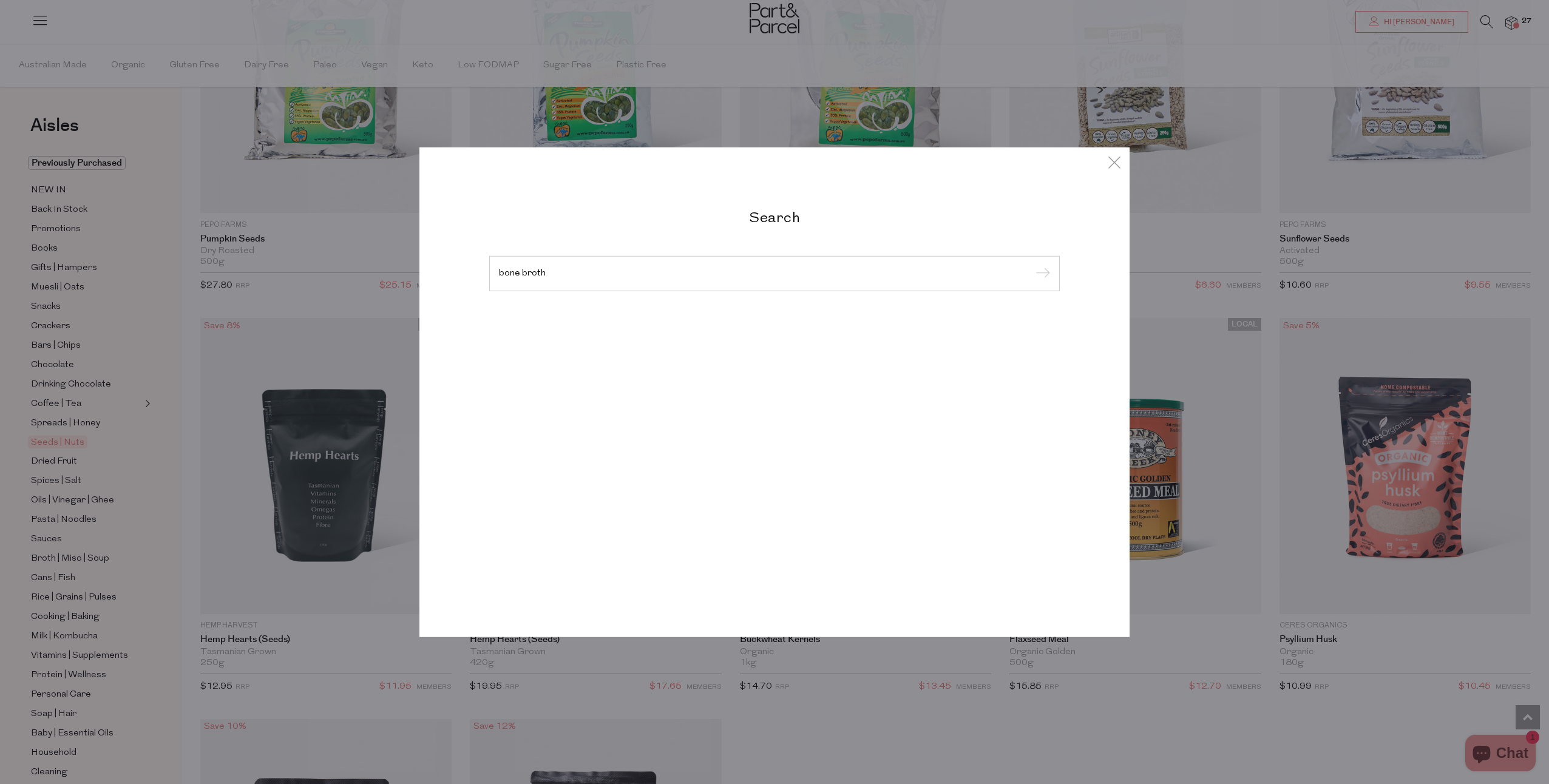
type input "bone broth"
click at [1032, 265] on input "submit" at bounding box center [1041, 274] width 18 height 18
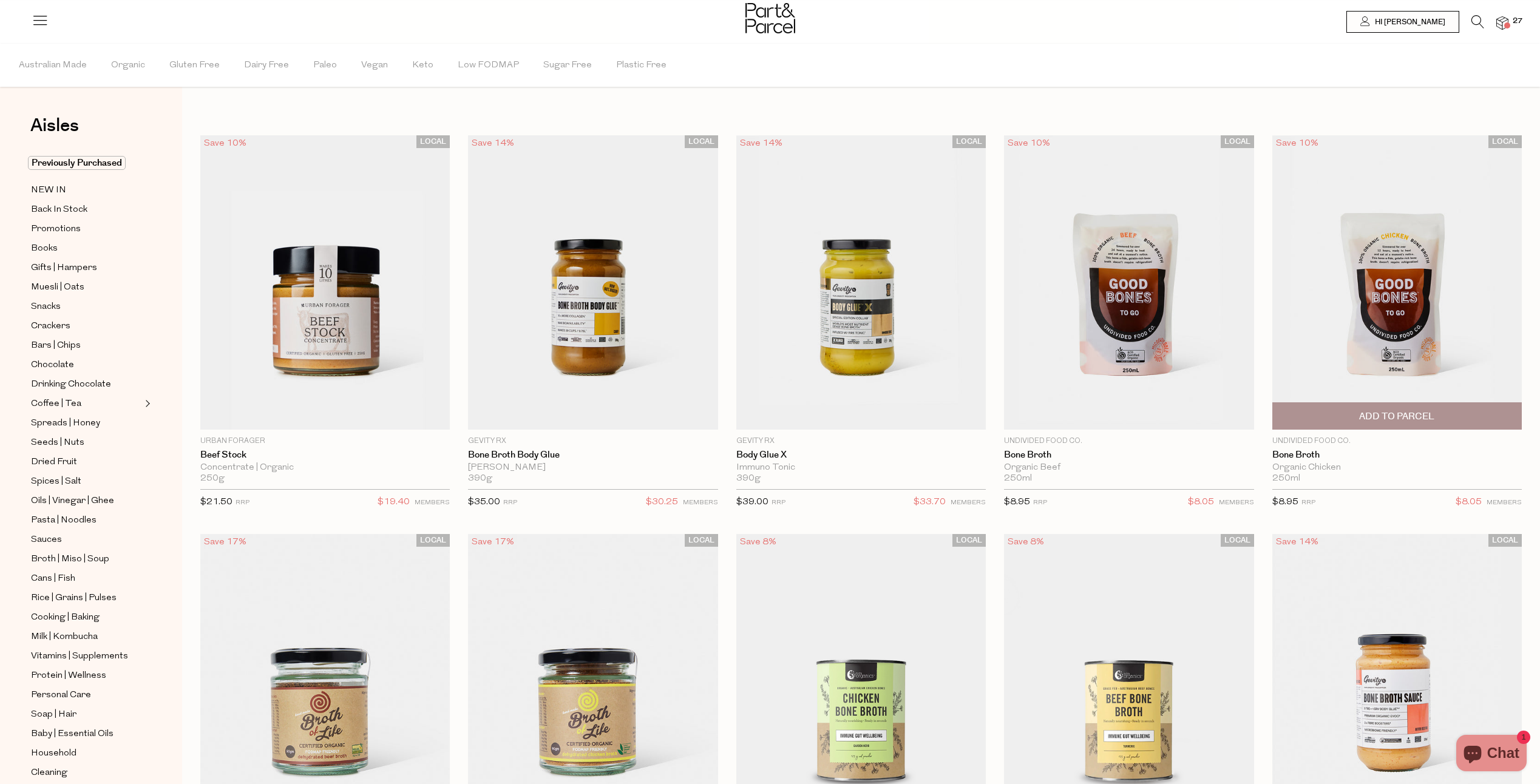
click at [1400, 413] on span "Add To Parcel" at bounding box center [1397, 416] width 75 height 12
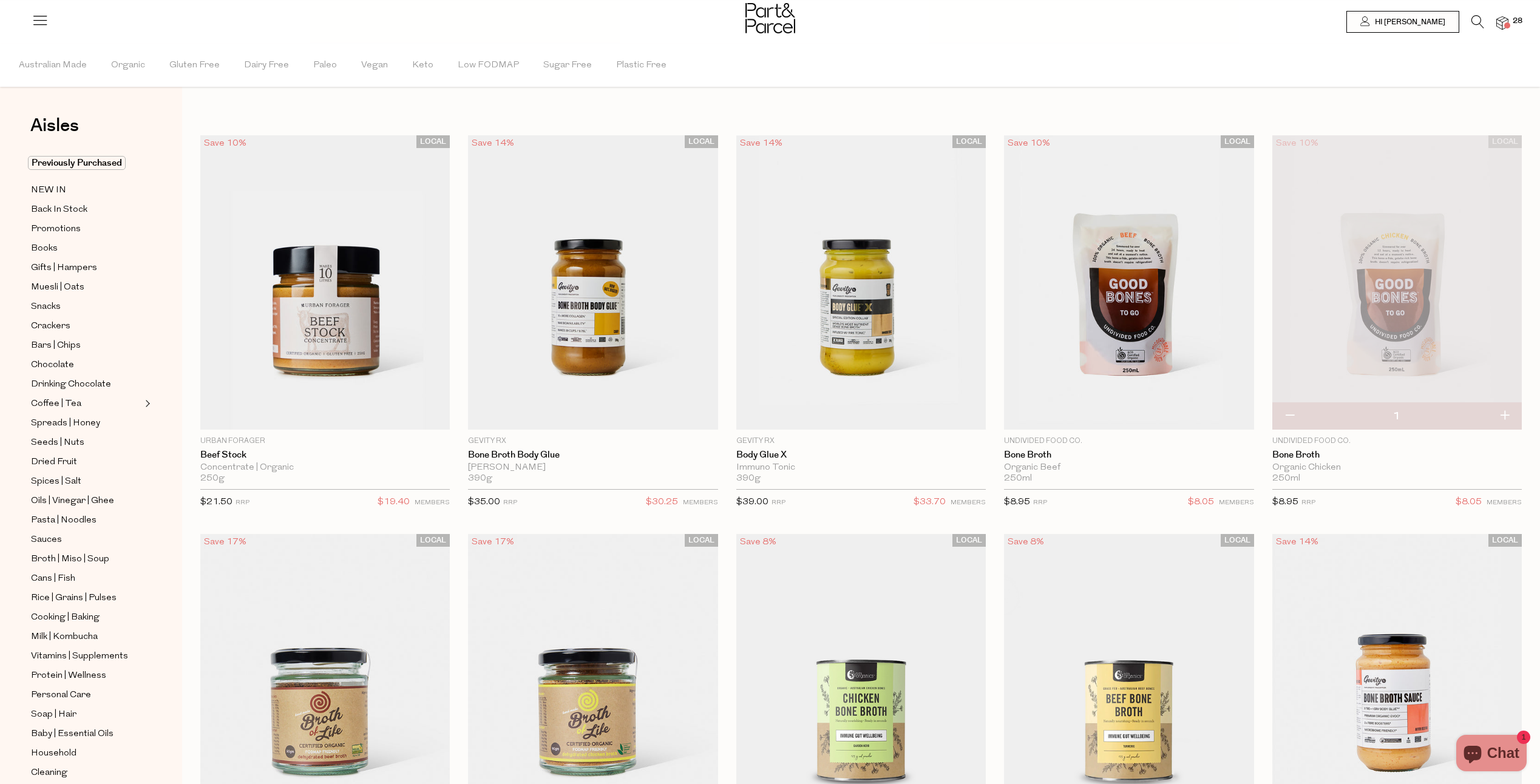
click at [1512, 416] on button "button" at bounding box center [1505, 416] width 35 height 26
type input "2"
click at [1505, 415] on button "button" at bounding box center [1505, 416] width 35 height 26
type input "3"
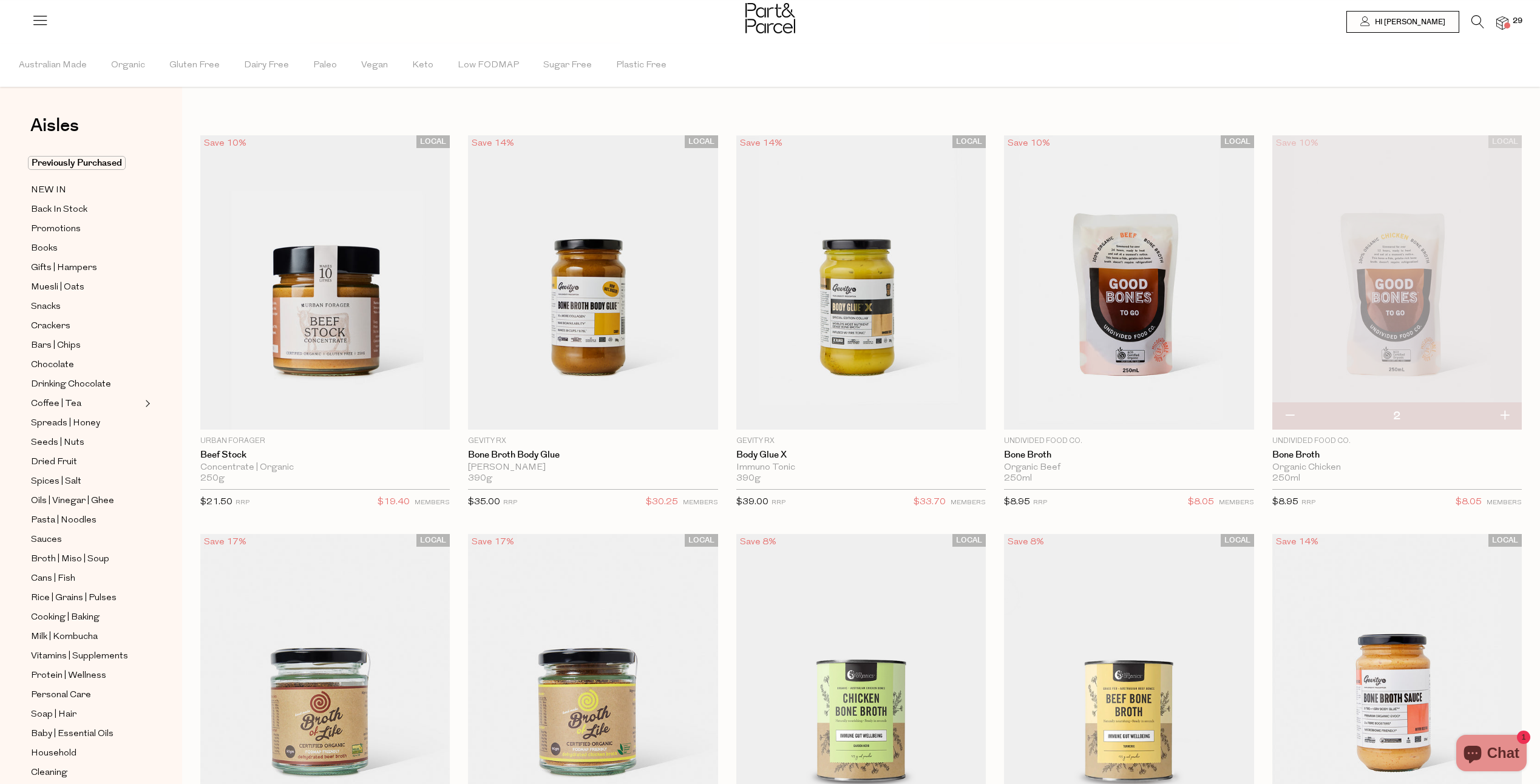
type input "3"
